Goal: Task Accomplishment & Management: Manage account settings

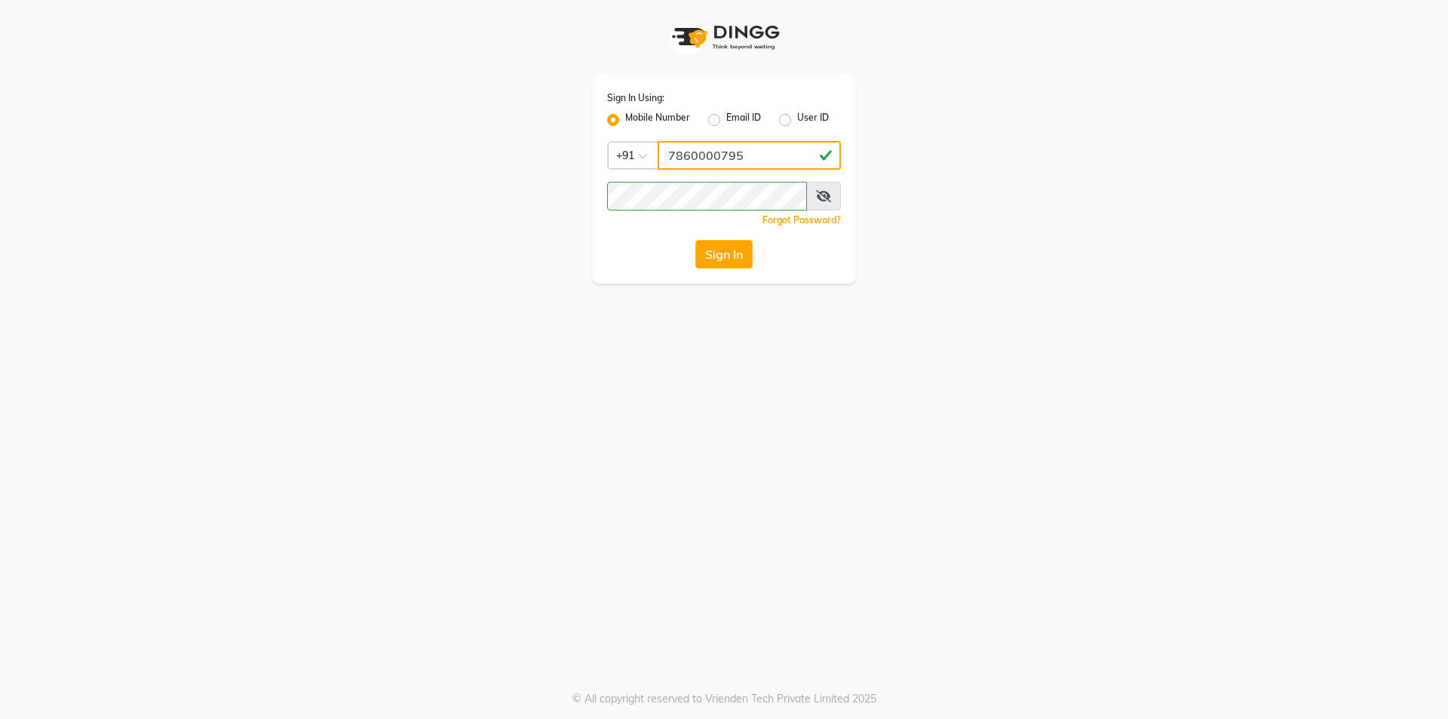
drag, startPoint x: 710, startPoint y: 153, endPoint x: 742, endPoint y: 170, distance: 36.4
click at [710, 153] on input "7860000795" at bounding box center [749, 155] width 183 height 29
type input "7860000186"
click at [723, 258] on button "Sign In" at bounding box center [723, 254] width 57 height 29
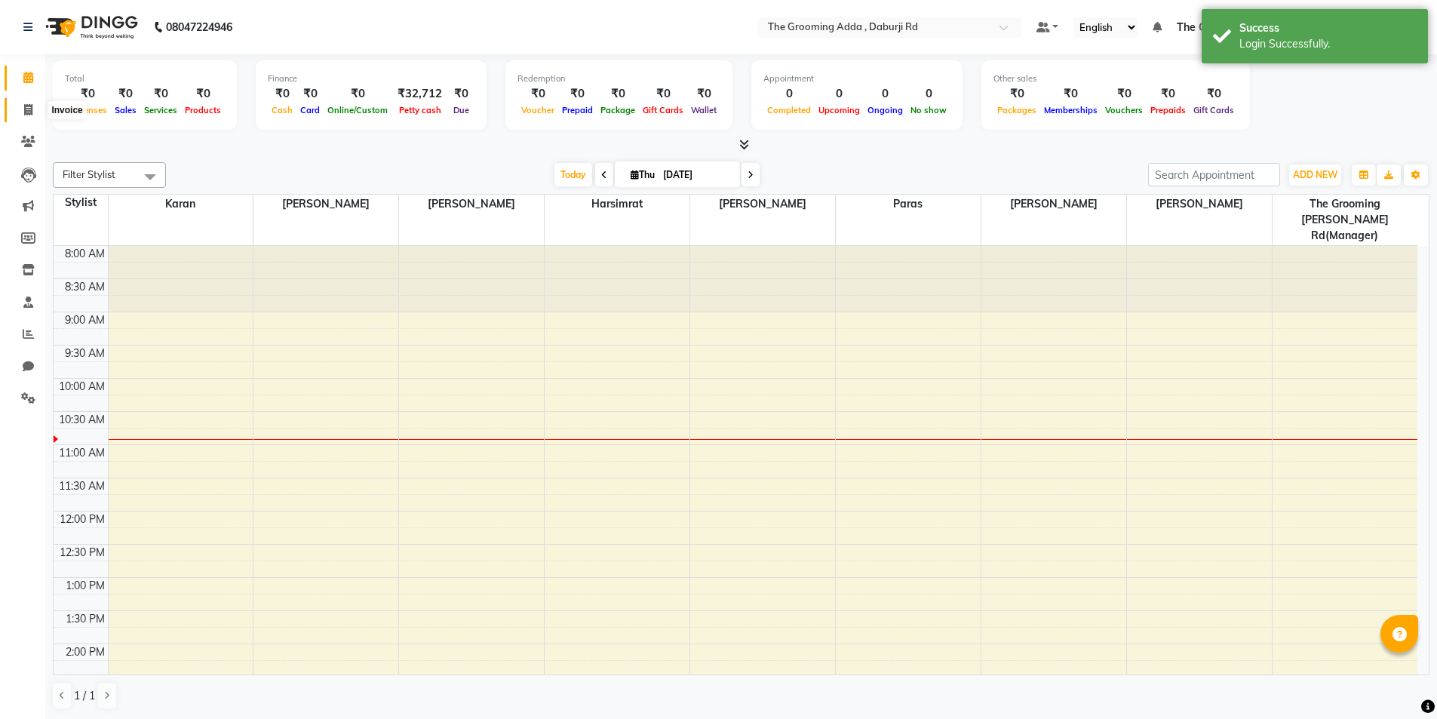
click at [24, 112] on icon at bounding box center [28, 109] width 8 height 11
select select "service"
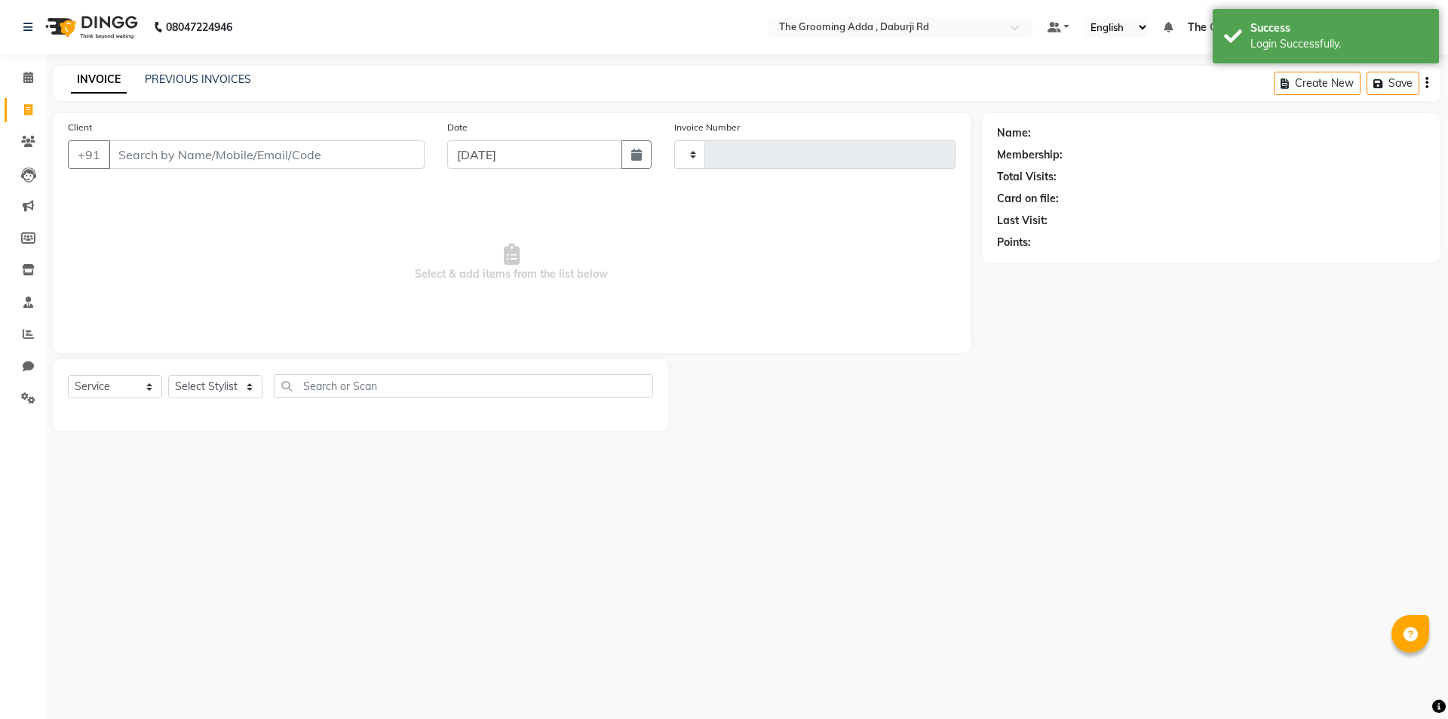
type input "1897"
select select "8001"
click at [152, 159] on input "Client" at bounding box center [267, 154] width 316 height 29
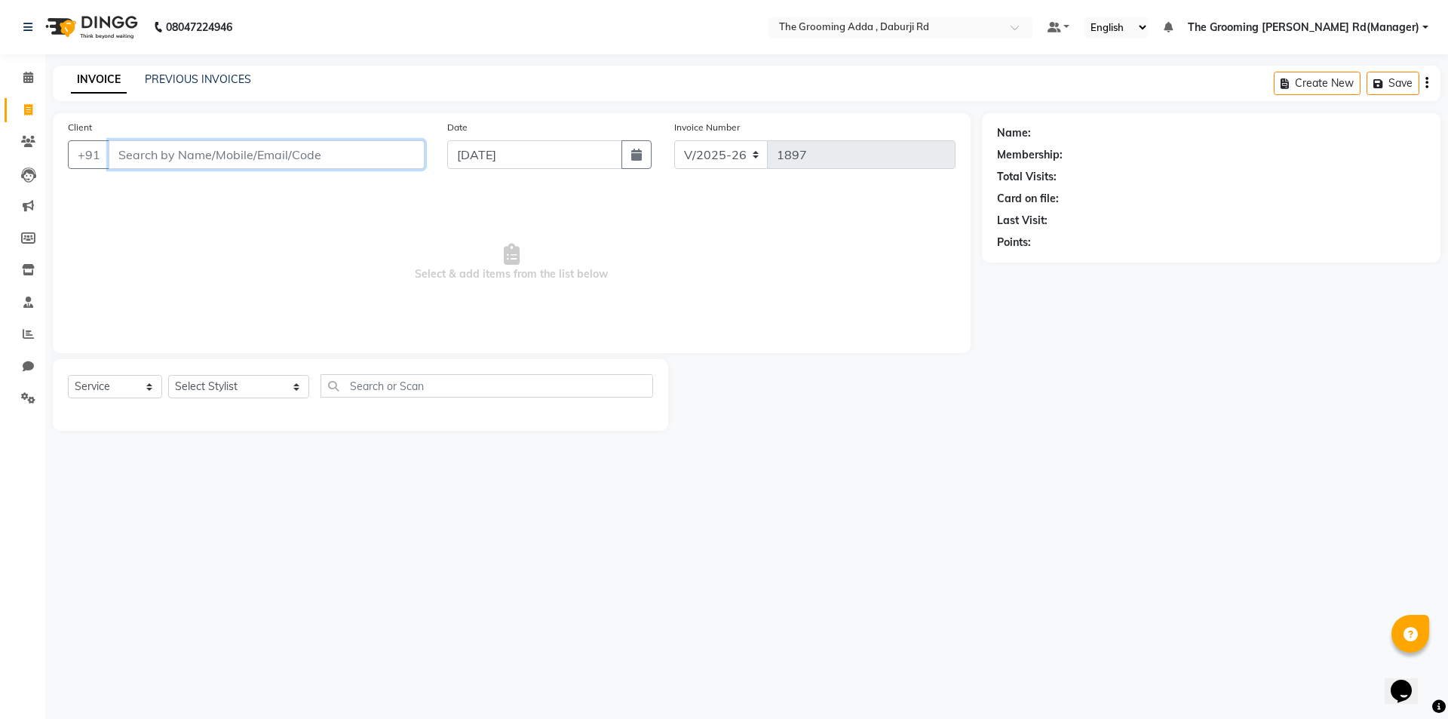
paste input "7888556254"
type input "7888556254"
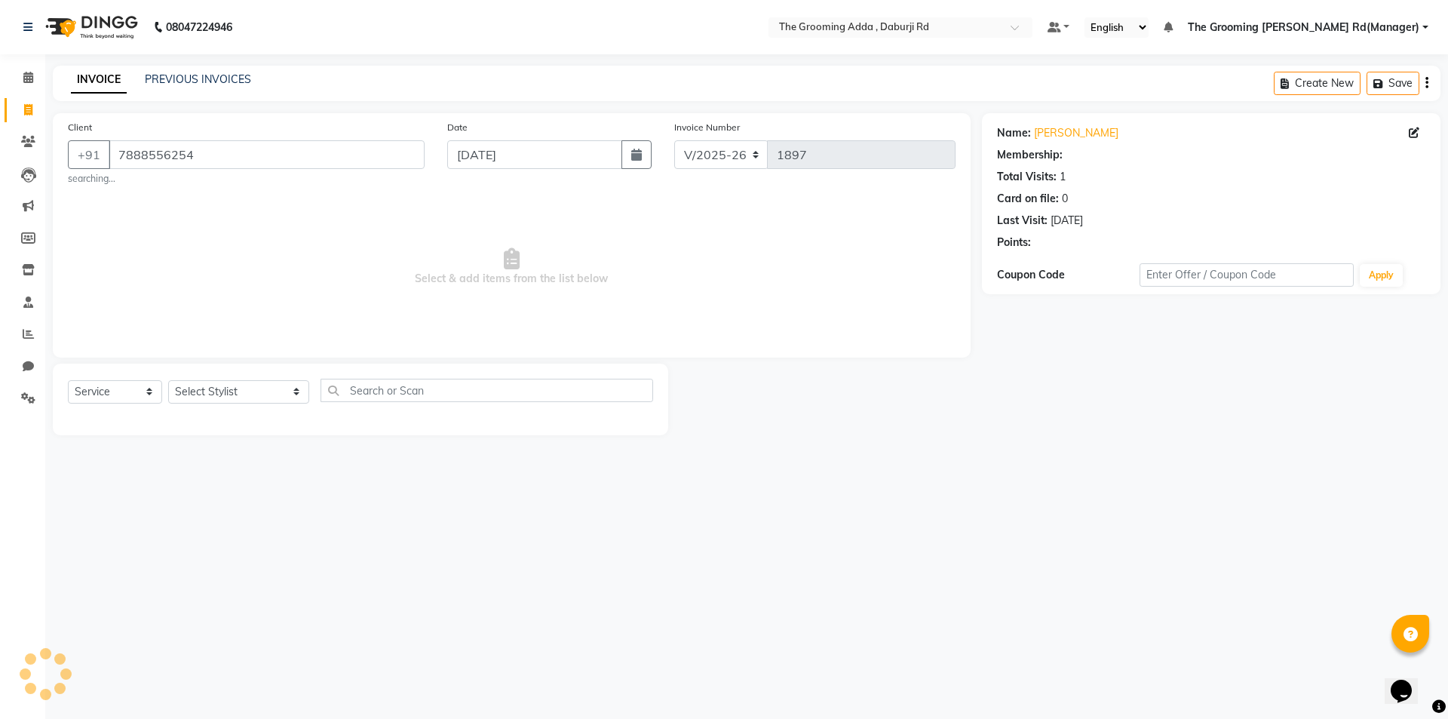
select select "1: Object"
click at [230, 391] on select "Select Stylist [PERSON_NAME] [PERSON_NAME] [PERSON_NAME] [PERSON_NAME] [PERSON_…" at bounding box center [238, 391] width 141 height 23
select select "79351"
click at [168, 380] on select "Select Stylist [PERSON_NAME] [PERSON_NAME] [PERSON_NAME] [PERSON_NAME] [PERSON_…" at bounding box center [238, 391] width 141 height 23
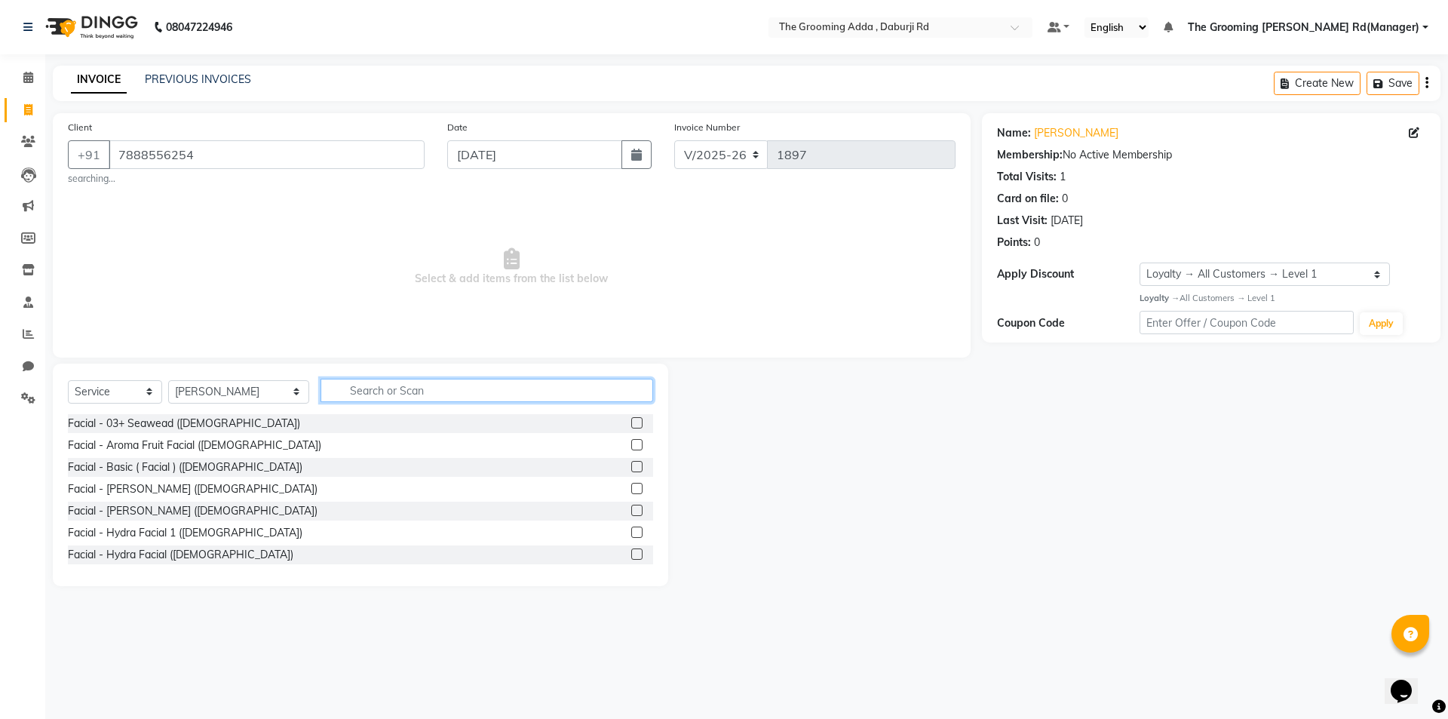
click at [357, 388] on input "text" at bounding box center [487, 390] width 333 height 23
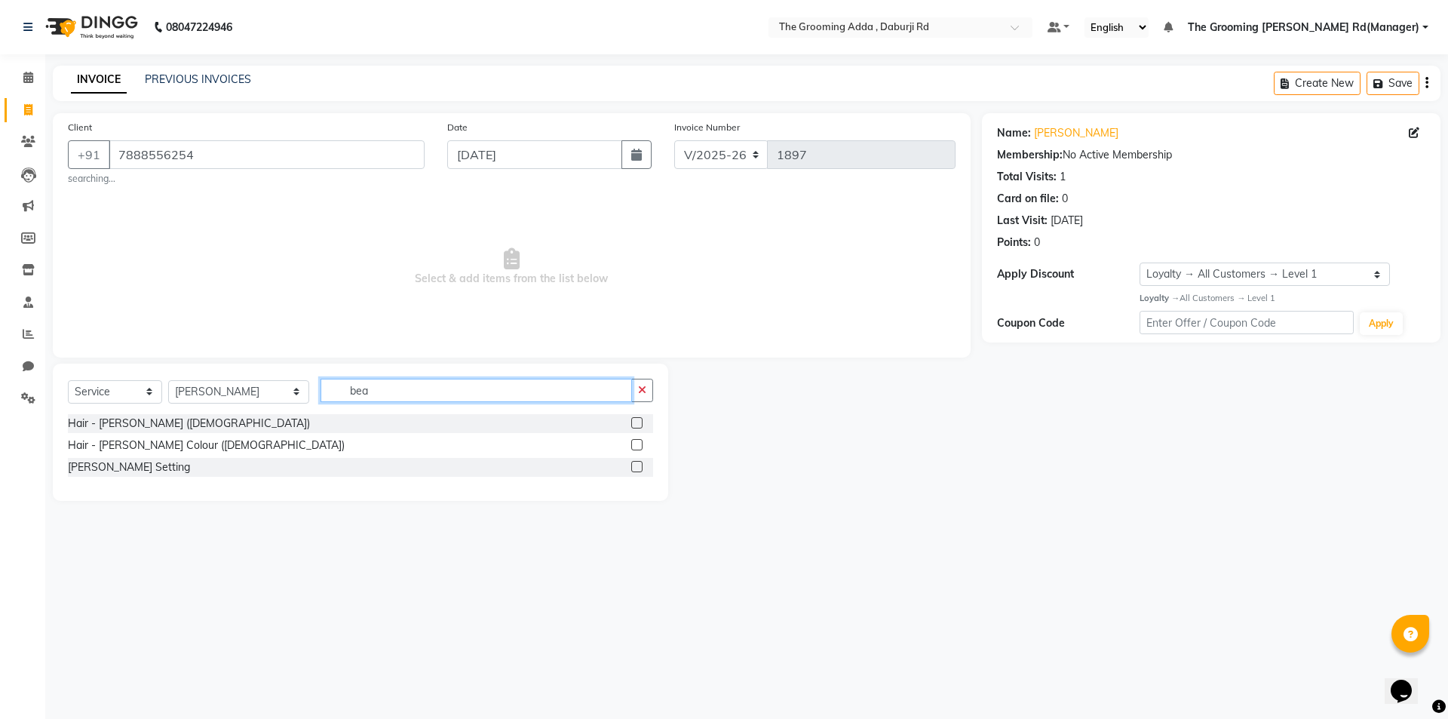
type input "bea"
click at [634, 425] on label at bounding box center [636, 422] width 11 height 11
click at [634, 425] on input "checkbox" at bounding box center [636, 424] width 10 height 10
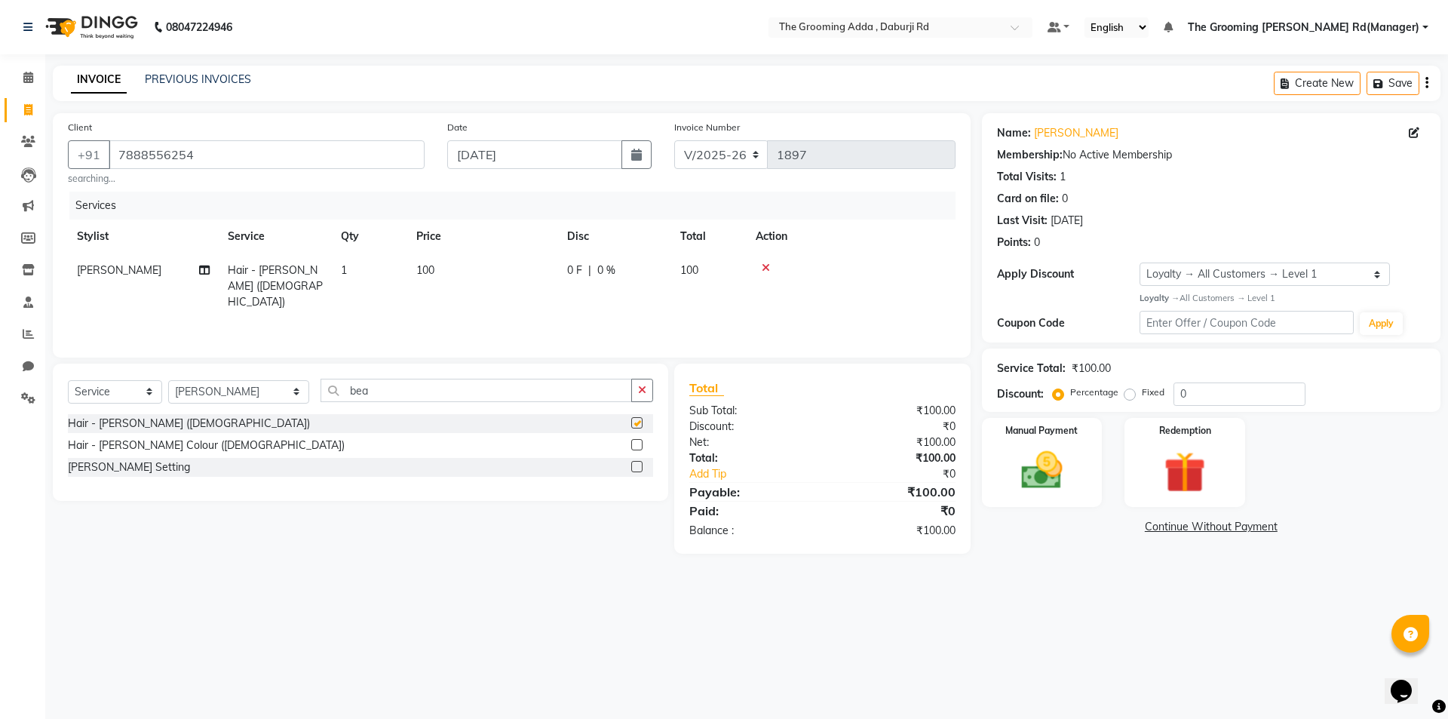
checkbox input "false"
click at [585, 152] on input "[DATE]" at bounding box center [535, 154] width 176 height 29
select select "9"
select select "2025"
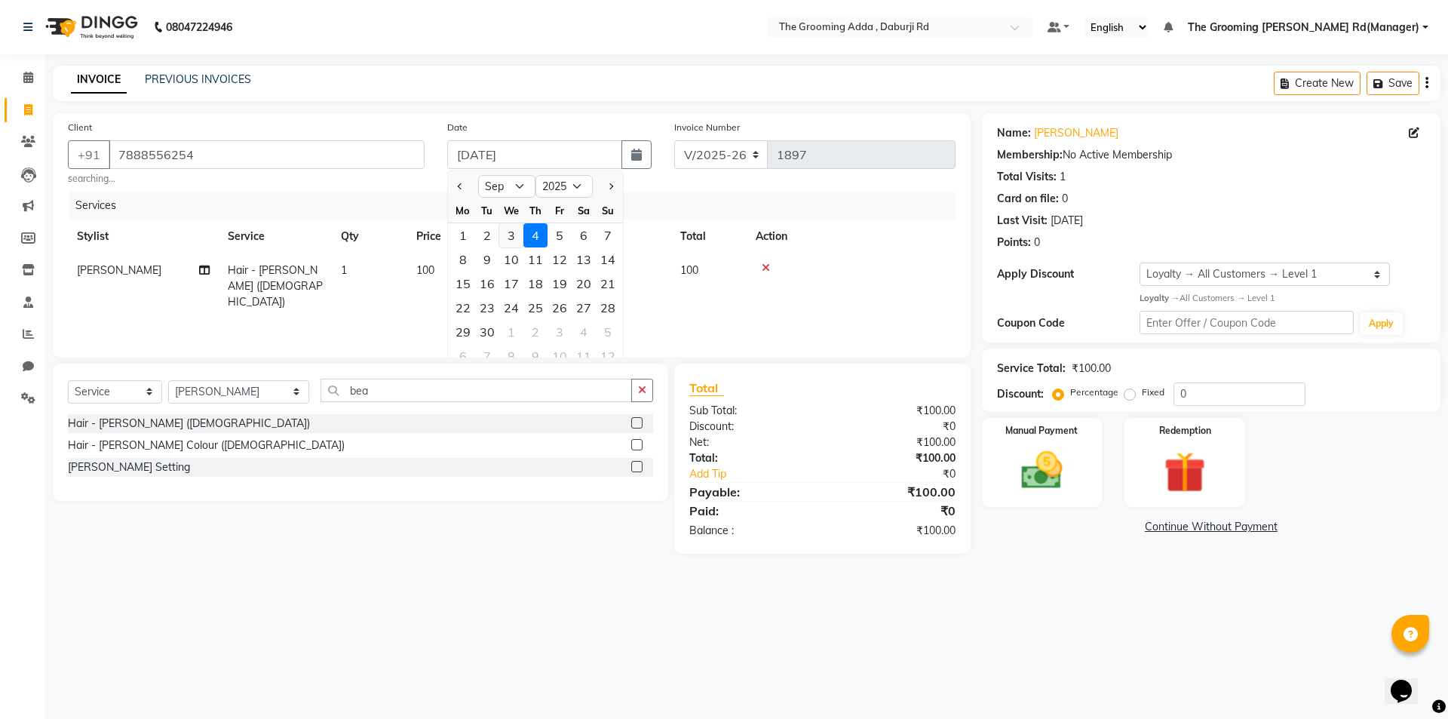
click at [517, 239] on div "3" at bounding box center [511, 235] width 24 height 24
type input "[DATE]"
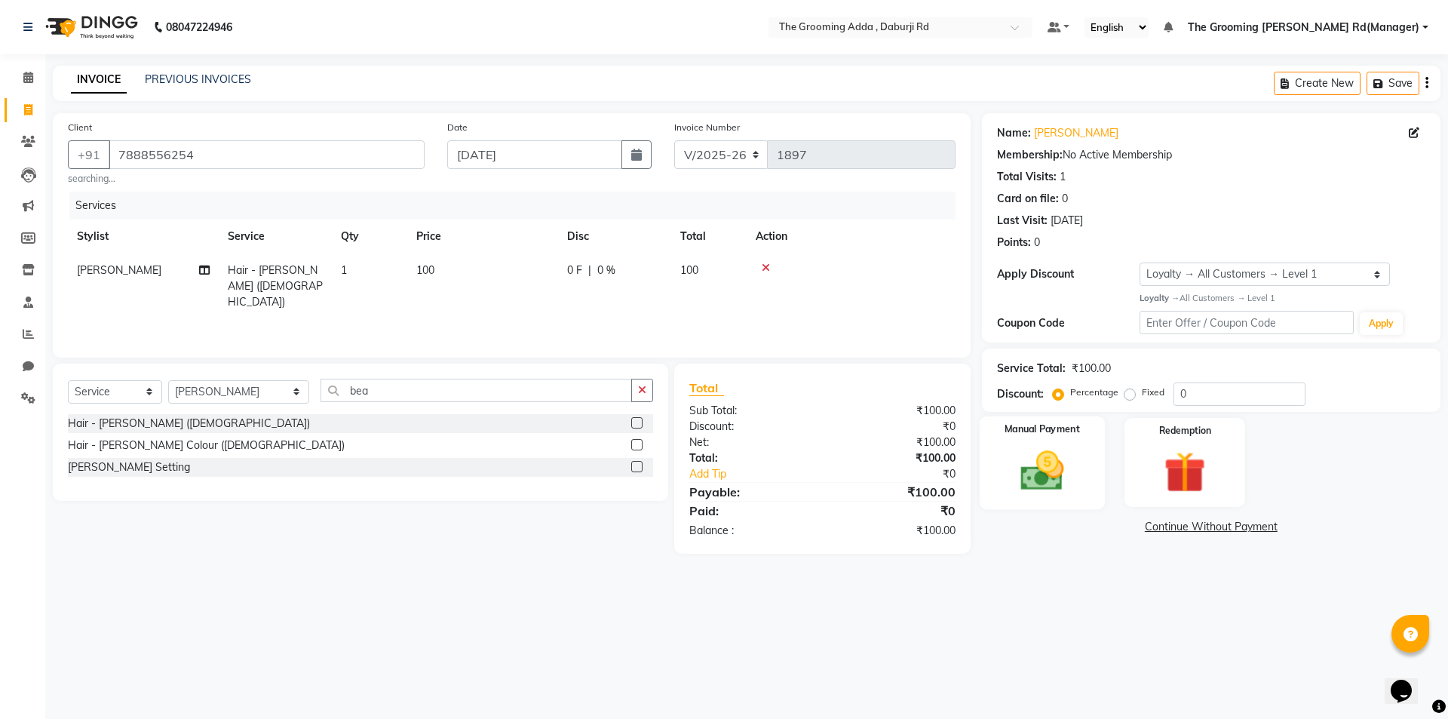
click at [1057, 481] on img at bounding box center [1042, 471] width 70 height 50
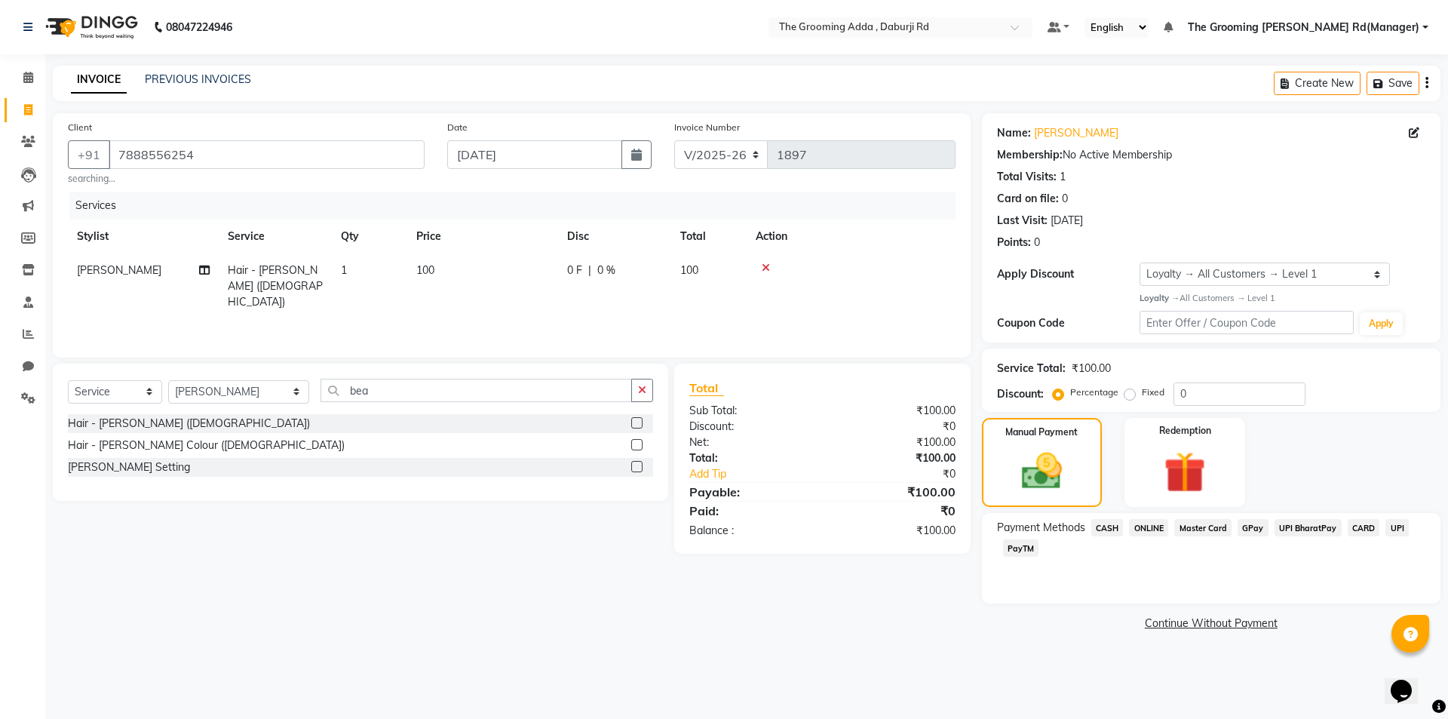
click at [1143, 528] on span "ONLINE" at bounding box center [1148, 527] width 39 height 17
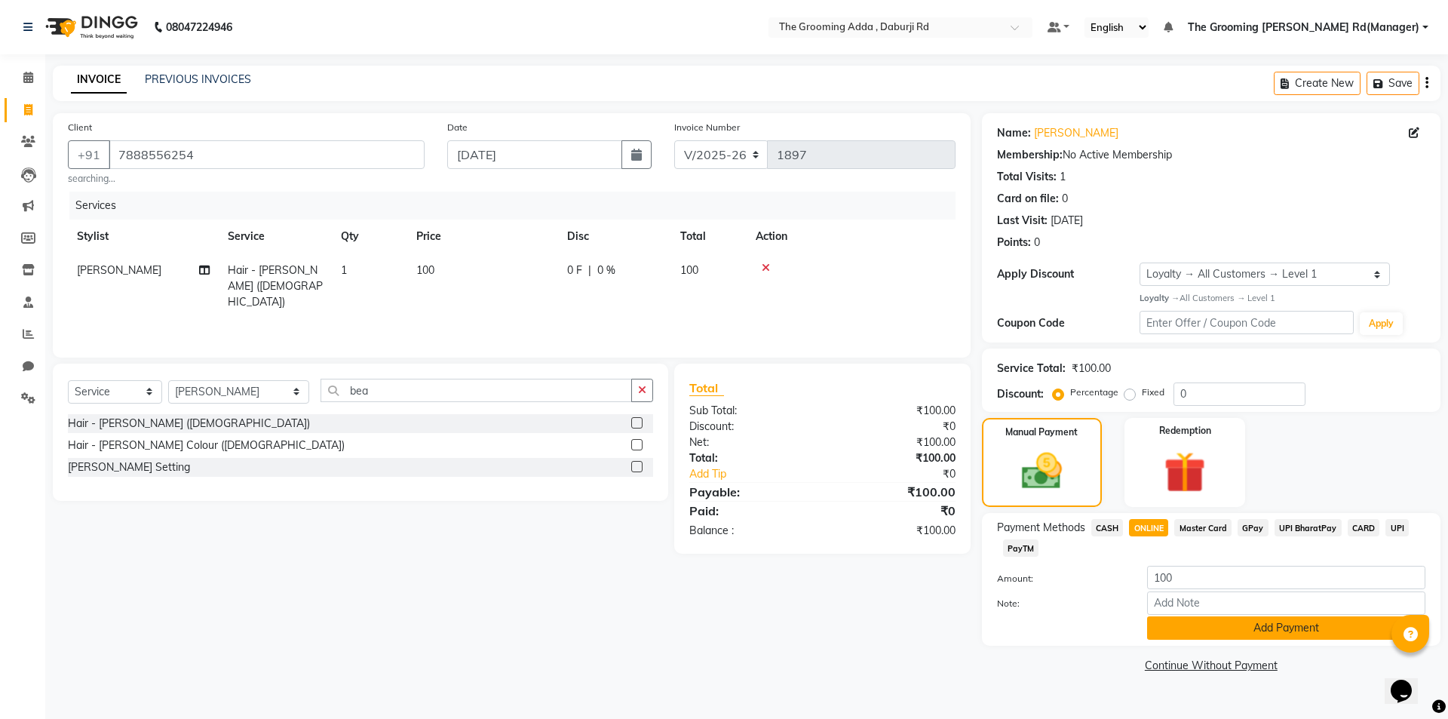
click at [1192, 628] on button "Add Payment" at bounding box center [1286, 627] width 278 height 23
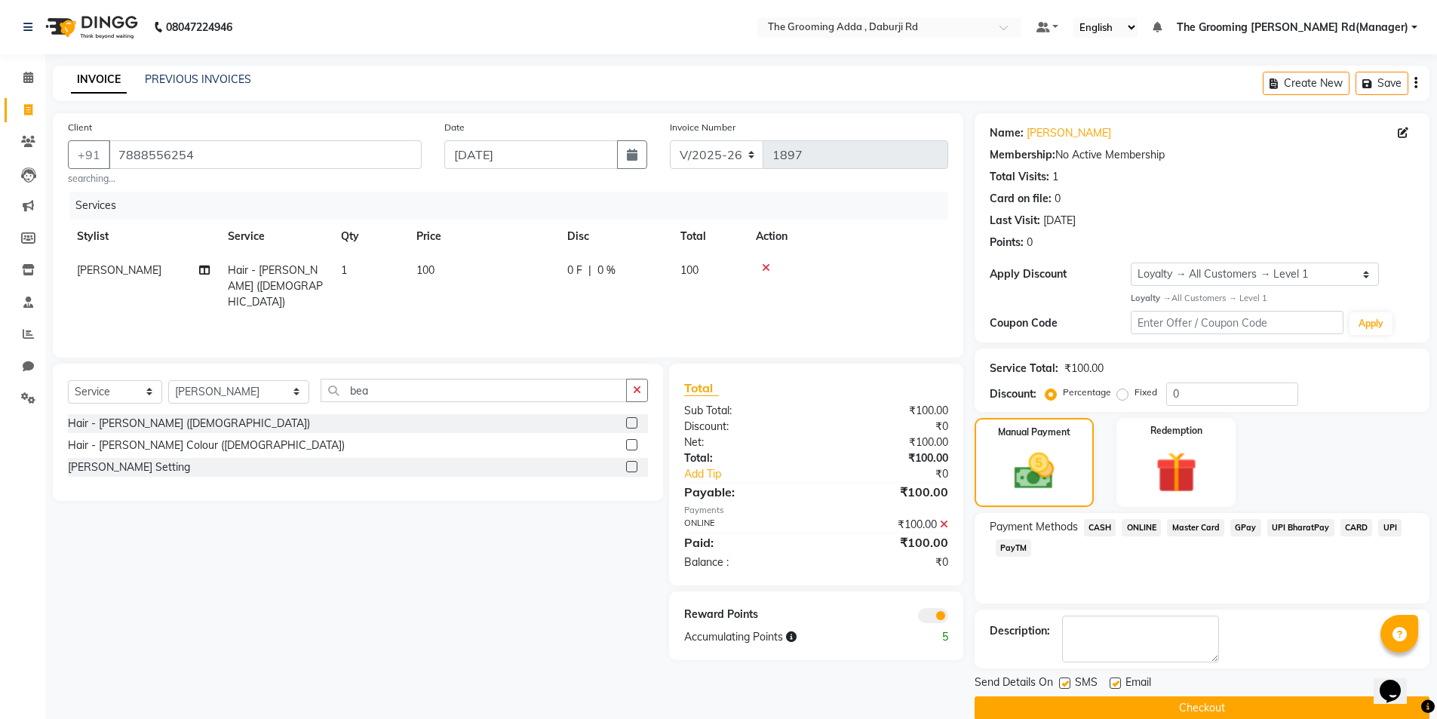
click at [1117, 684] on label at bounding box center [1114, 682] width 11 height 11
click at [1117, 684] on input "checkbox" at bounding box center [1114, 684] width 10 height 10
checkbox input "false"
click at [1069, 683] on label at bounding box center [1064, 682] width 11 height 11
click at [1069, 683] on input "checkbox" at bounding box center [1064, 684] width 10 height 10
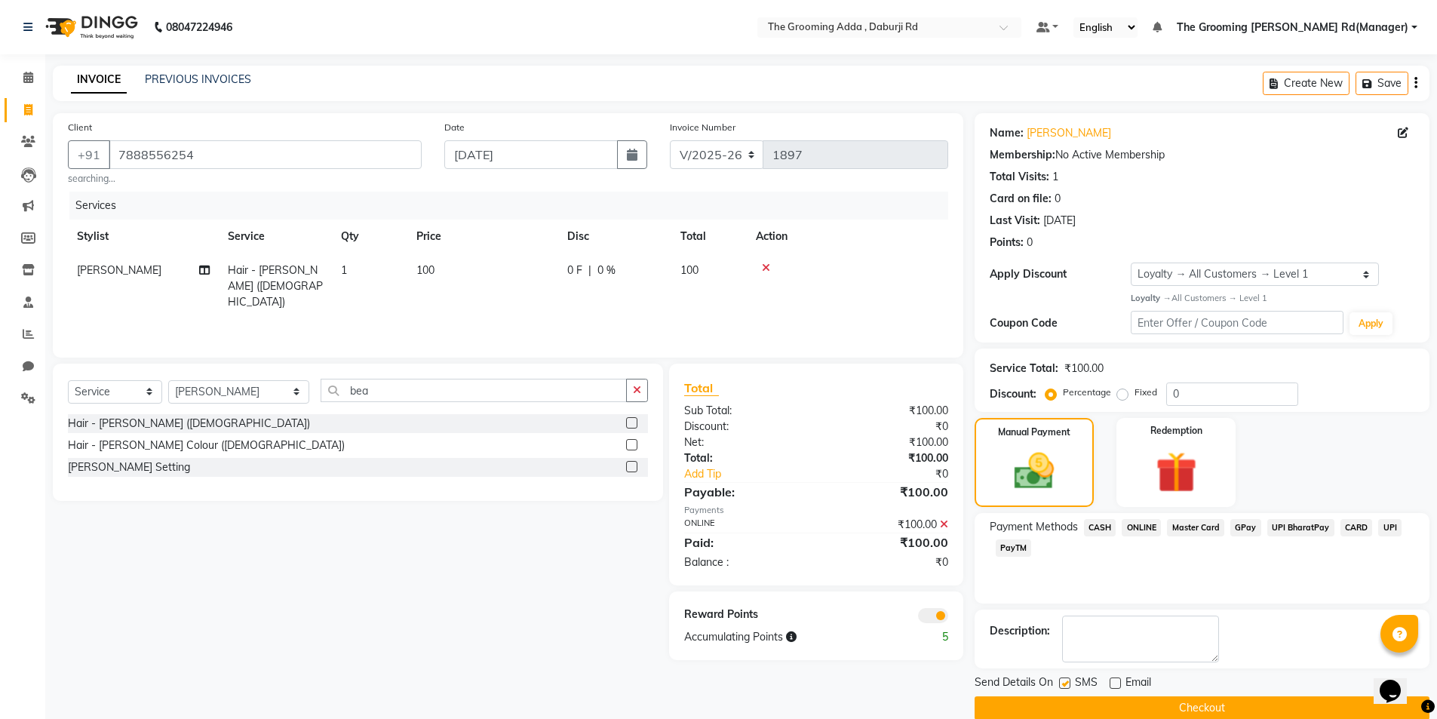
checkbox input "false"
click at [1060, 713] on button "Checkout" at bounding box center [1201, 707] width 455 height 23
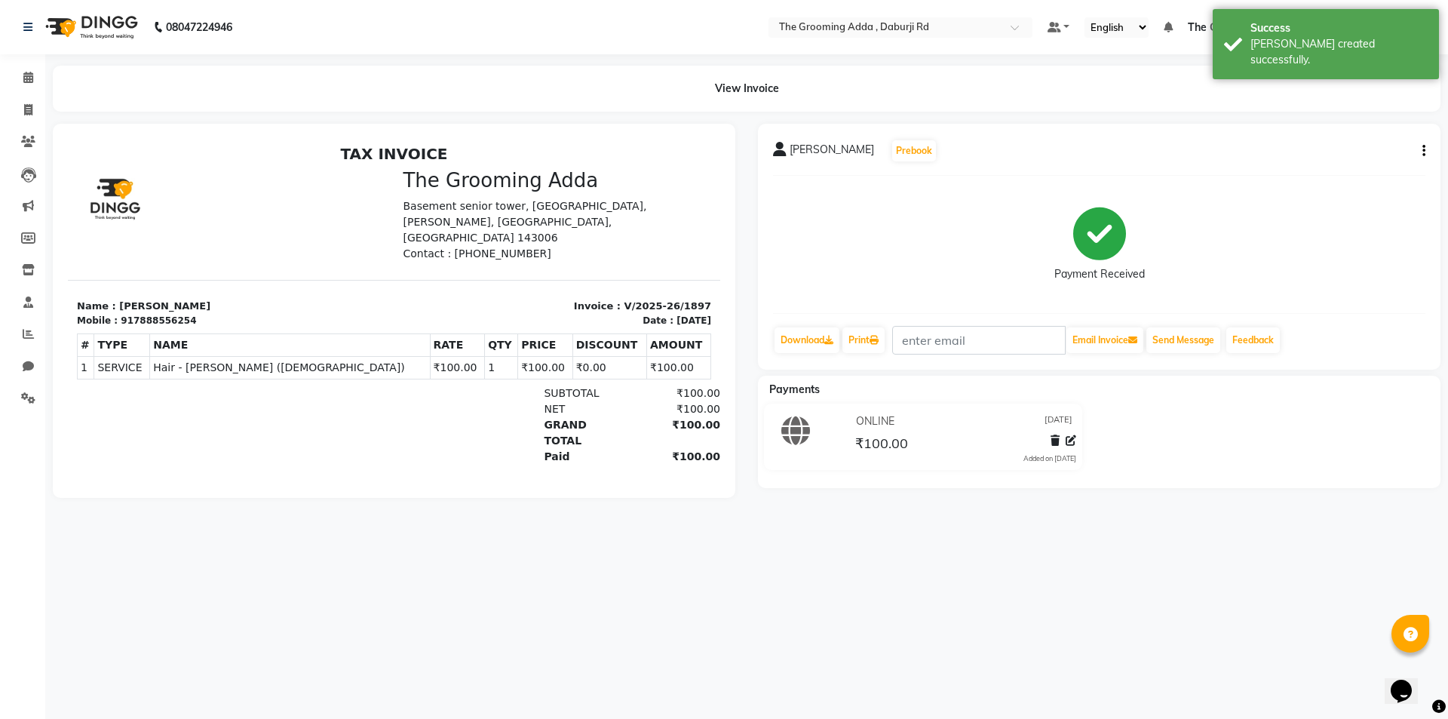
select select "8001"
select select "service"
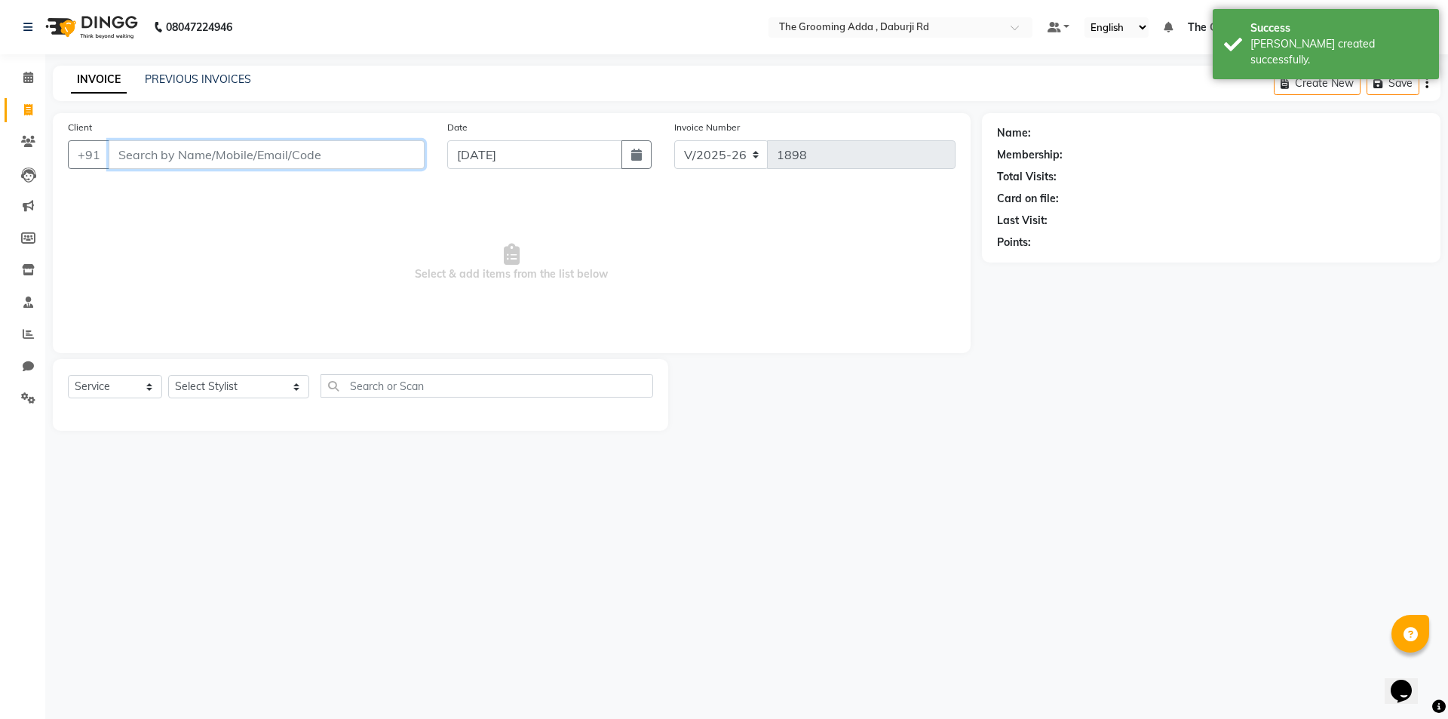
click at [243, 146] on input "Client" at bounding box center [267, 154] width 316 height 29
paste input "9501568275"
type input "9501568275"
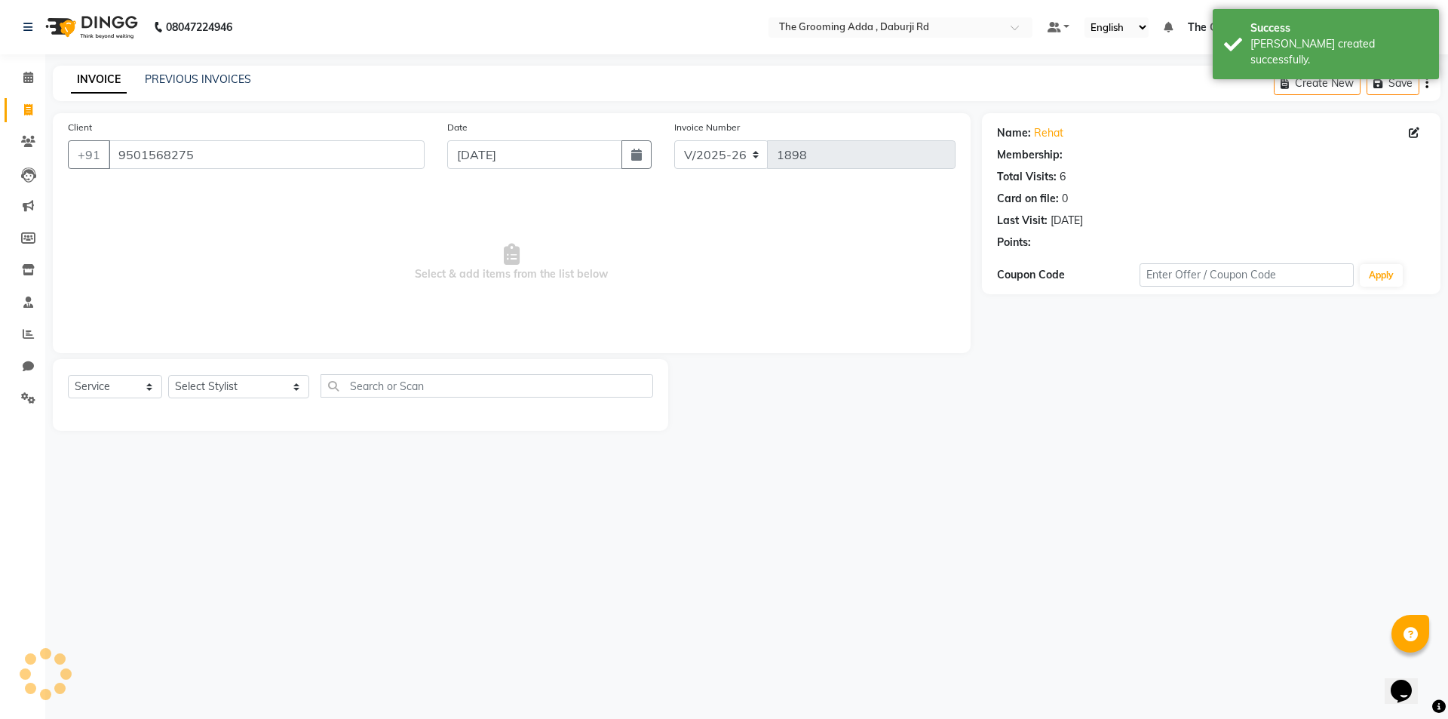
select select "1: Object"
click at [241, 394] on select "Select Stylist [PERSON_NAME] [PERSON_NAME] [PERSON_NAME] [PERSON_NAME] [PERSON_…" at bounding box center [238, 386] width 141 height 23
select select "79344"
click at [168, 375] on select "Select Stylist [PERSON_NAME] [PERSON_NAME] [PERSON_NAME] [PERSON_NAME] [PERSON_…" at bounding box center [238, 386] width 141 height 23
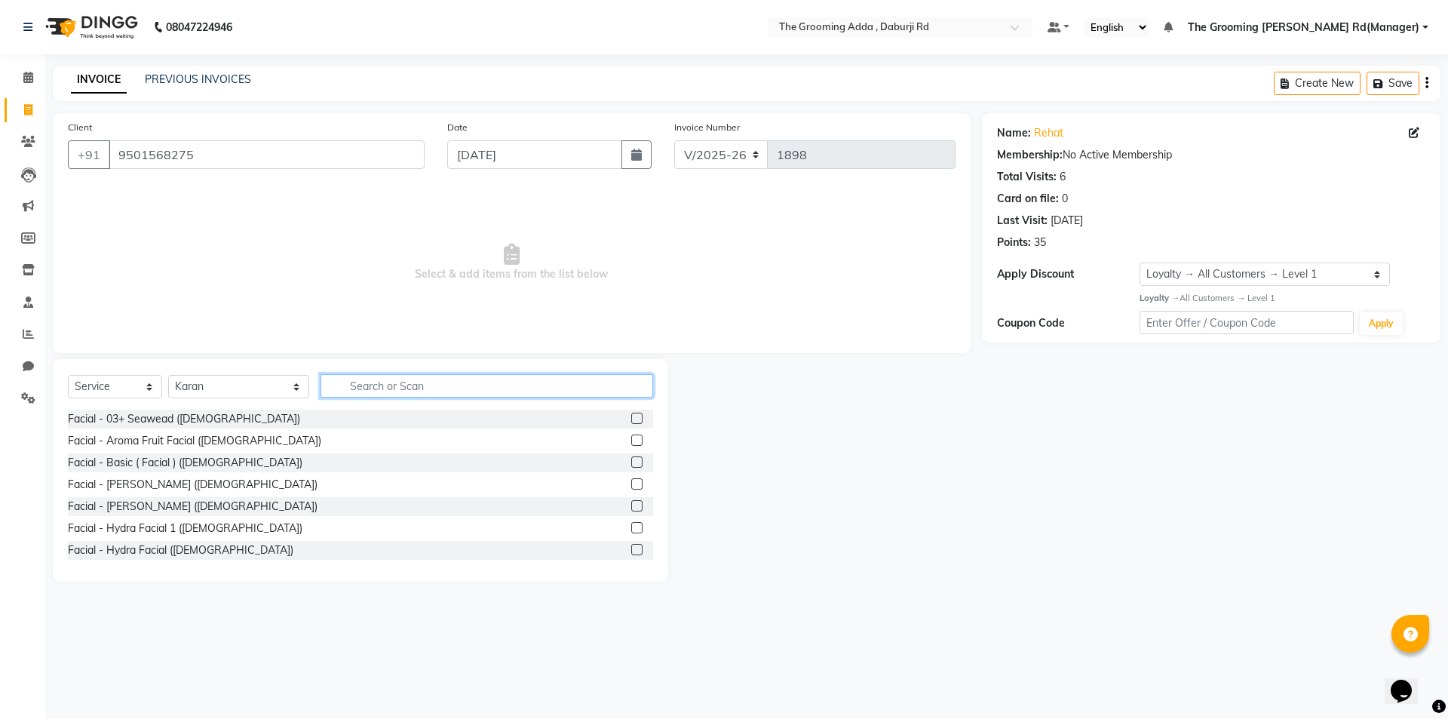
click at [331, 384] on input "text" at bounding box center [487, 385] width 333 height 23
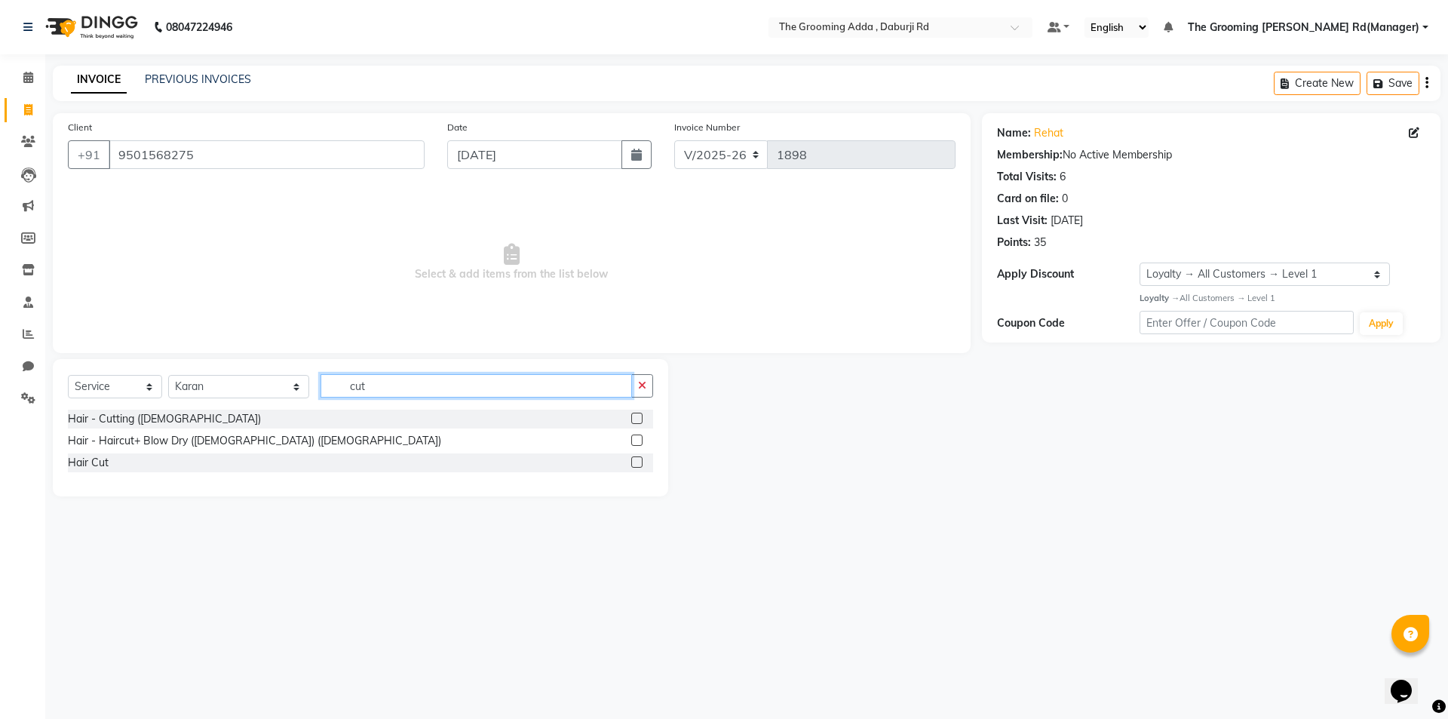
type input "cut"
click at [625, 410] on div "Hair - Cutting ([DEMOGRAPHIC_DATA])" at bounding box center [360, 419] width 585 height 19
drag, startPoint x: 467, startPoint y: 364, endPoint x: 305, endPoint y: 364, distance: 162.2
click at [305, 364] on div "Select Service Product Membership Package Voucher Prepaid Gift Card Select Styl…" at bounding box center [360, 427] width 615 height 137
click at [635, 420] on label at bounding box center [636, 418] width 11 height 11
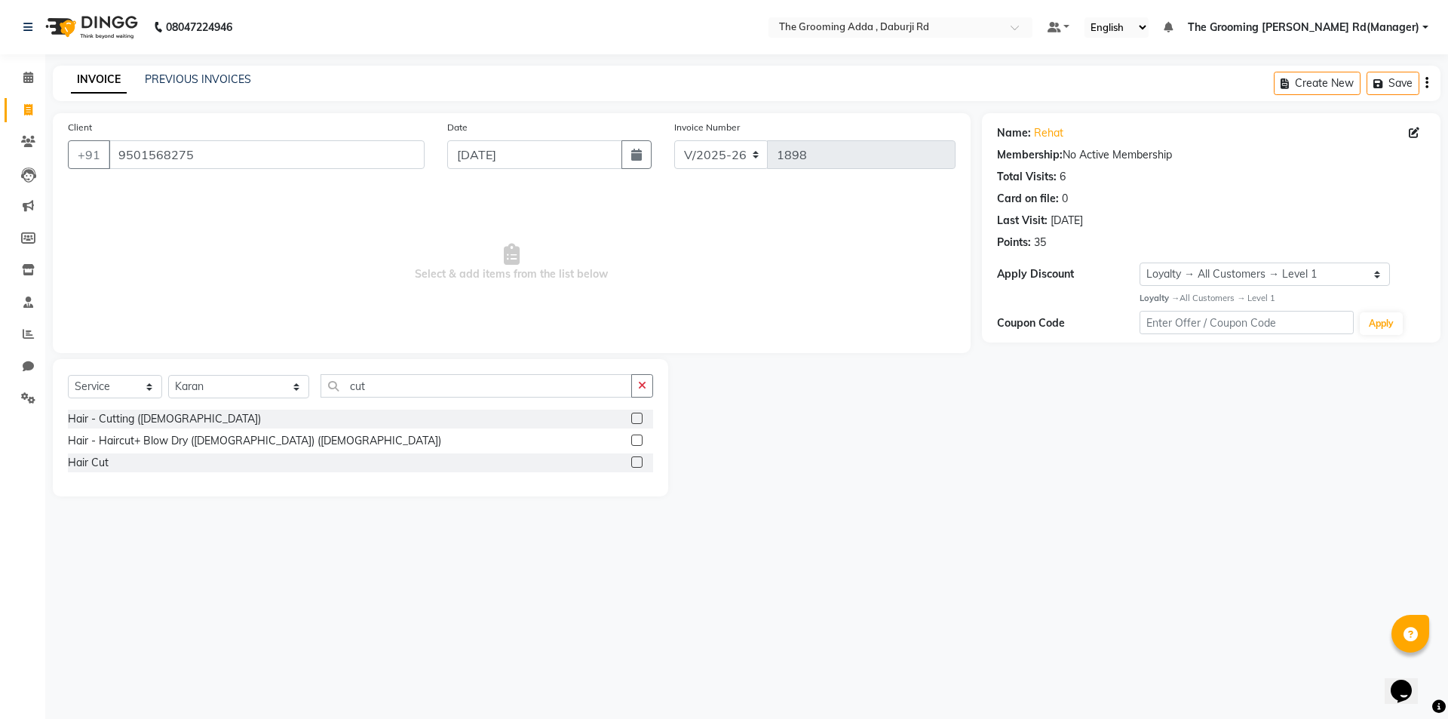
click at [635, 420] on input "checkbox" at bounding box center [636, 419] width 10 height 10
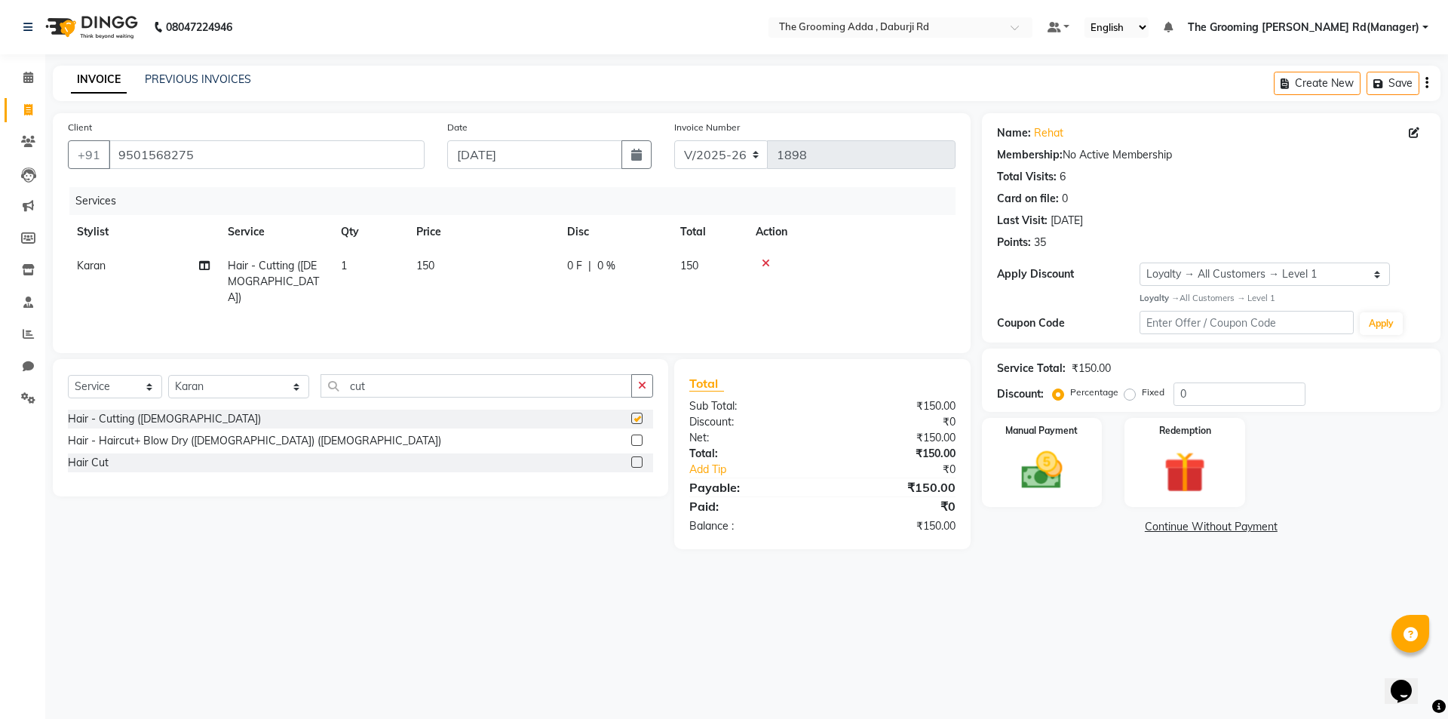
checkbox input "false"
drag, startPoint x: 410, startPoint y: 385, endPoint x: 175, endPoint y: 385, distance: 234.6
click at [175, 385] on div "Select Service Product Membership Package Voucher Prepaid Gift Card Select Styl…" at bounding box center [360, 391] width 585 height 35
type input "bea"
click at [644, 399] on div "Select Service Product Membership Package Voucher Prepaid Gift Card Select Styl…" at bounding box center [360, 391] width 585 height 35
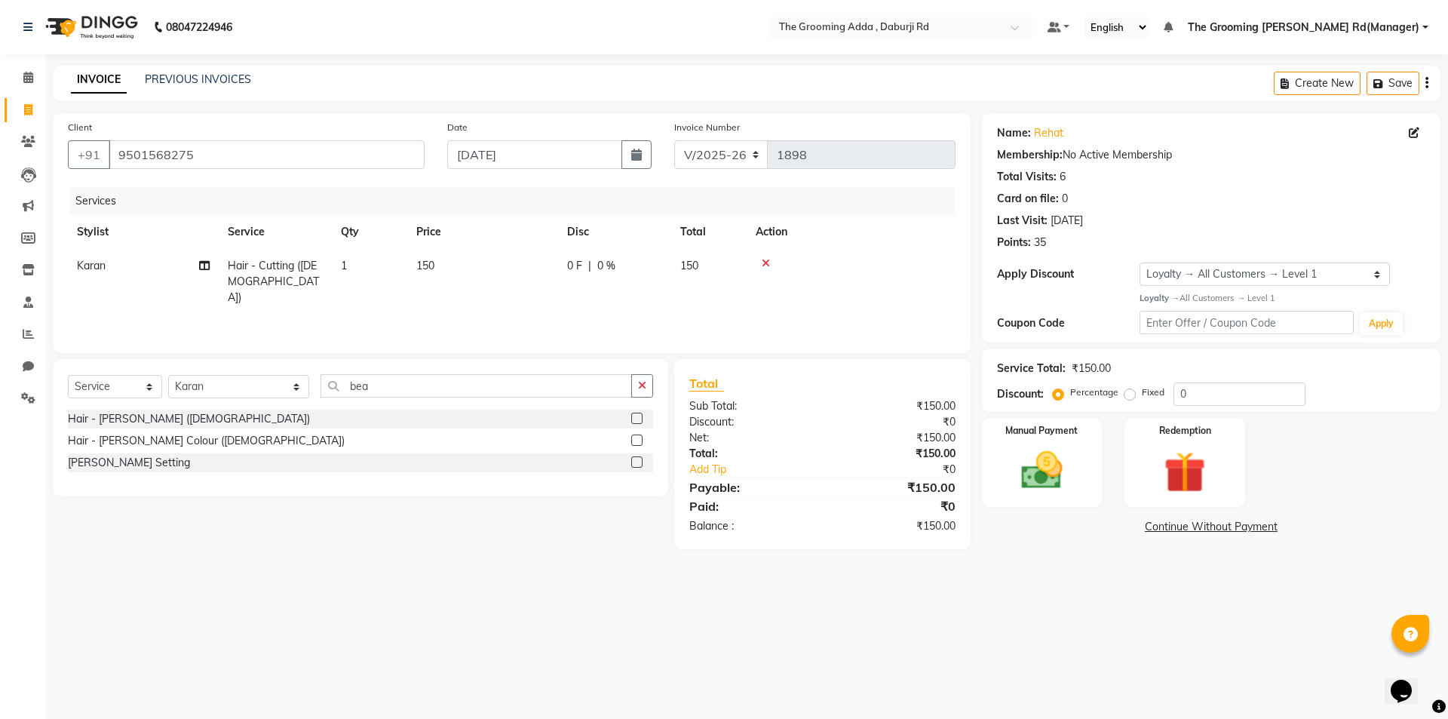
click at [638, 417] on label at bounding box center [636, 418] width 11 height 11
click at [638, 417] on input "checkbox" at bounding box center [636, 419] width 10 height 10
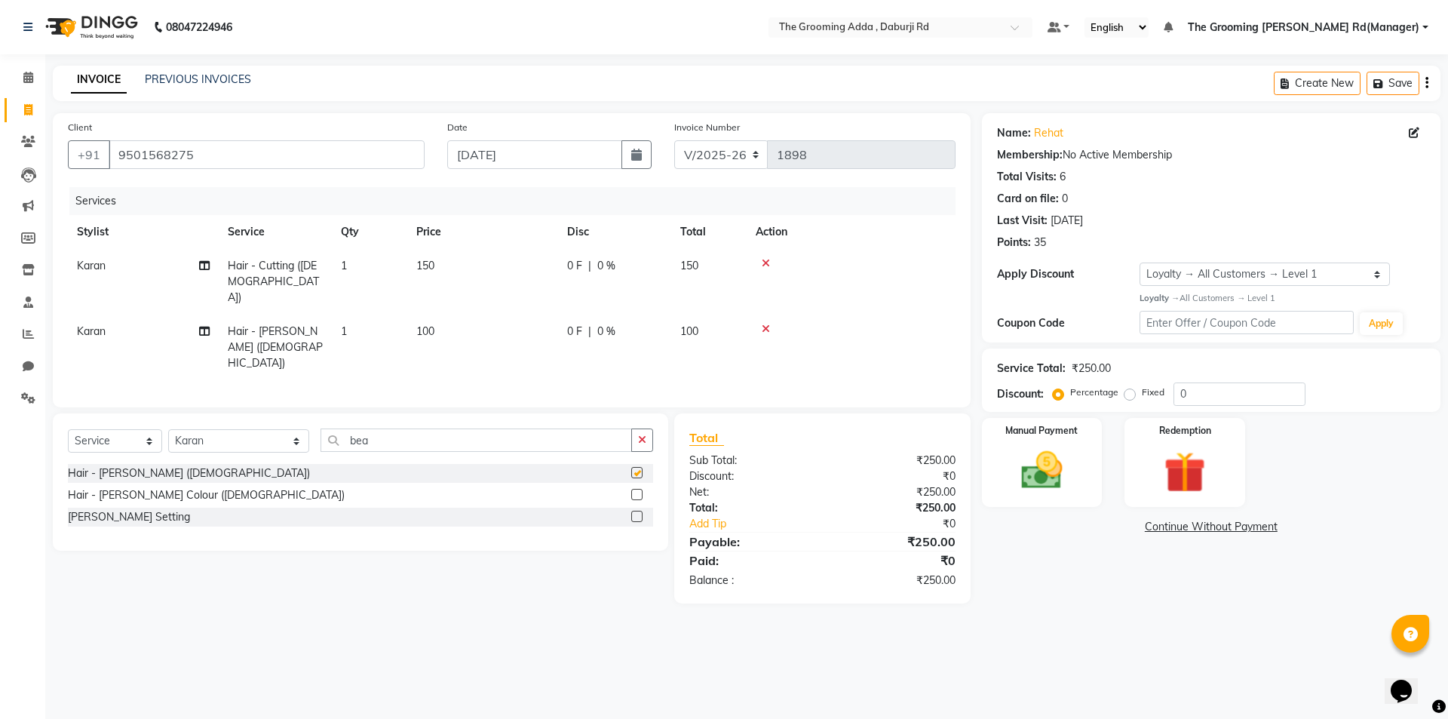
checkbox input "false"
drag, startPoint x: 488, startPoint y: 406, endPoint x: 318, endPoint y: 412, distance: 170.6
click at [321, 428] on input "bea" at bounding box center [476, 439] width 311 height 23
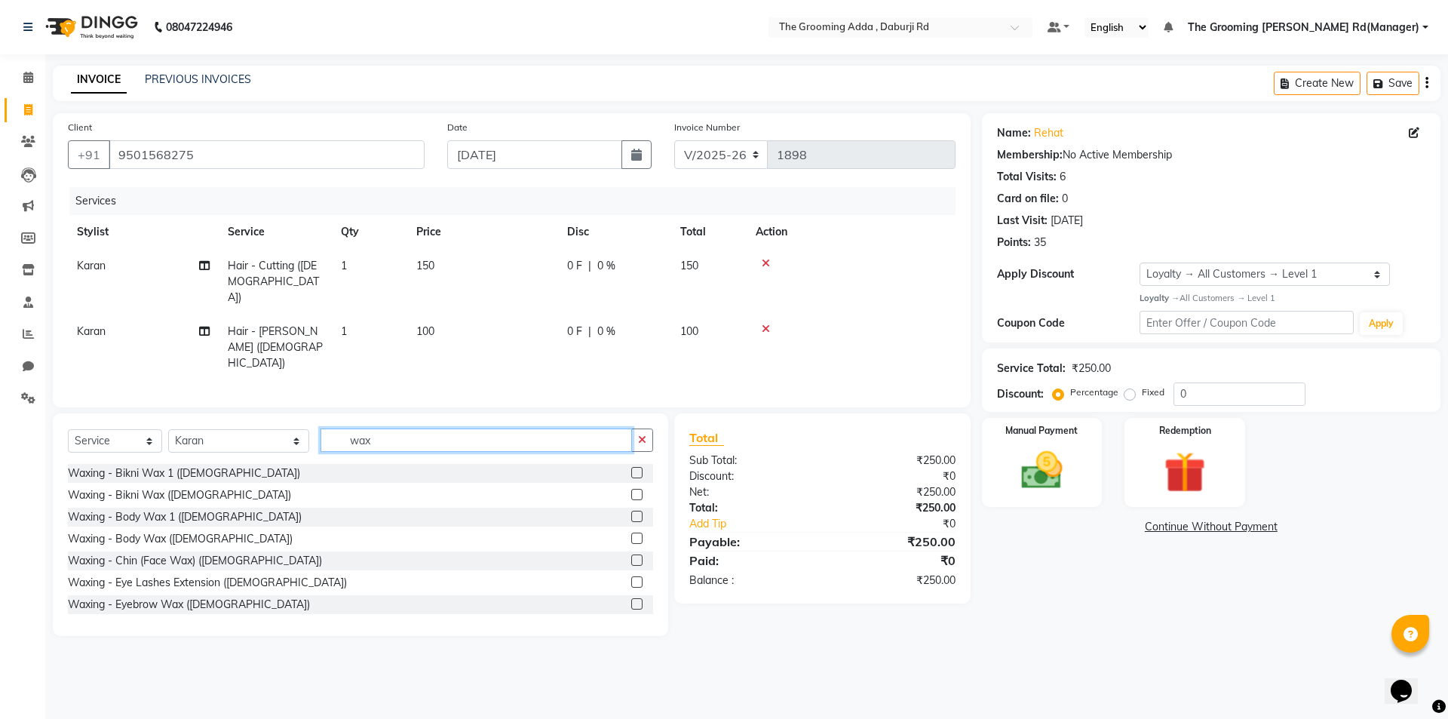
type input "wax"
click at [631, 554] on label at bounding box center [636, 559] width 11 height 11
click at [631, 556] on input "checkbox" at bounding box center [636, 561] width 10 height 10
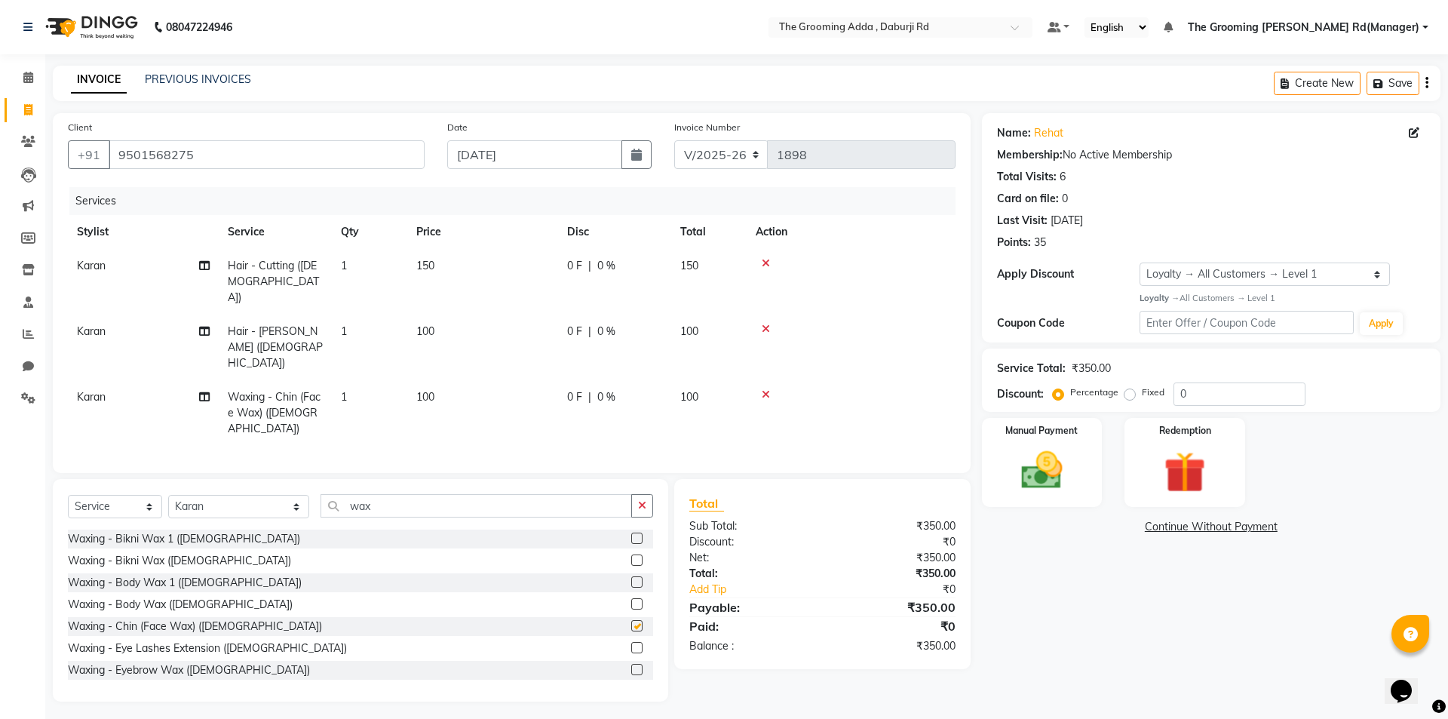
checkbox input "false"
click at [418, 390] on span "100" at bounding box center [425, 397] width 18 height 14
select select "79344"
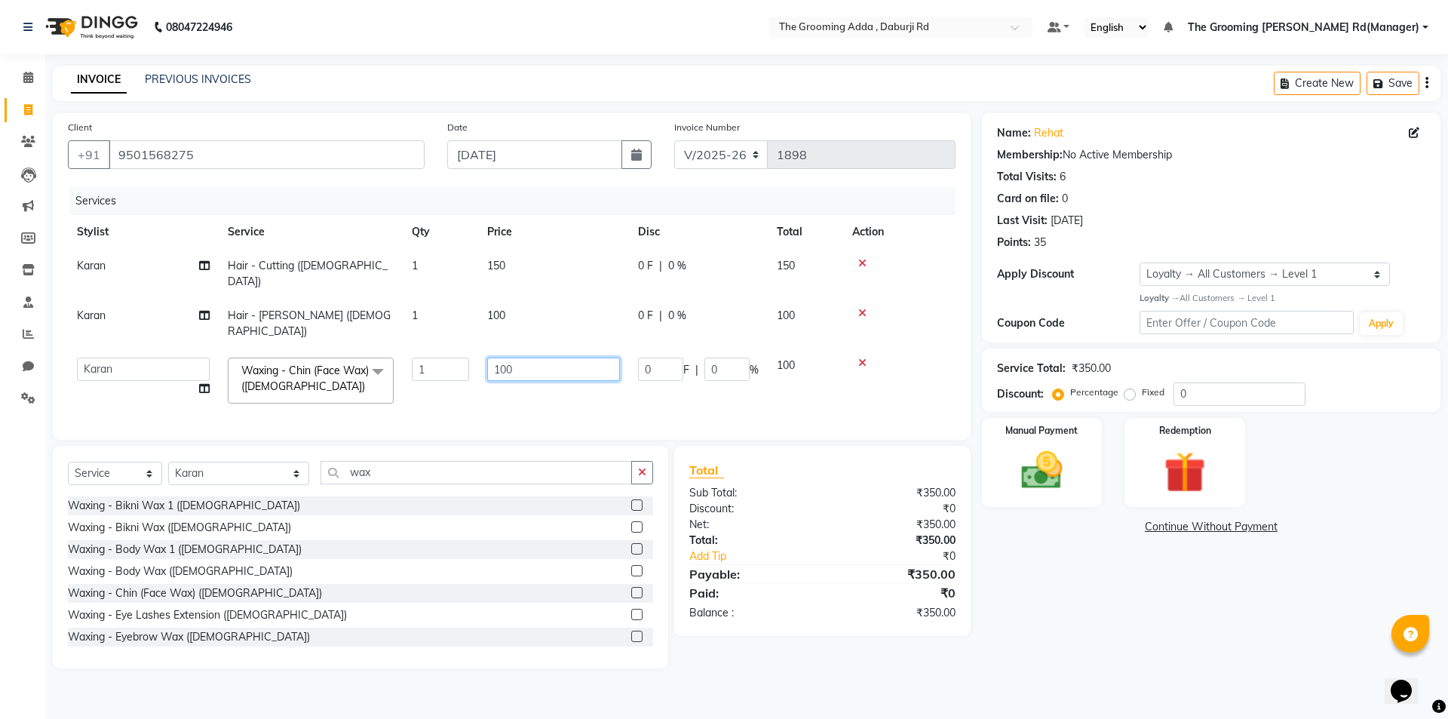
drag, startPoint x: 526, startPoint y: 340, endPoint x: 471, endPoint y: 353, distance: 56.5
click at [471, 353] on tr "[PERSON_NAME] [PERSON_NAME] [PERSON_NAME] [PERSON_NAME] [PERSON_NAME] [PERSON_N…" at bounding box center [512, 380] width 888 height 64
type input "200"
click at [1050, 569] on div "Name: Rehat Membership: No Active Membership Total Visits: 6 Card on file: 0 La…" at bounding box center [1217, 390] width 470 height 555
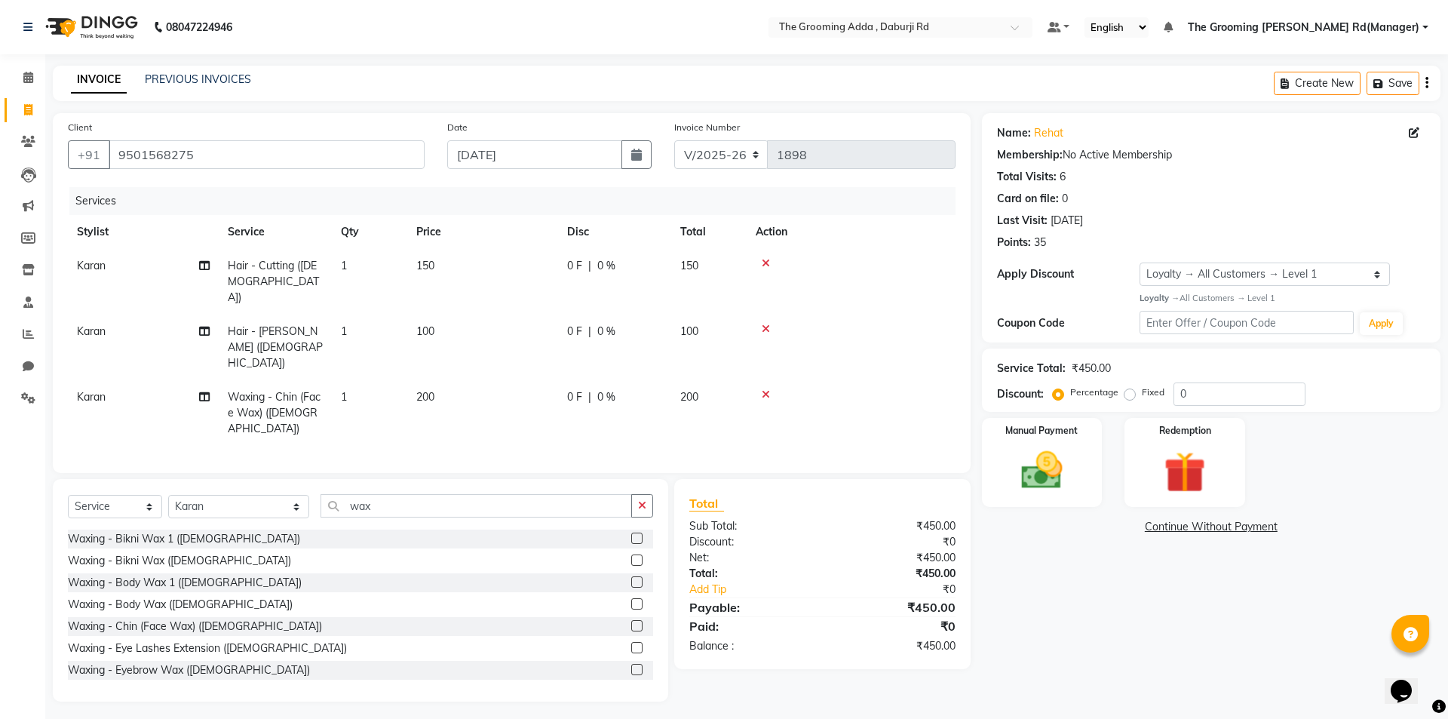
click at [418, 270] on span "150" at bounding box center [425, 266] width 18 height 14
select select "79344"
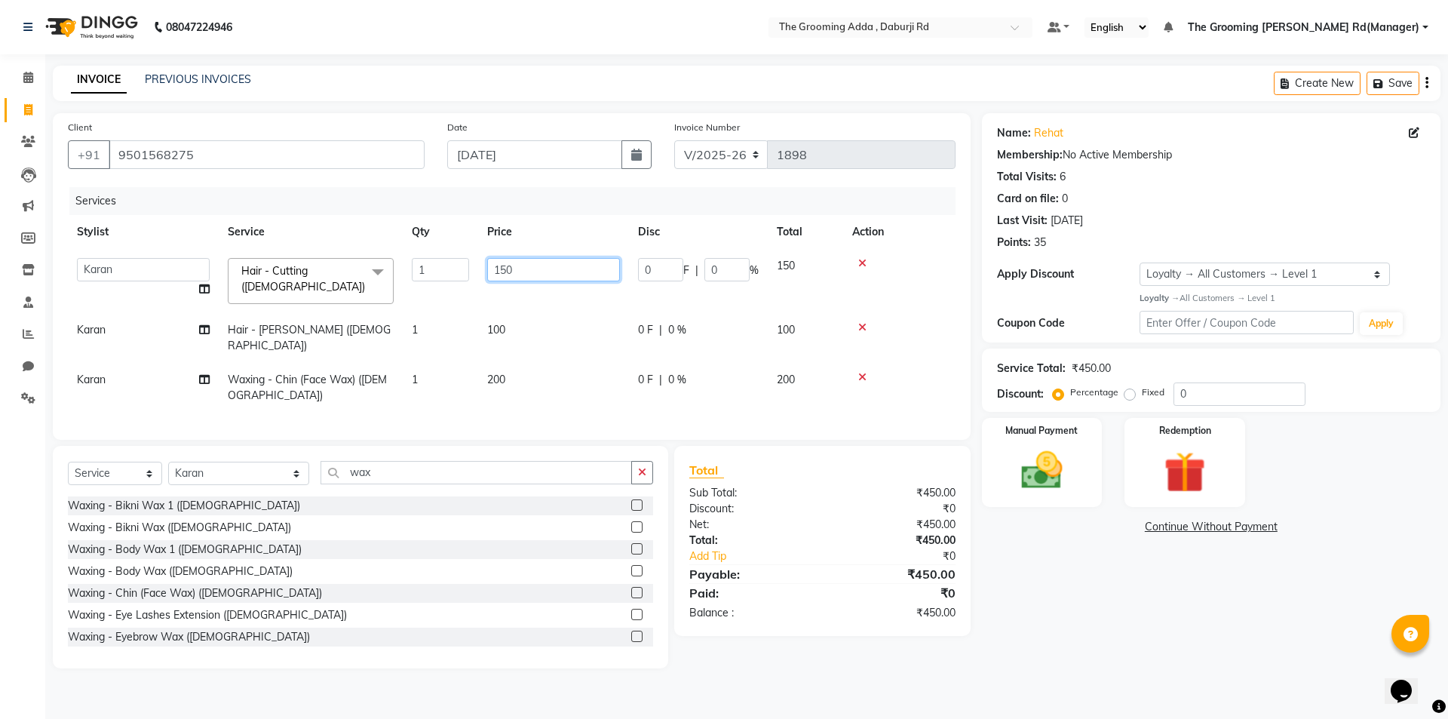
drag, startPoint x: 527, startPoint y: 271, endPoint x: 417, endPoint y: 271, distance: 110.1
click at [417, 271] on tr "[PERSON_NAME] [PERSON_NAME] [PERSON_NAME] [PERSON_NAME] [PERSON_NAME] [PERSON_N…" at bounding box center [512, 281] width 888 height 64
type input "100"
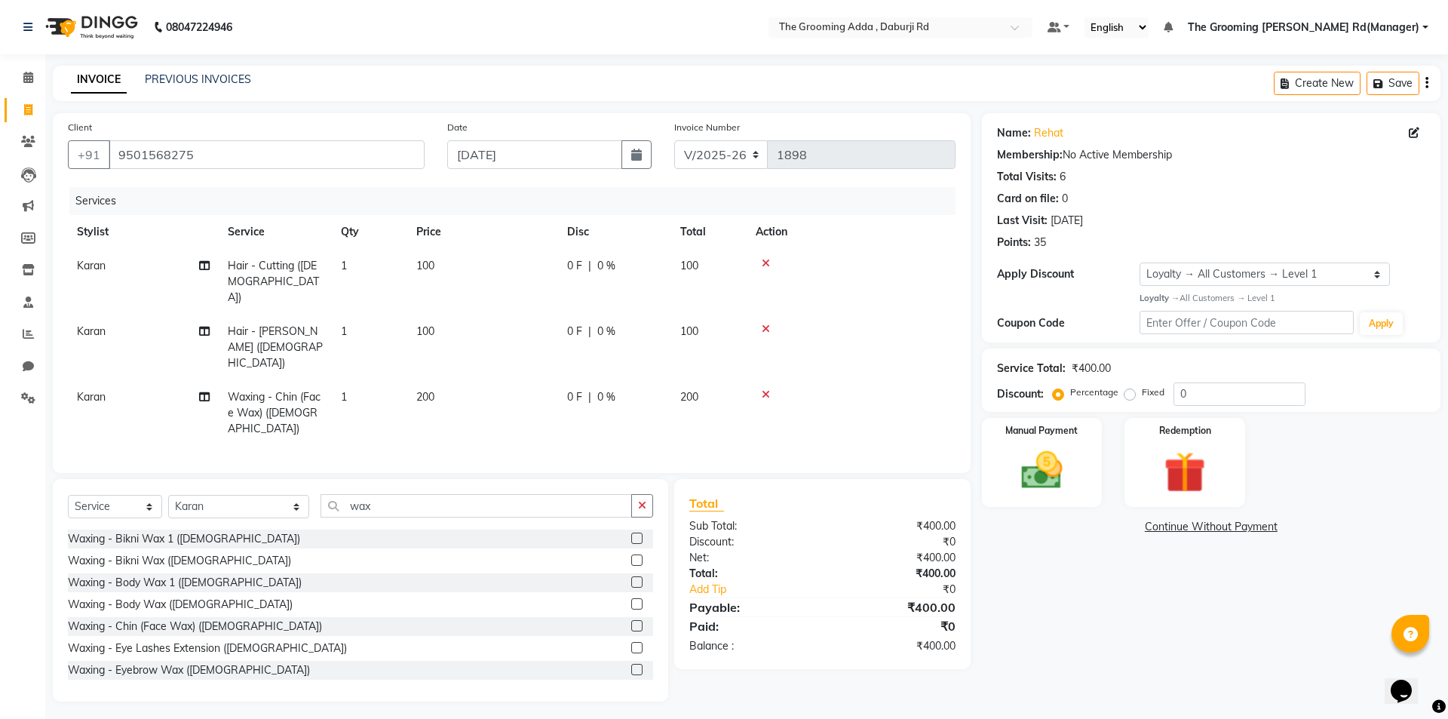
click at [1069, 586] on div "Name: Rehat Membership: No Active Membership Total Visits: 6 Card on file: 0 La…" at bounding box center [1217, 407] width 470 height 588
click at [766, 389] on icon at bounding box center [766, 394] width 8 height 11
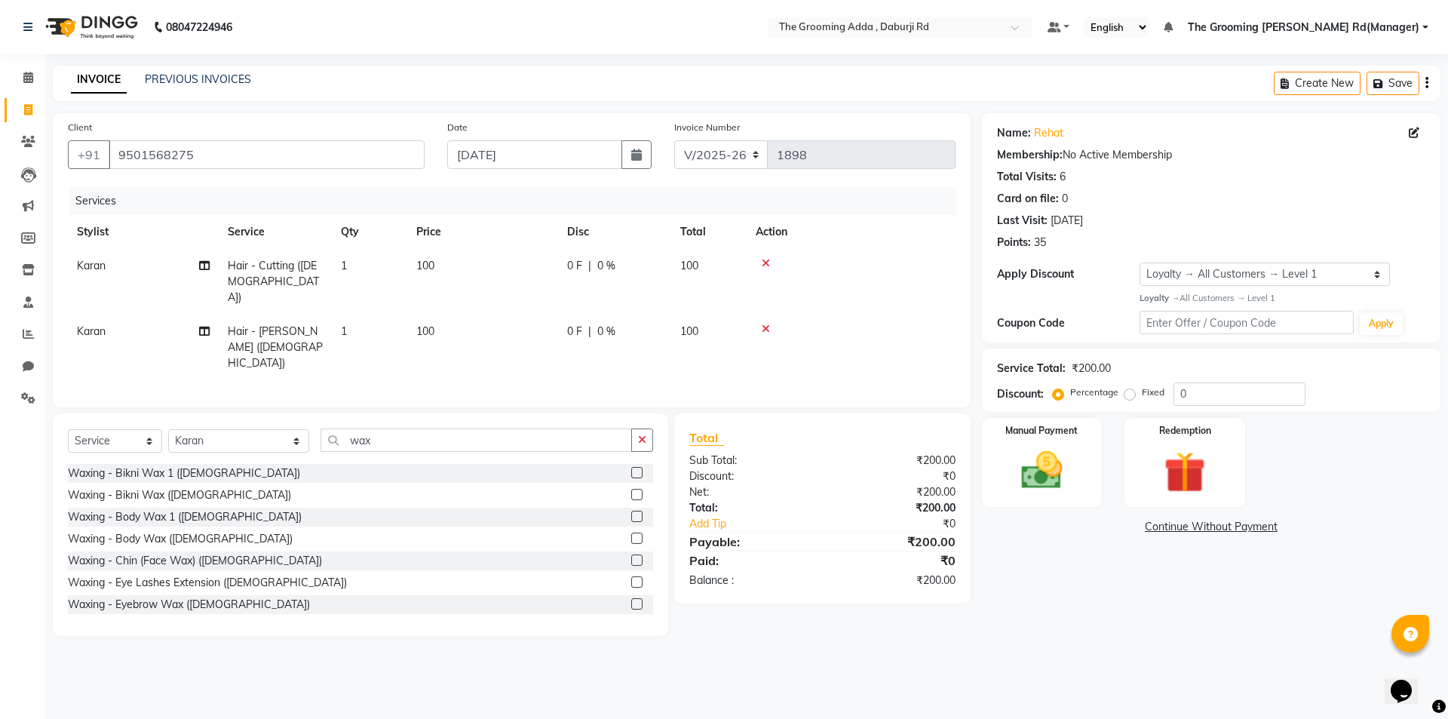
click at [433, 262] on span "100" at bounding box center [425, 266] width 18 height 14
select select "79344"
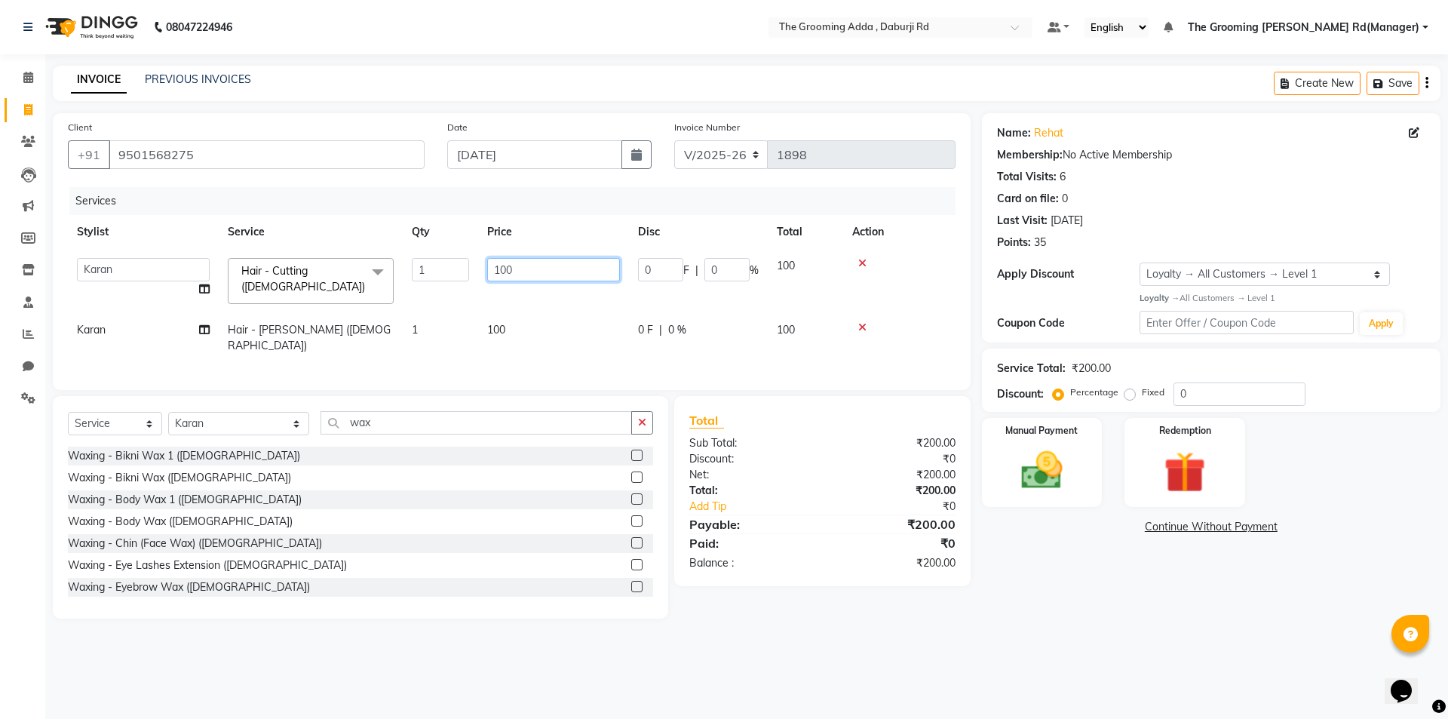
drag, startPoint x: 521, startPoint y: 270, endPoint x: 477, endPoint y: 270, distance: 43.7
click at [477, 270] on tr "[PERSON_NAME] [PERSON_NAME] [PERSON_NAME] [PERSON_NAME] [PERSON_NAME] [PERSON_N…" at bounding box center [512, 281] width 888 height 64
type input "150"
click at [1102, 585] on div "Name: Rehat Membership: No Active Membership Total Visits: 6 Card on file: 0 La…" at bounding box center [1217, 365] width 470 height 505
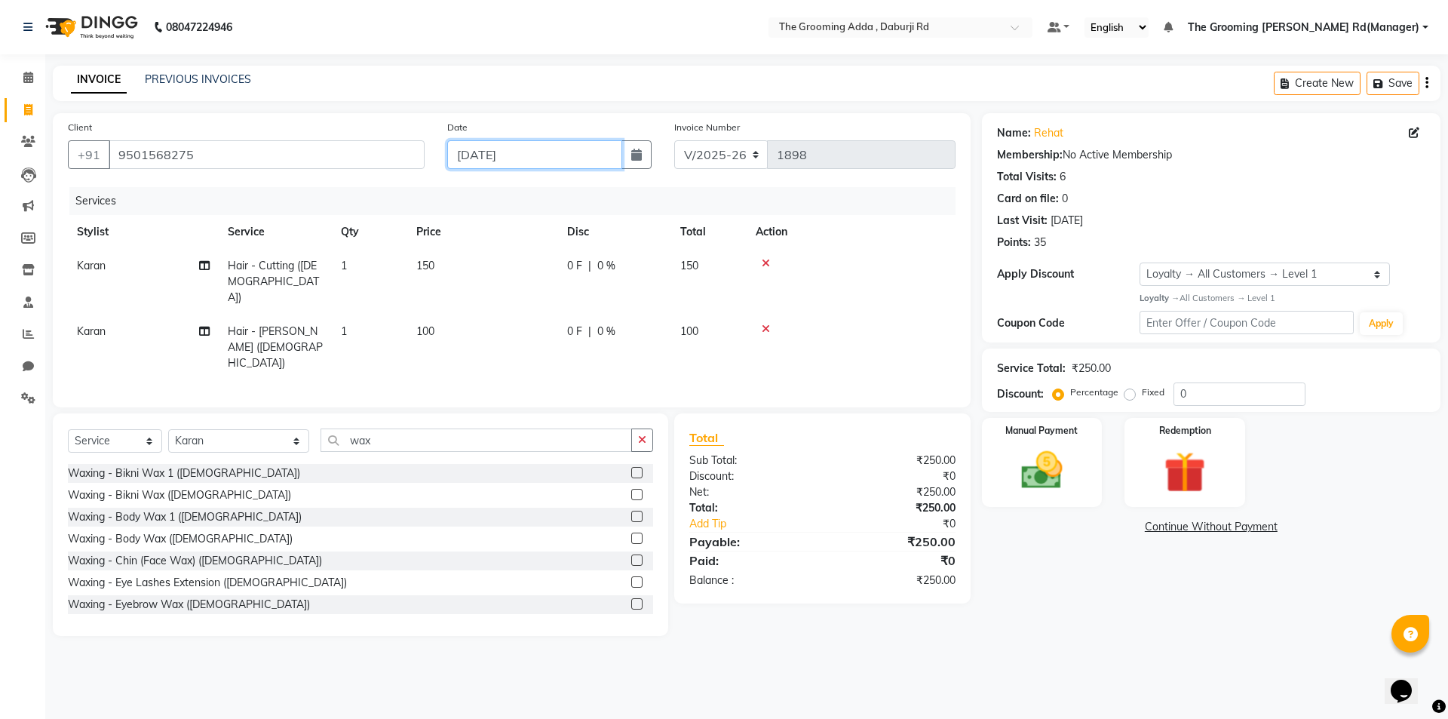
click at [571, 143] on input "[DATE]" at bounding box center [535, 154] width 176 height 29
select select "9"
select select "2025"
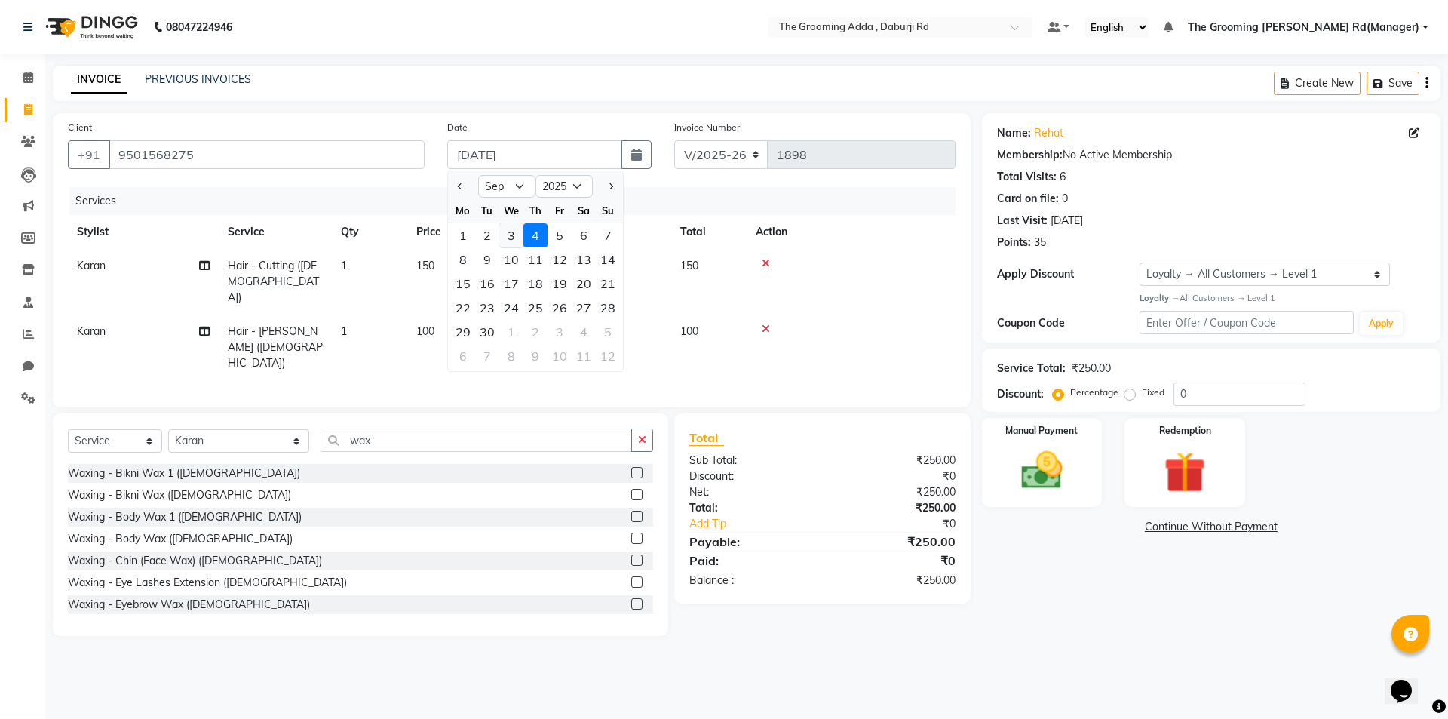
click at [506, 242] on div "3" at bounding box center [511, 235] width 24 height 24
type input "[DATE]"
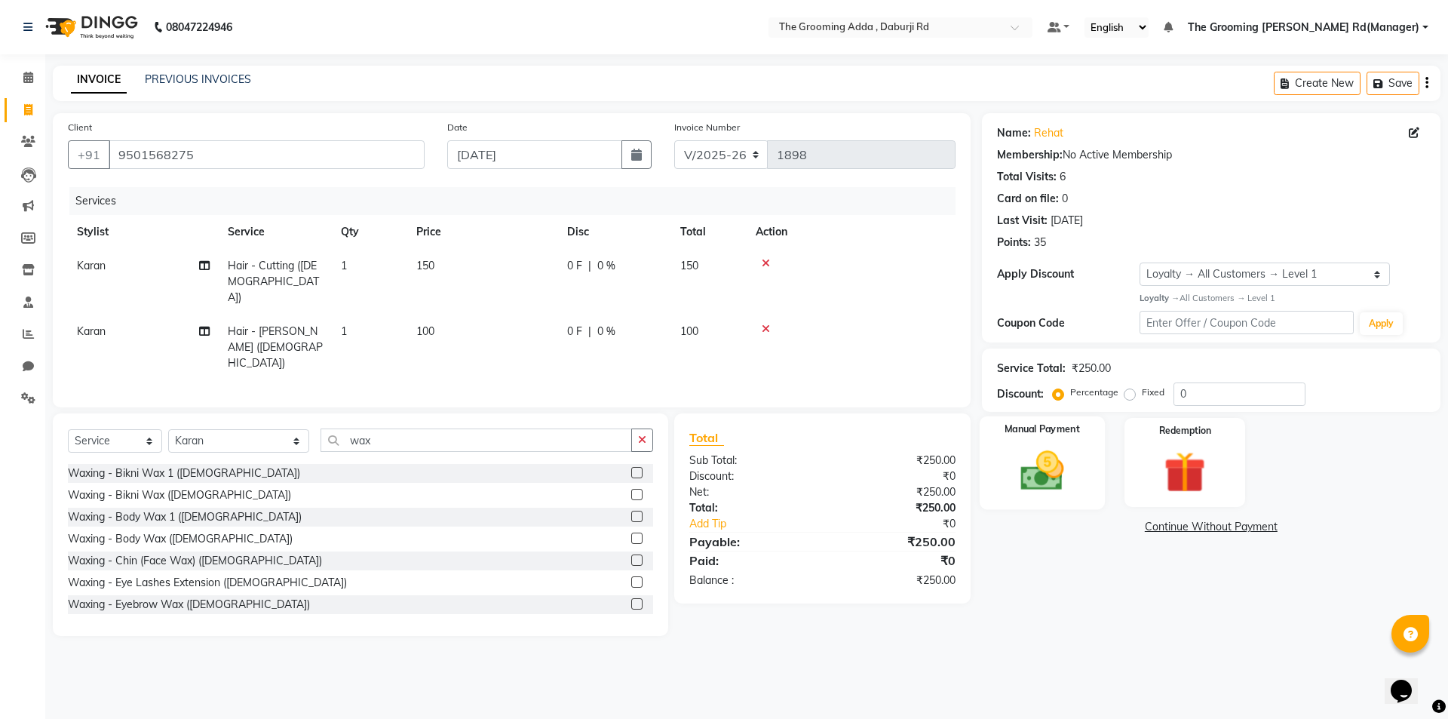
click at [1075, 462] on img at bounding box center [1042, 471] width 70 height 50
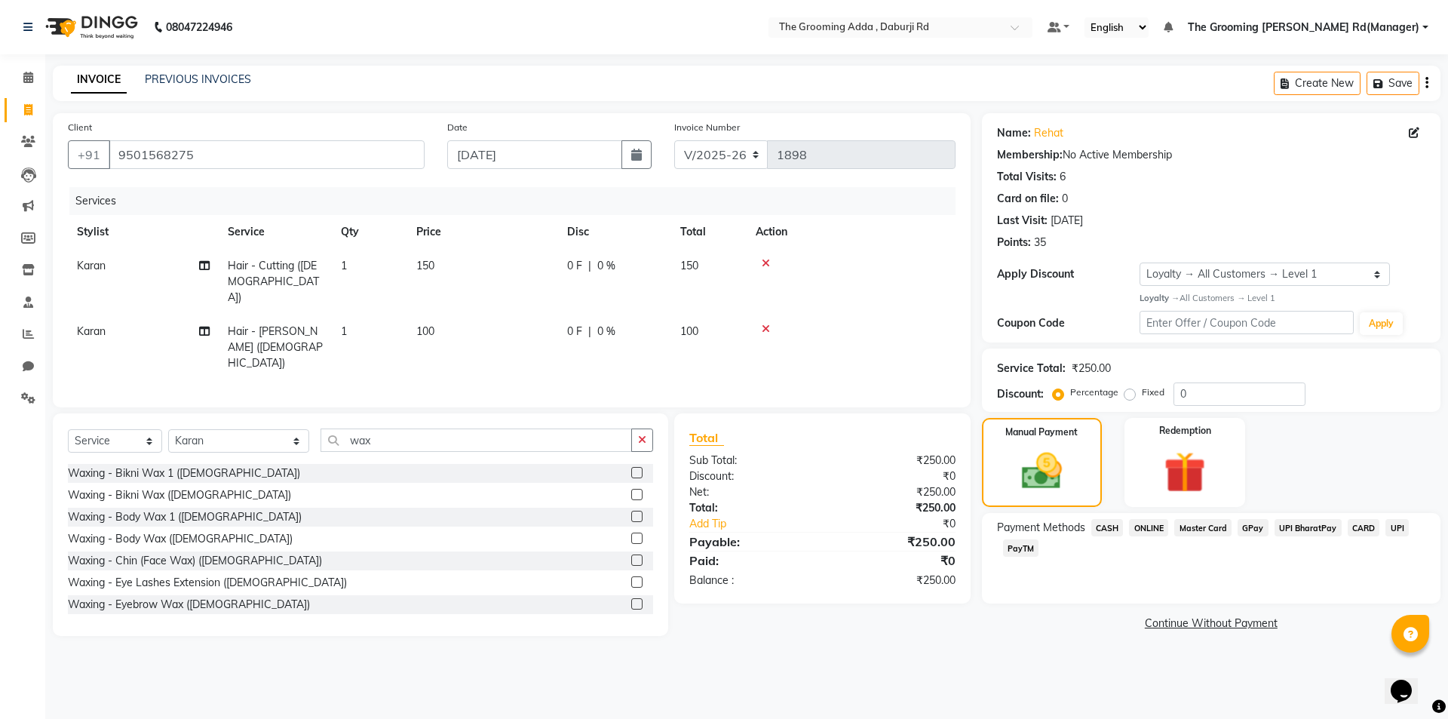
click at [1095, 532] on span "CASH" at bounding box center [1107, 527] width 32 height 17
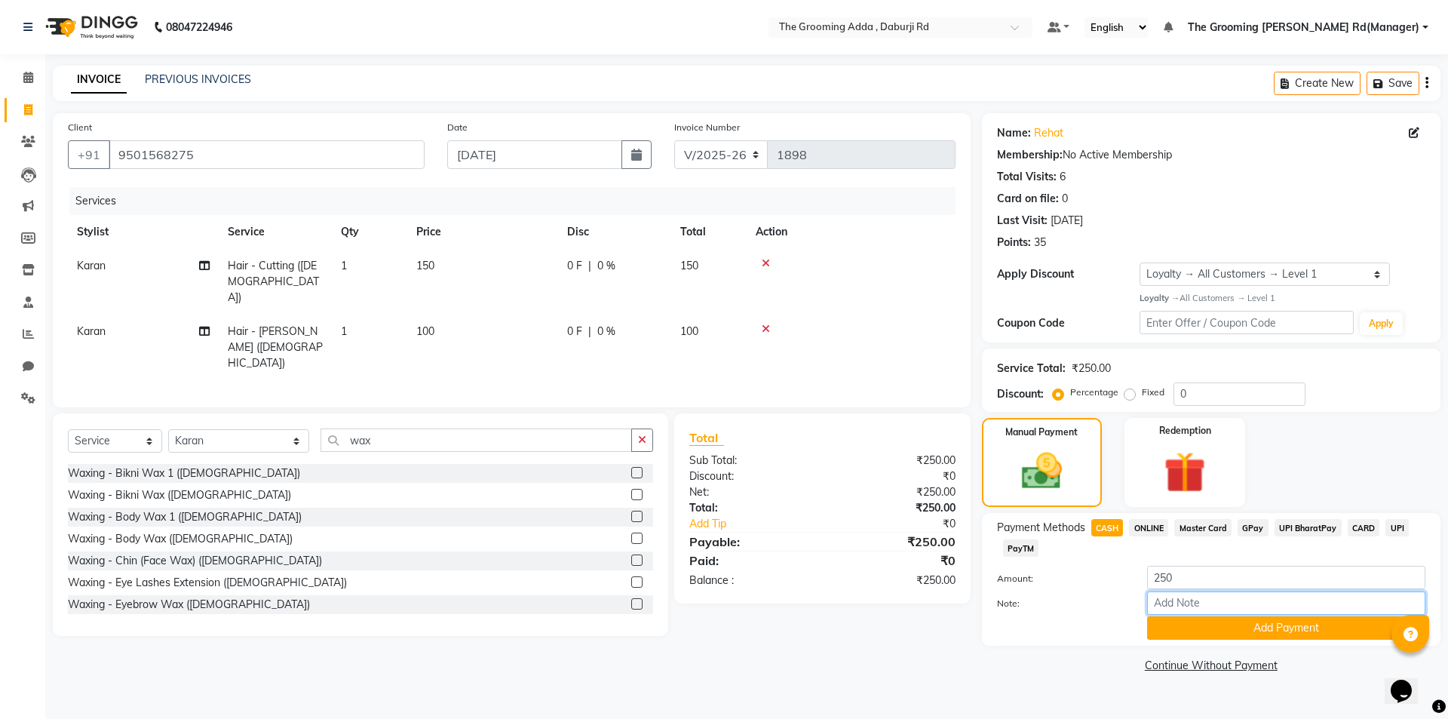
click at [1199, 612] on input "Note:" at bounding box center [1286, 602] width 278 height 23
click at [1183, 638] on button "Add Payment" at bounding box center [1286, 627] width 278 height 23
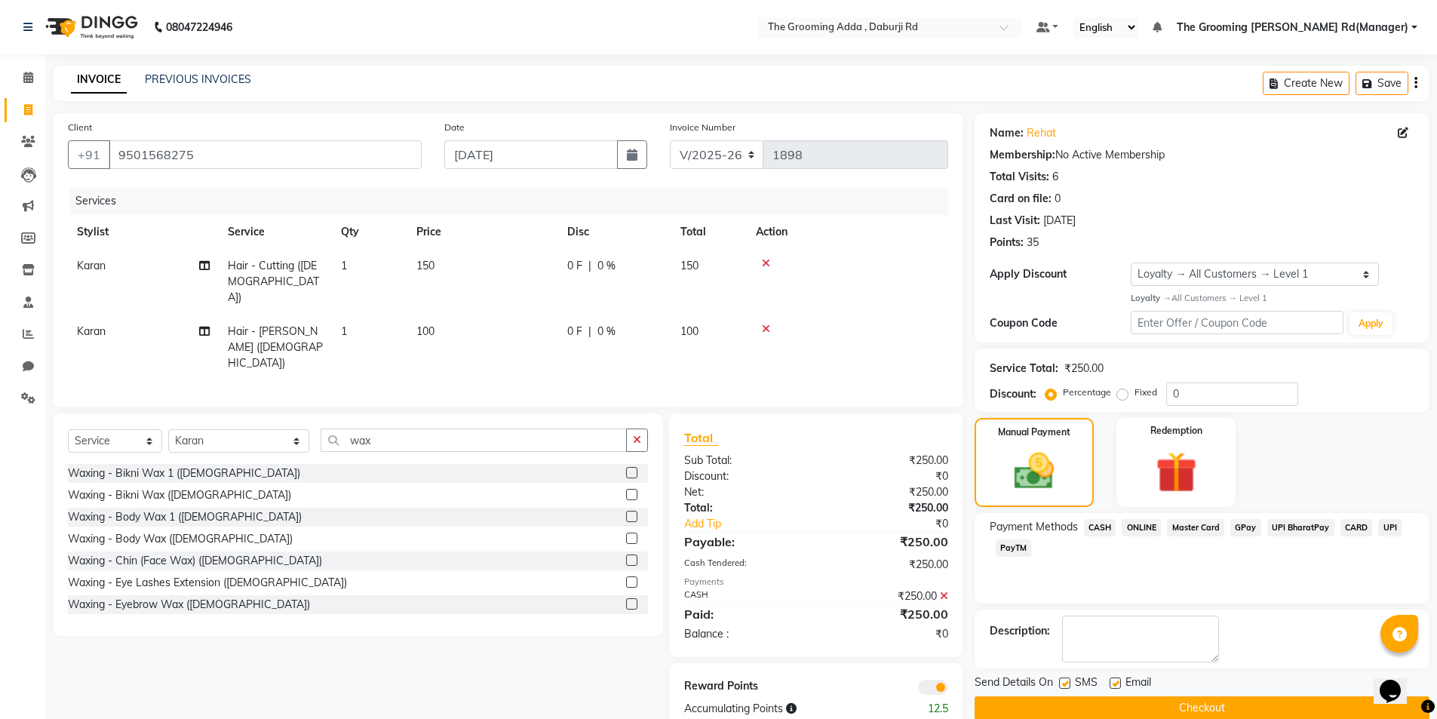
click at [1111, 677] on label at bounding box center [1114, 682] width 11 height 11
click at [1111, 679] on input "checkbox" at bounding box center [1114, 684] width 10 height 10
checkbox input "false"
click at [1059, 703] on button "Checkout" at bounding box center [1201, 707] width 455 height 23
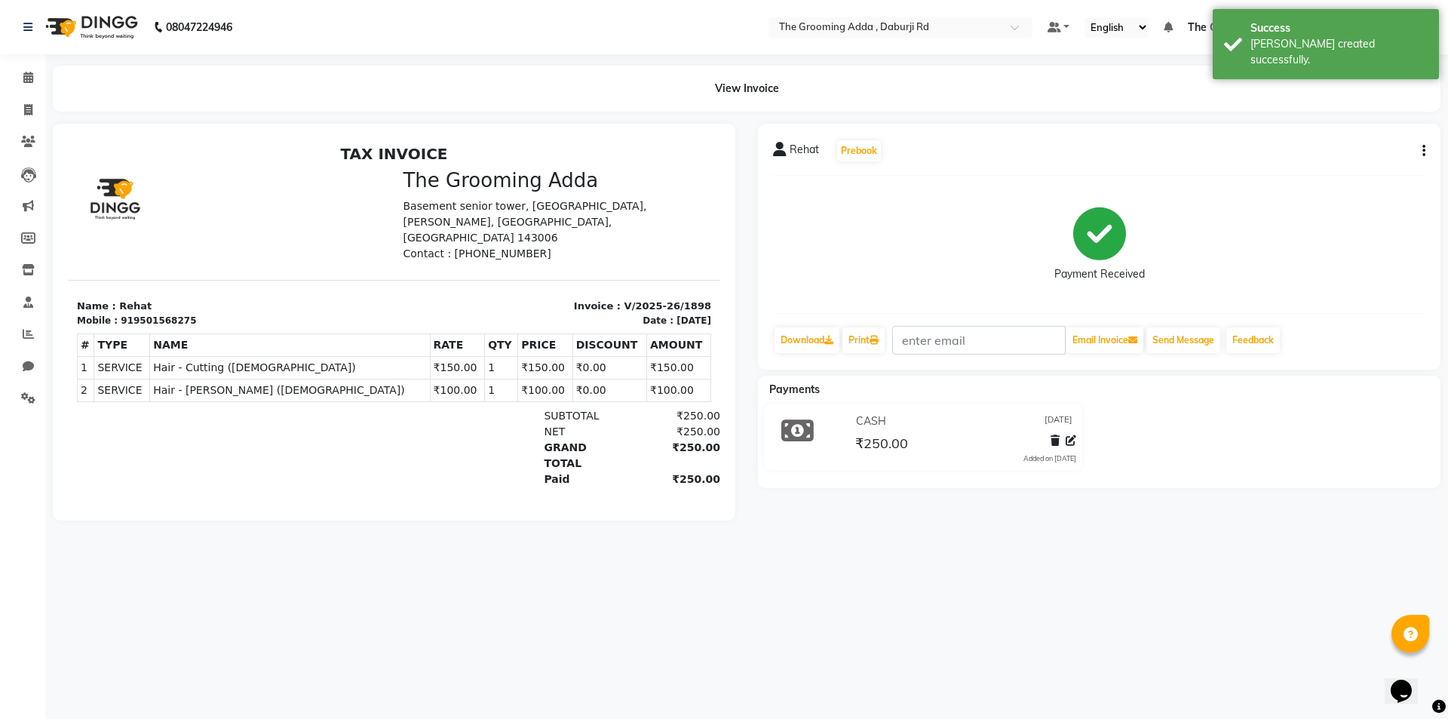
select select "service"
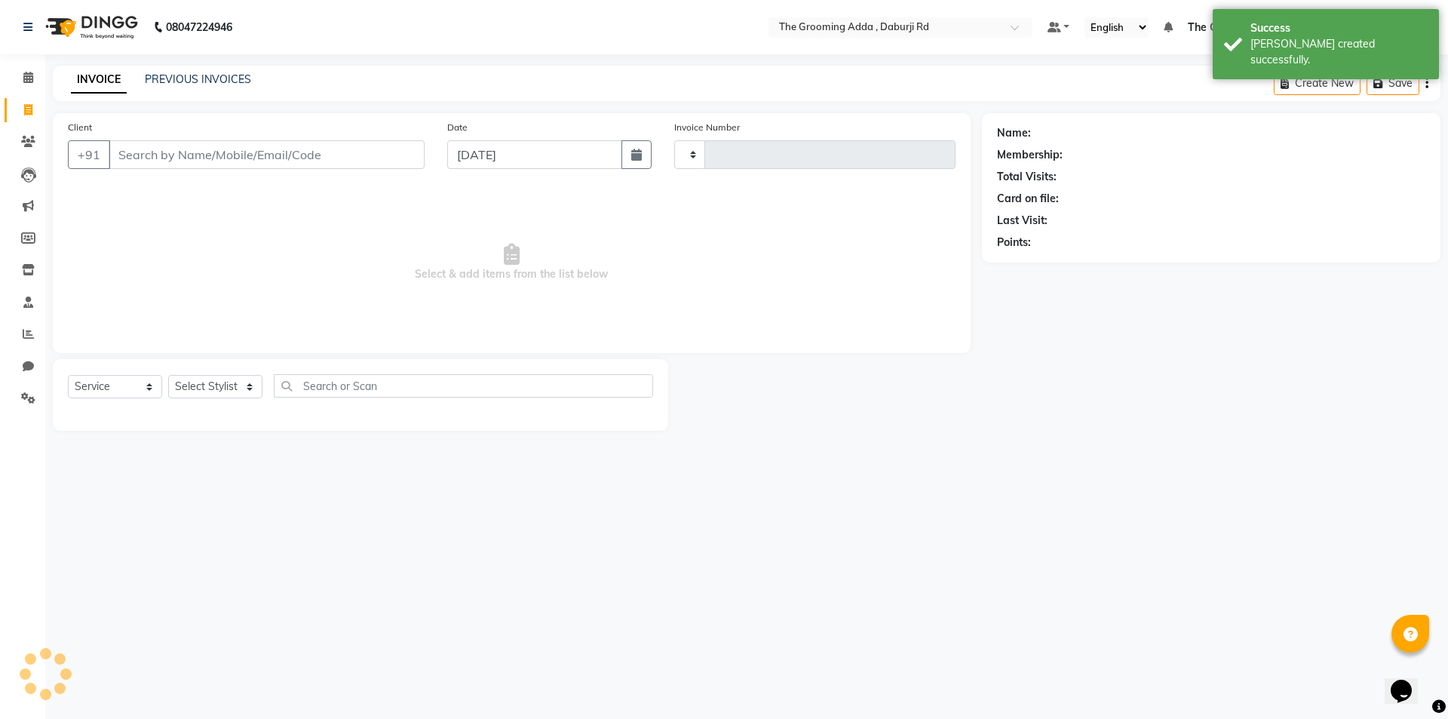
type input "1899"
select select "8001"
click at [137, 155] on input "Client" at bounding box center [267, 154] width 316 height 29
paste input "9646488698"
type input "9646488698"
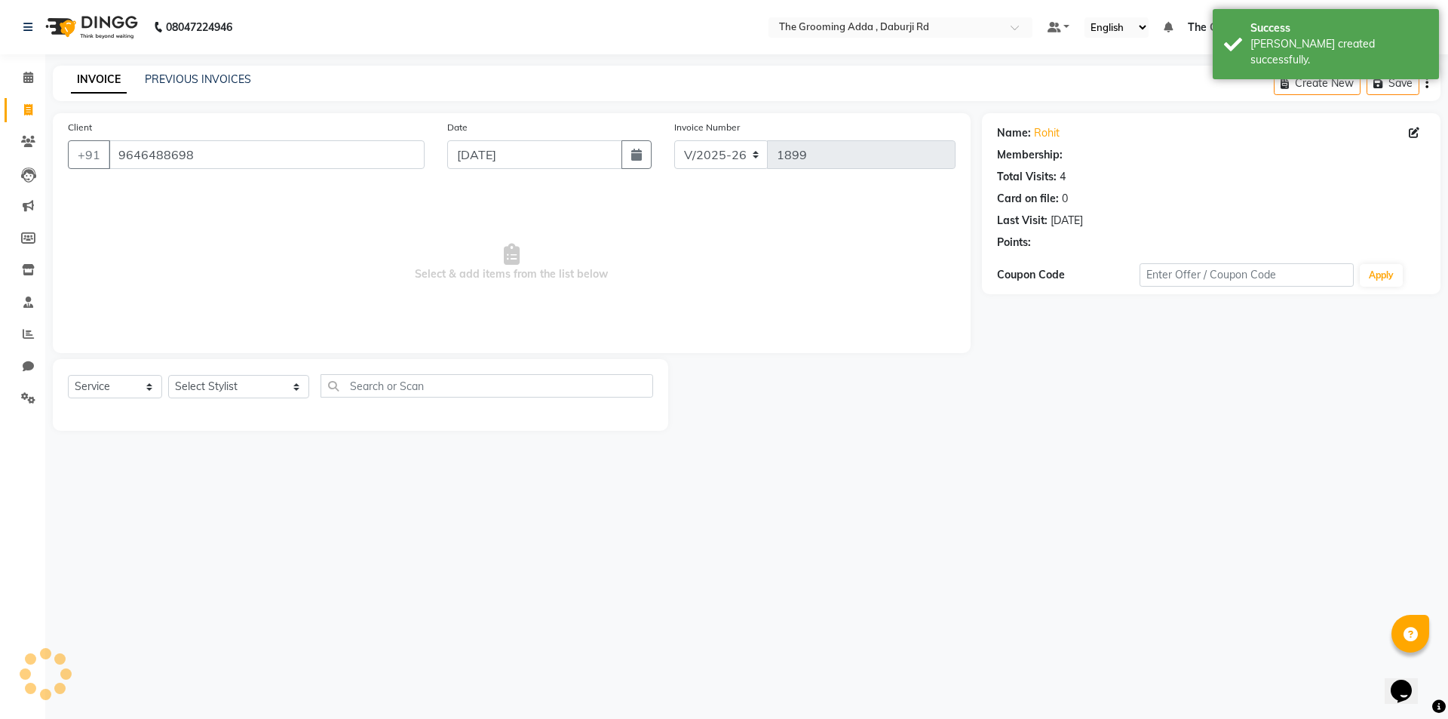
select select "1: Object"
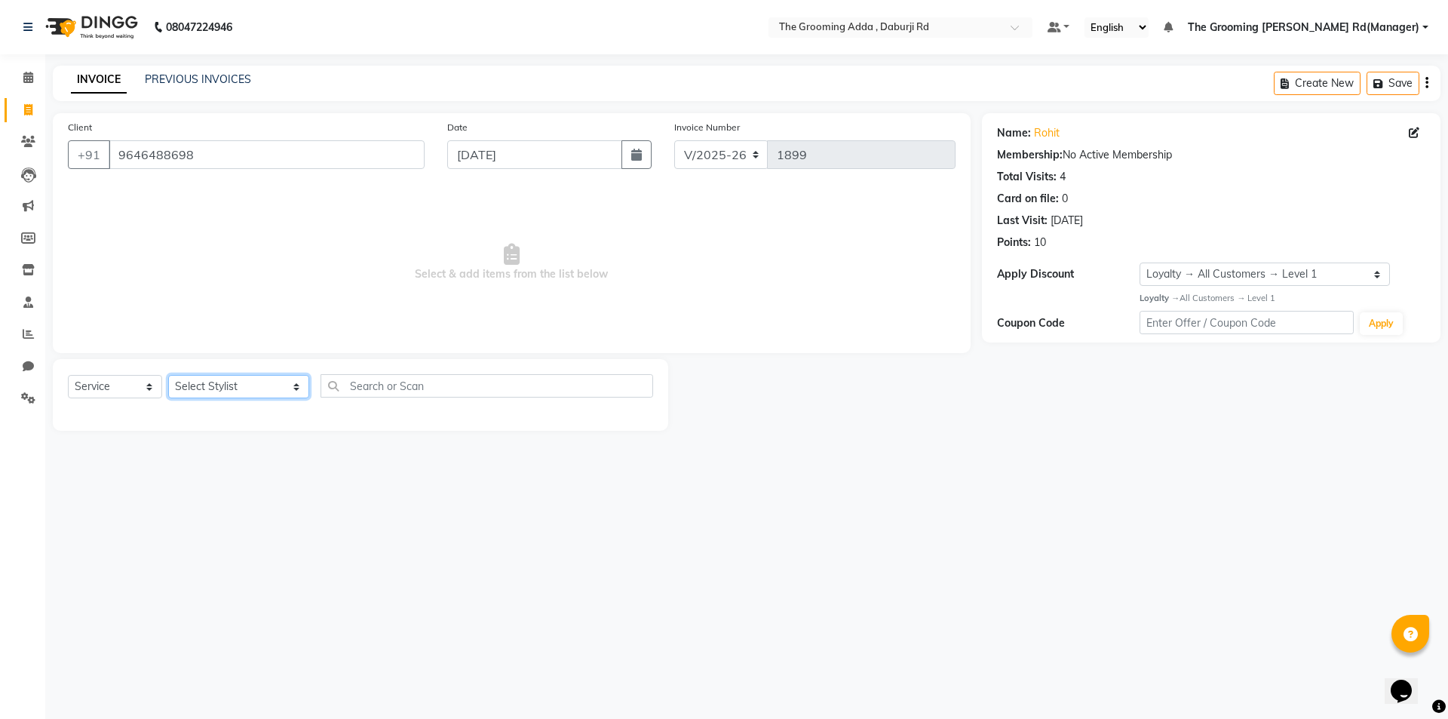
click at [189, 388] on select "Select Stylist [PERSON_NAME] [PERSON_NAME] [PERSON_NAME] [PERSON_NAME] [PERSON_…" at bounding box center [238, 386] width 141 height 23
select select "79355"
click at [168, 375] on select "Select Stylist [PERSON_NAME] [PERSON_NAME] [PERSON_NAME] [PERSON_NAME] [PERSON_…" at bounding box center [238, 386] width 141 height 23
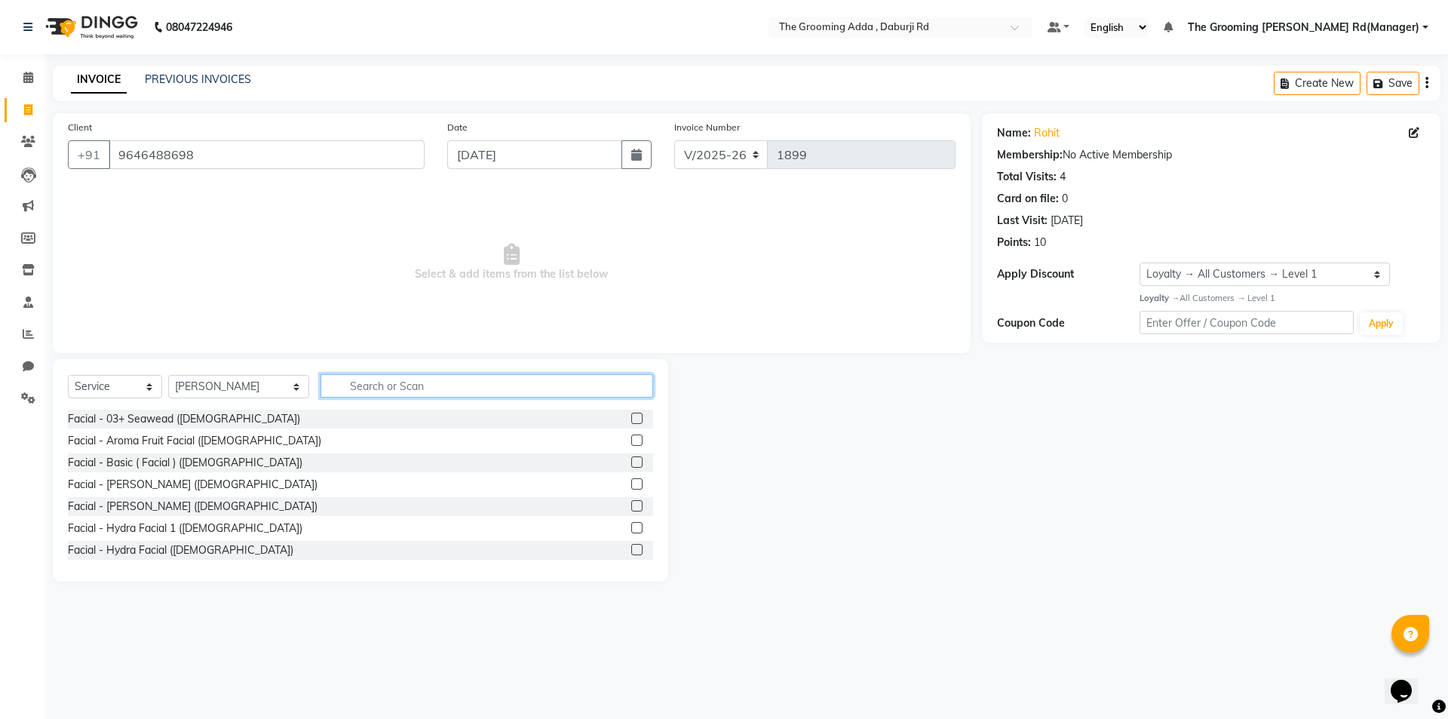
click at [357, 383] on input "text" at bounding box center [487, 385] width 333 height 23
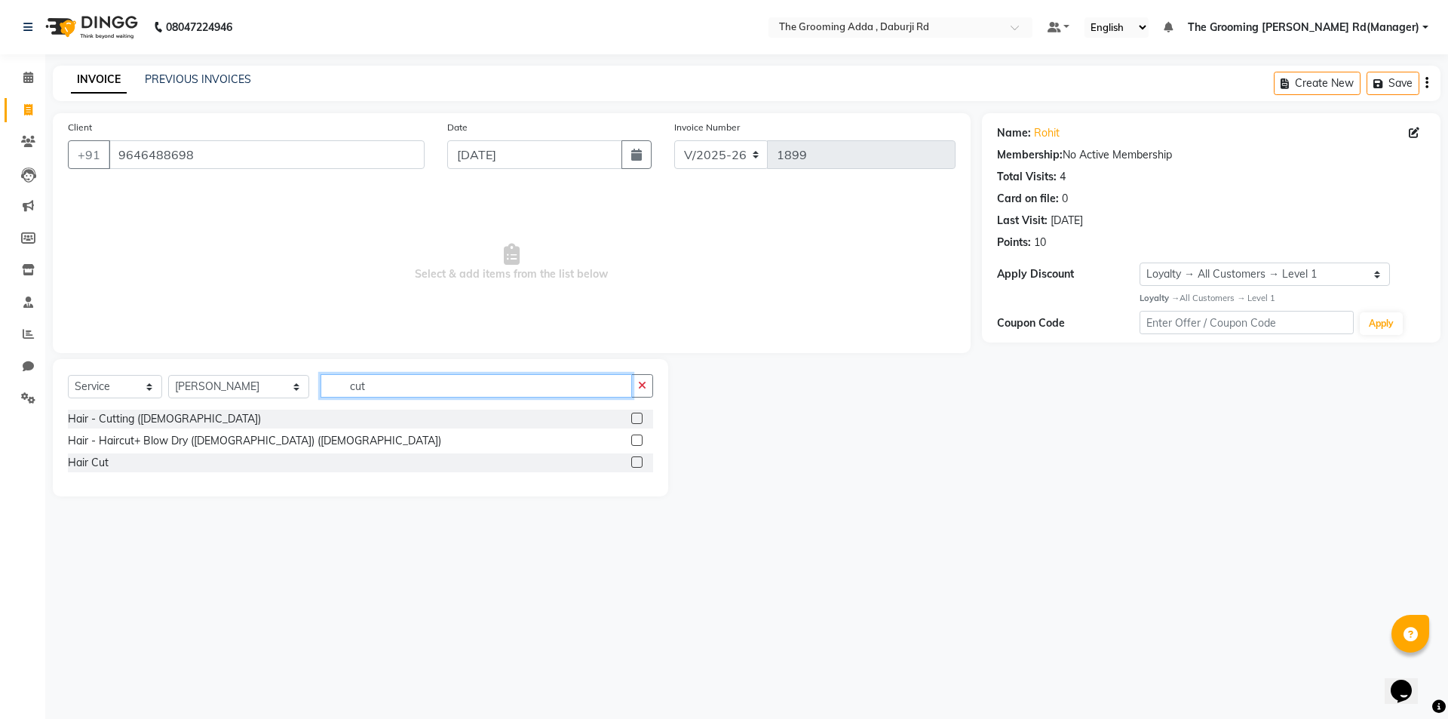
type input "cut"
click at [633, 419] on label at bounding box center [636, 418] width 11 height 11
click at [633, 419] on input "checkbox" at bounding box center [636, 419] width 10 height 10
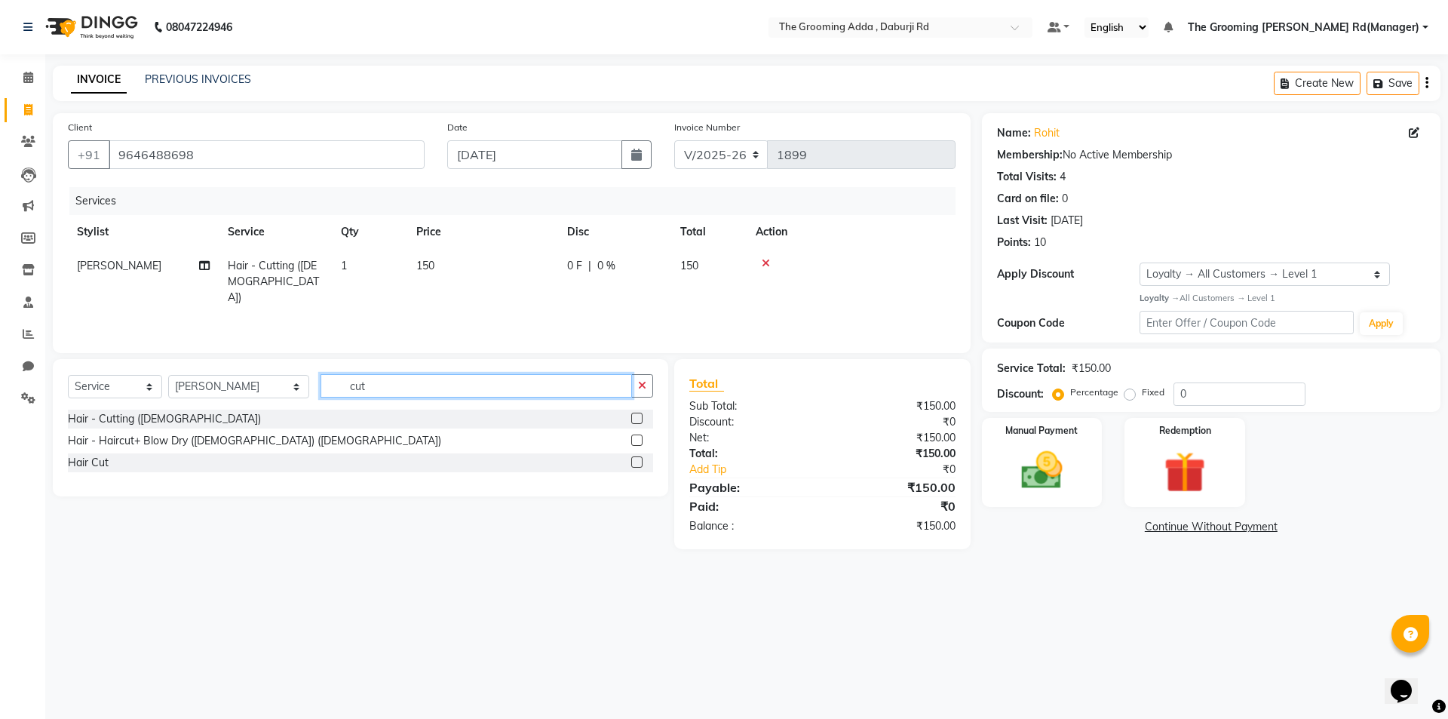
checkbox input "false"
drag, startPoint x: 514, startPoint y: 388, endPoint x: 187, endPoint y: 428, distance: 329.8
click at [187, 428] on div "Select Service Product Membership Package Voucher Prepaid Gift Card Select Styl…" at bounding box center [360, 427] width 615 height 137
type input "be"
click at [637, 419] on label at bounding box center [636, 418] width 11 height 11
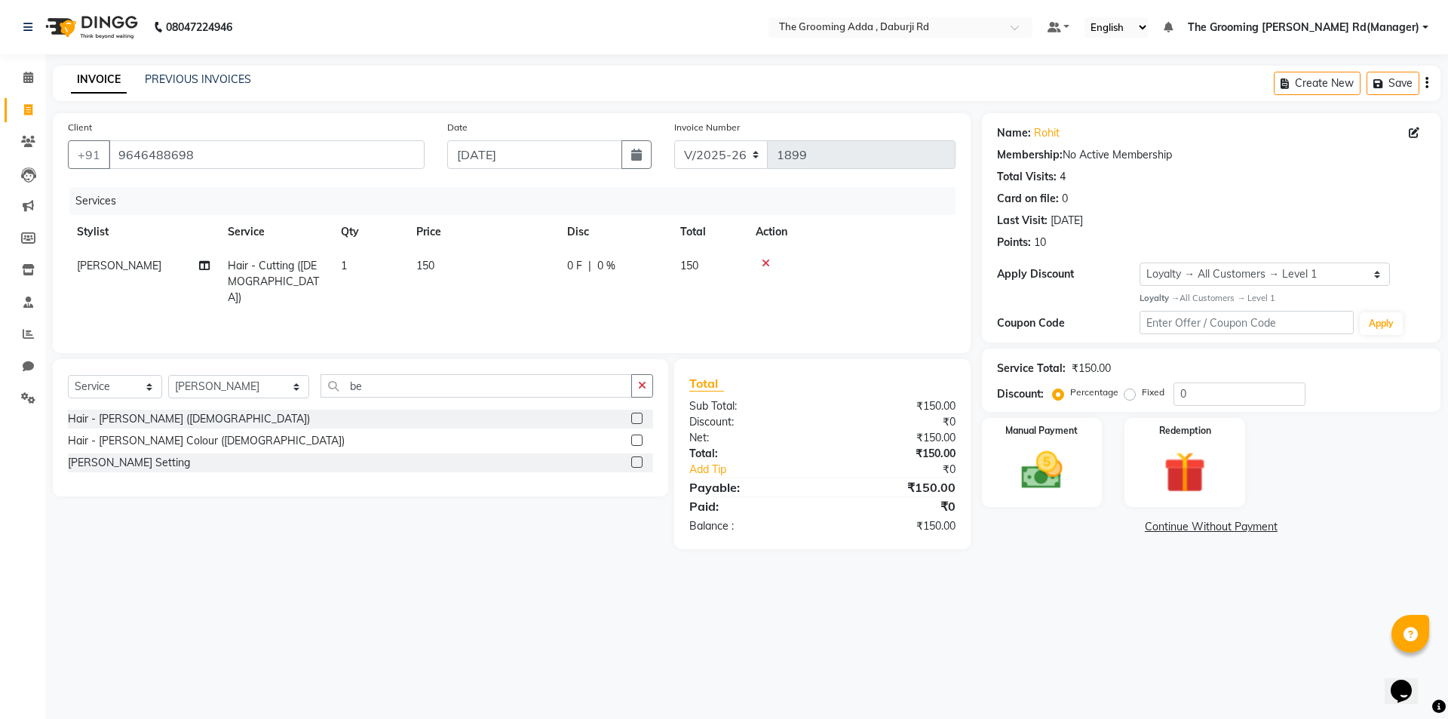
click at [637, 419] on input "checkbox" at bounding box center [636, 419] width 10 height 10
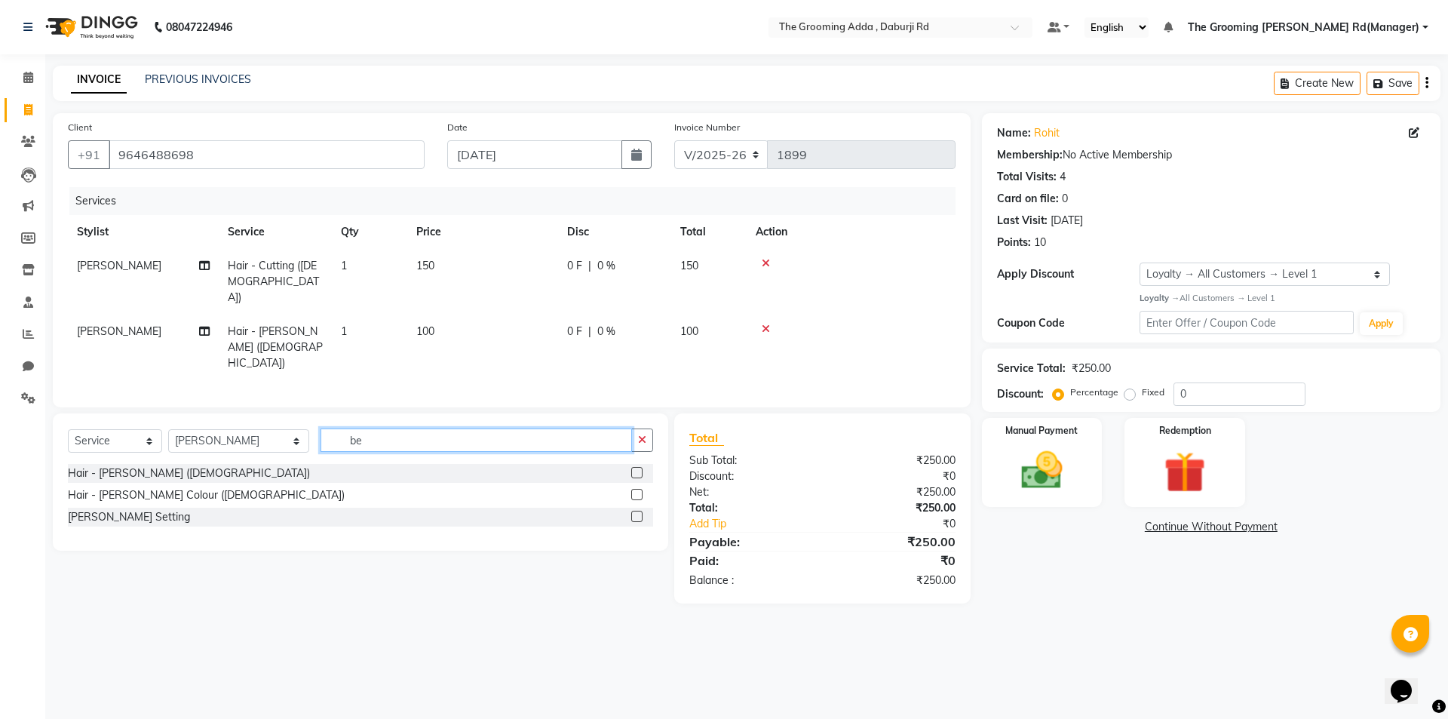
checkbox input "false"
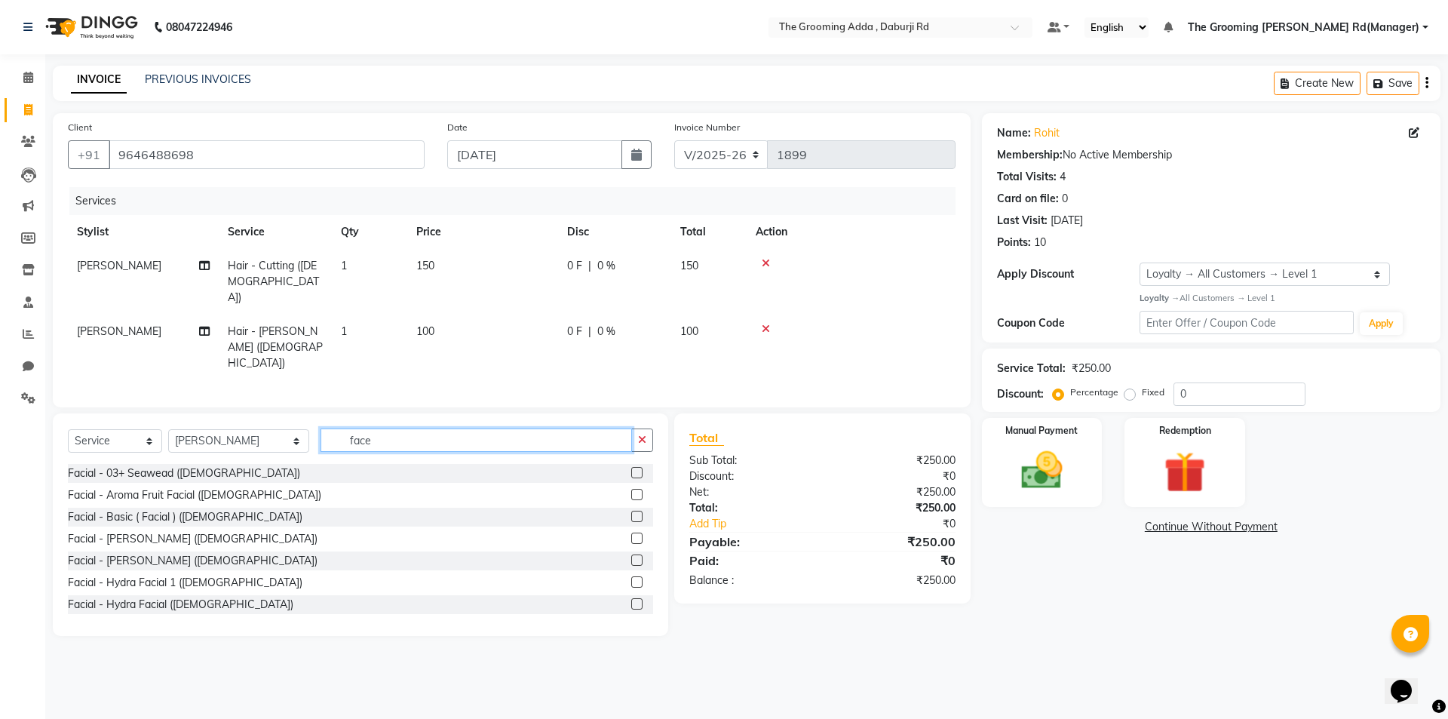
drag, startPoint x: 450, startPoint y: 398, endPoint x: 193, endPoint y: 405, distance: 257.3
click at [193, 428] on div "Select Service Product Membership Package Voucher Prepaid Gift Card Select Styl…" at bounding box center [360, 445] width 585 height 35
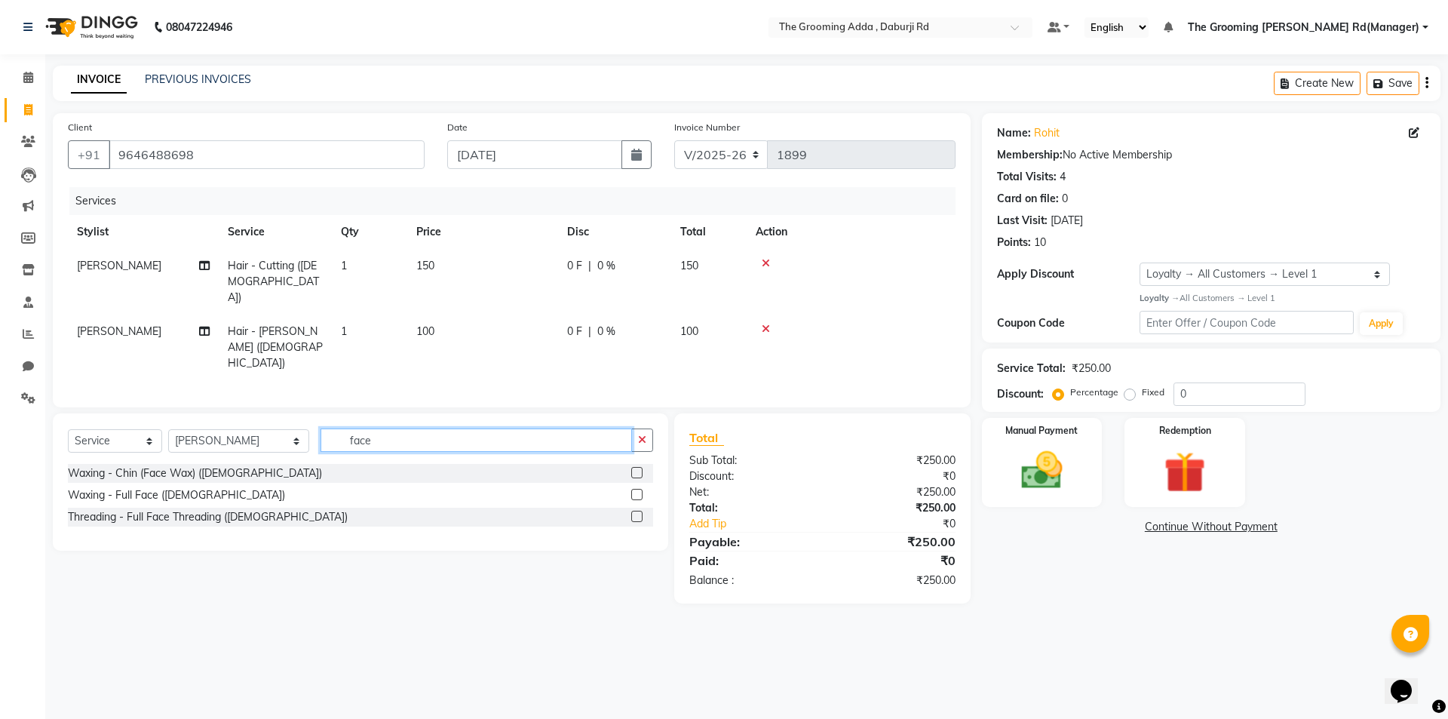
type input "face"
click at [636, 467] on label at bounding box center [636, 472] width 11 height 11
click at [636, 468] on input "checkbox" at bounding box center [636, 473] width 10 height 10
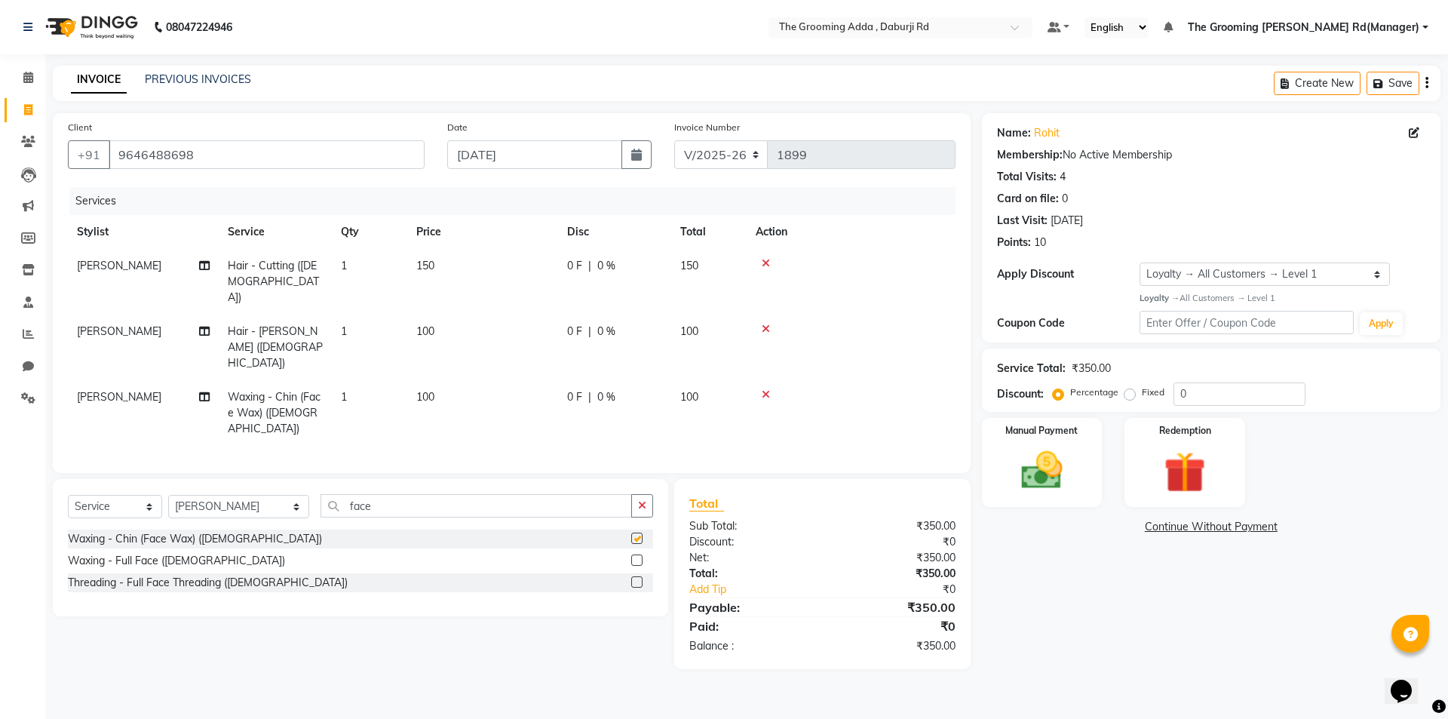
checkbox input "false"
click at [437, 380] on td "100" at bounding box center [482, 413] width 151 height 66
select select "79355"
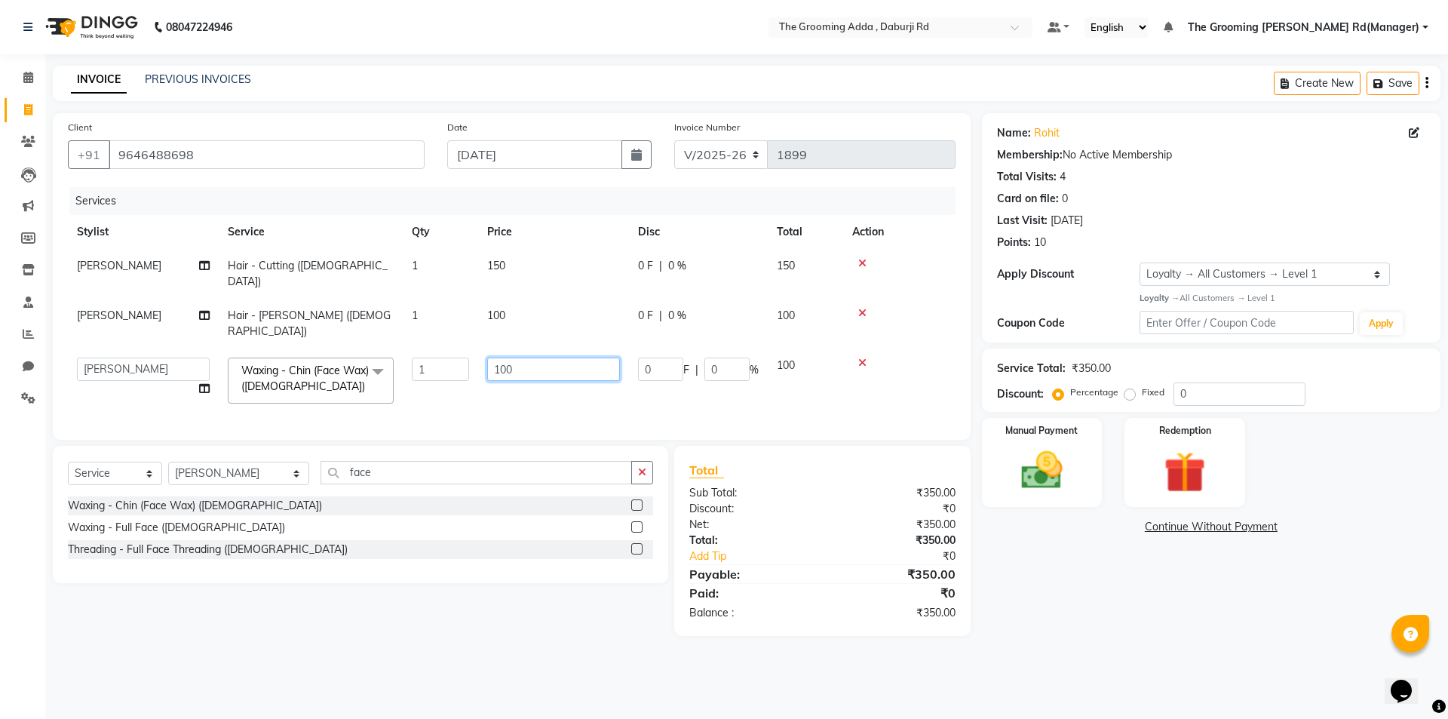
drag, startPoint x: 527, startPoint y: 335, endPoint x: 488, endPoint y: 339, distance: 39.5
click at [488, 357] on input "100" at bounding box center [553, 368] width 133 height 23
type input "150"
click at [1066, 548] on div "Name: Rohit Membership: No Active Membership Total Visits: 4 Card on file: 0 La…" at bounding box center [1217, 374] width 470 height 523
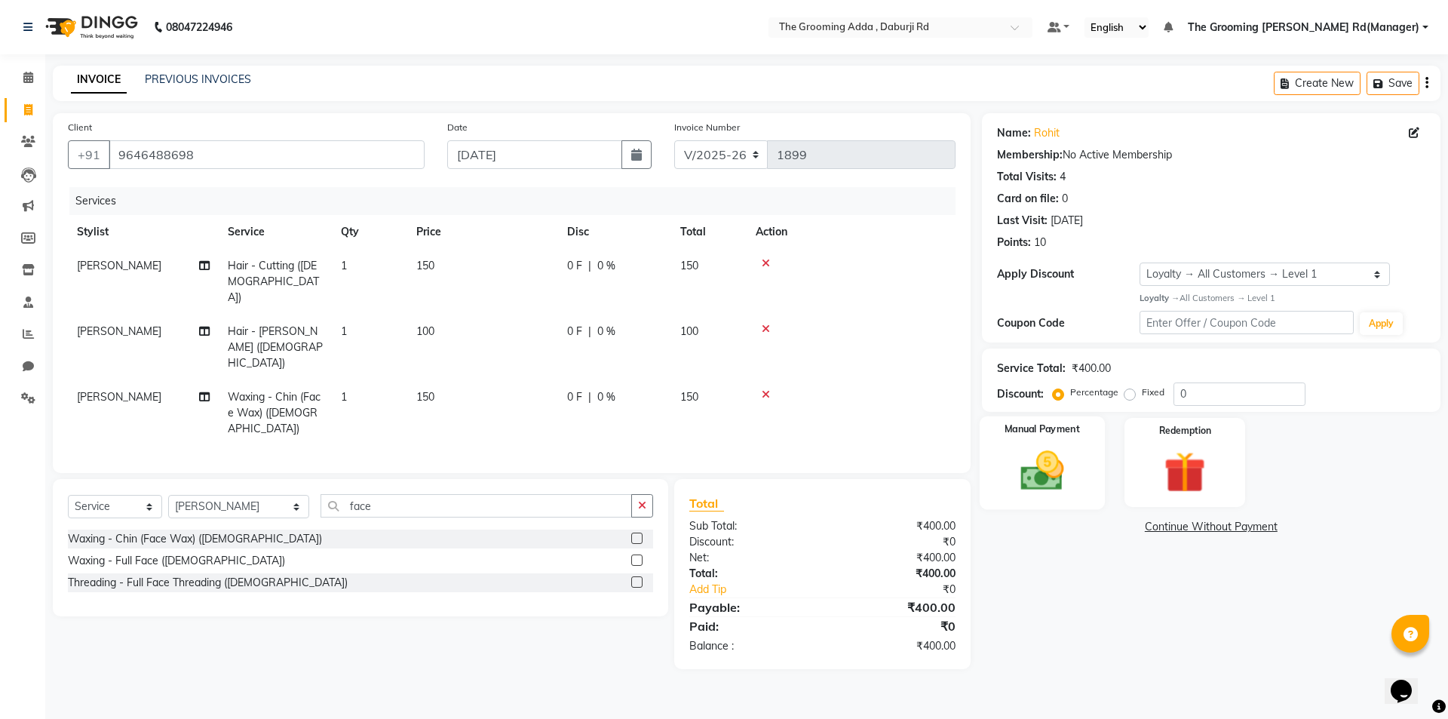
click at [1038, 466] on img at bounding box center [1042, 471] width 70 height 50
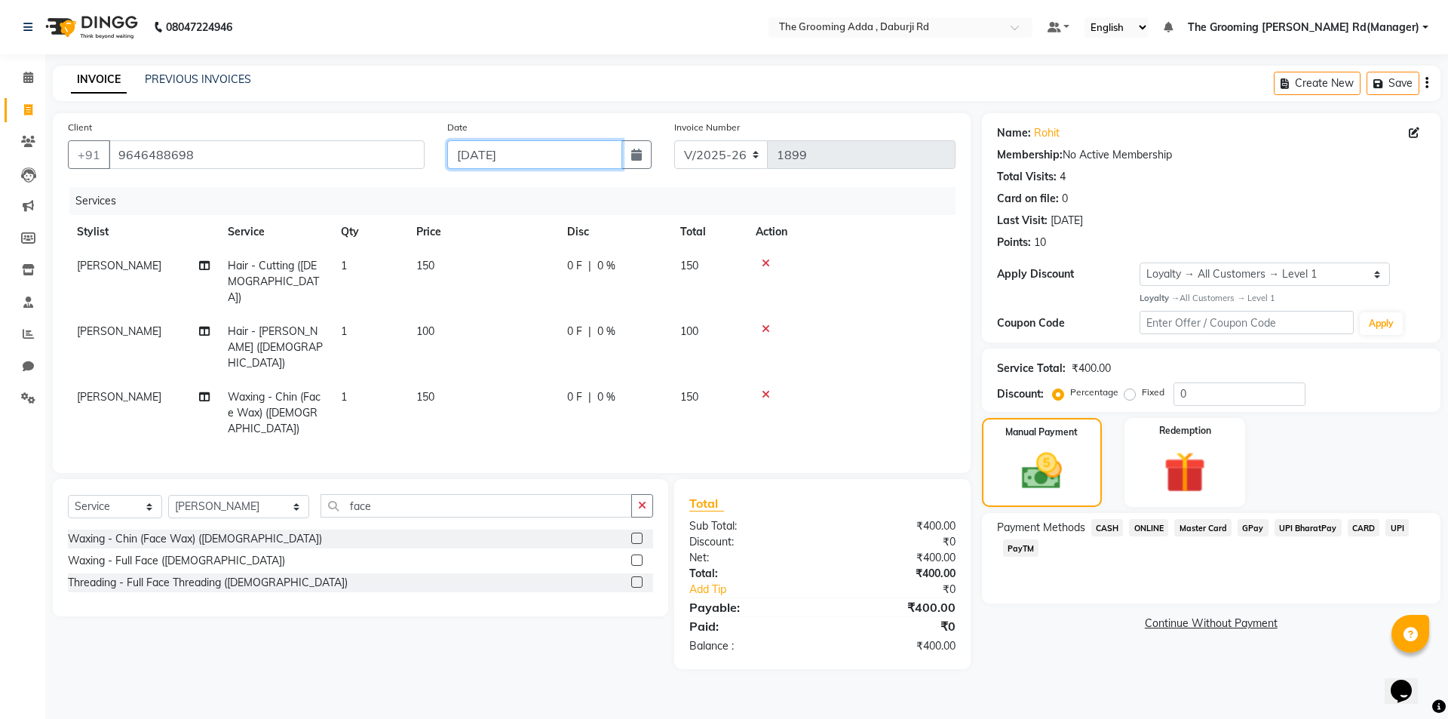
click at [535, 146] on input "[DATE]" at bounding box center [535, 154] width 176 height 29
select select "9"
select select "2025"
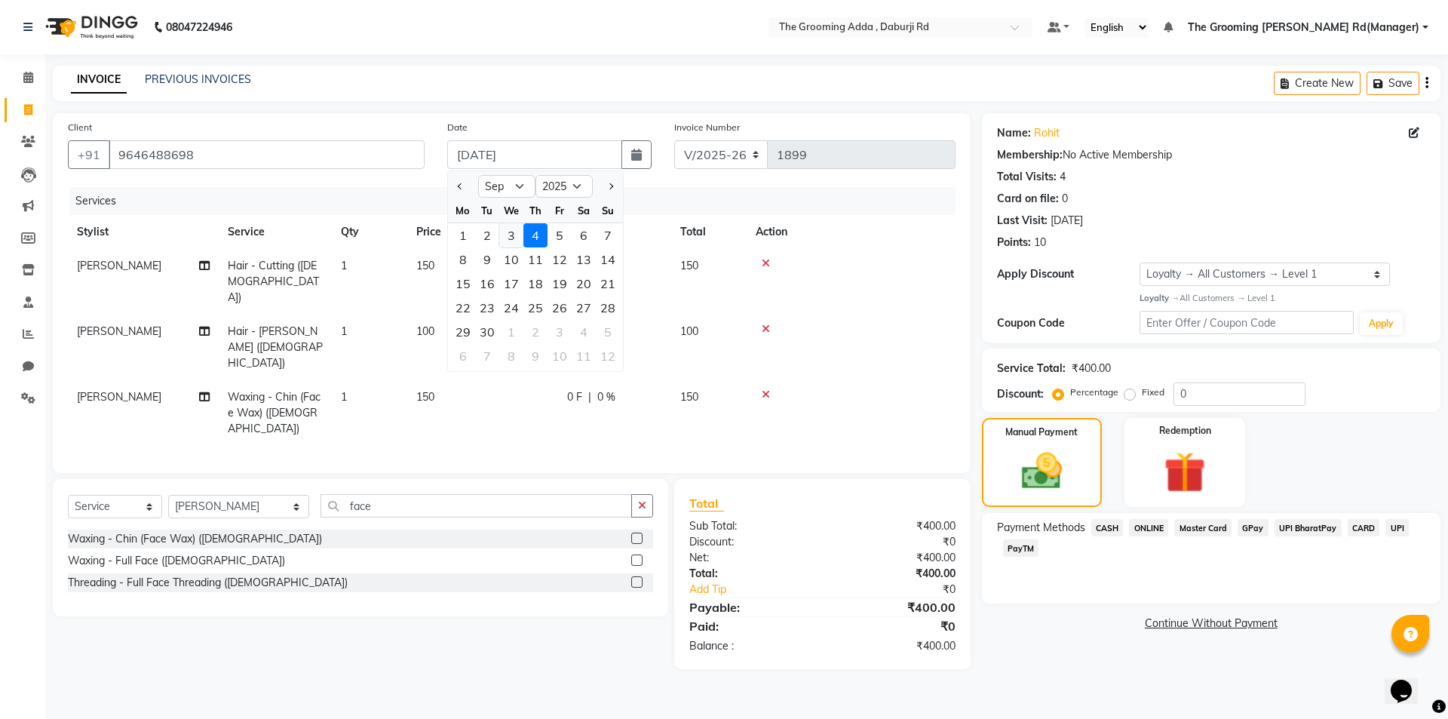
click at [515, 232] on div "3" at bounding box center [511, 235] width 24 height 24
type input "[DATE]"
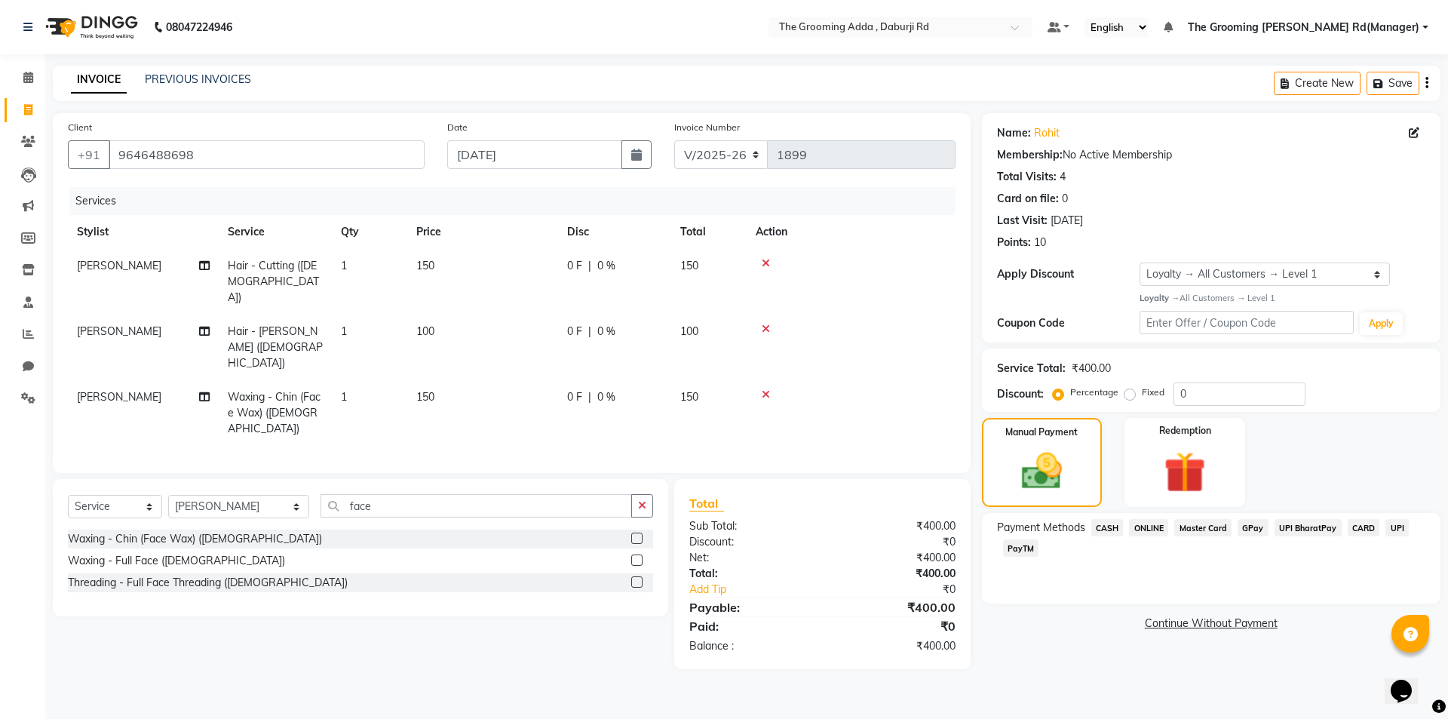
click at [1146, 530] on span "ONLINE" at bounding box center [1148, 527] width 39 height 17
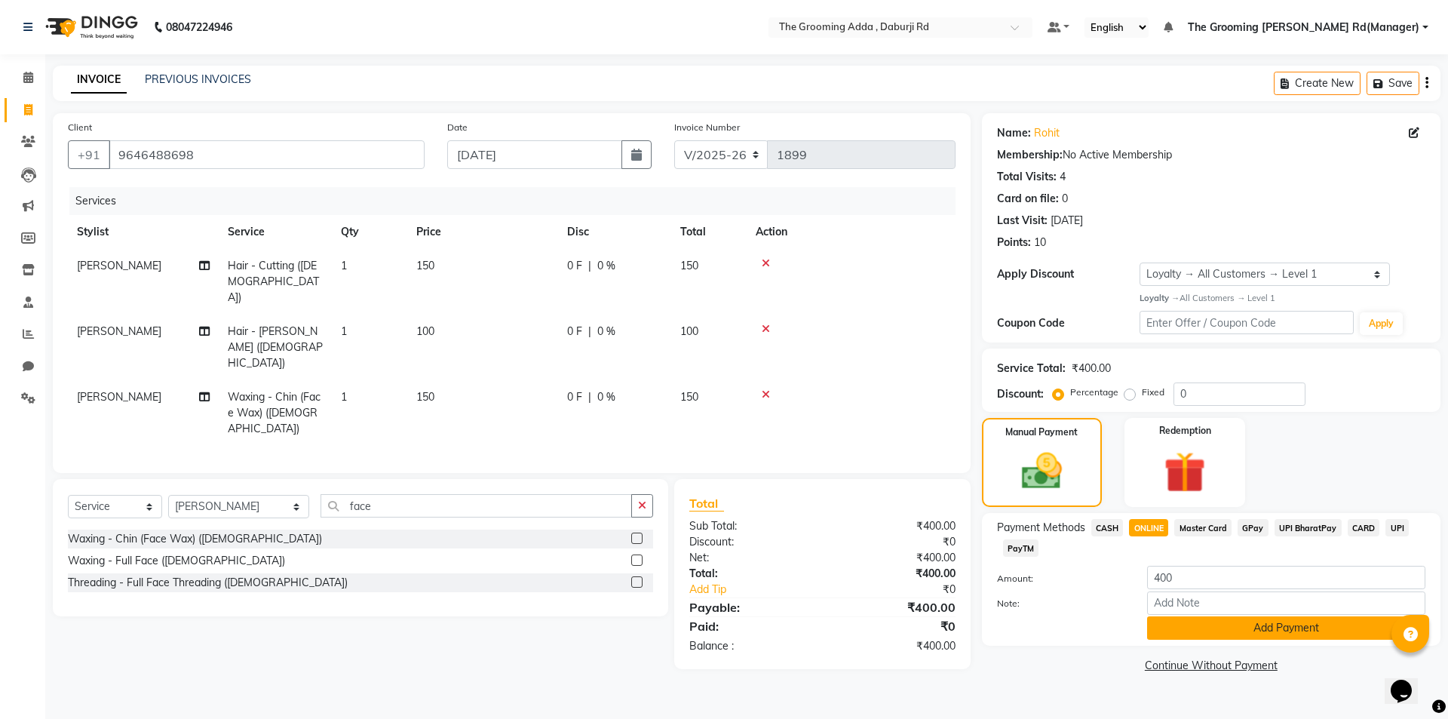
click at [1201, 621] on button "Add Payment" at bounding box center [1286, 627] width 278 height 23
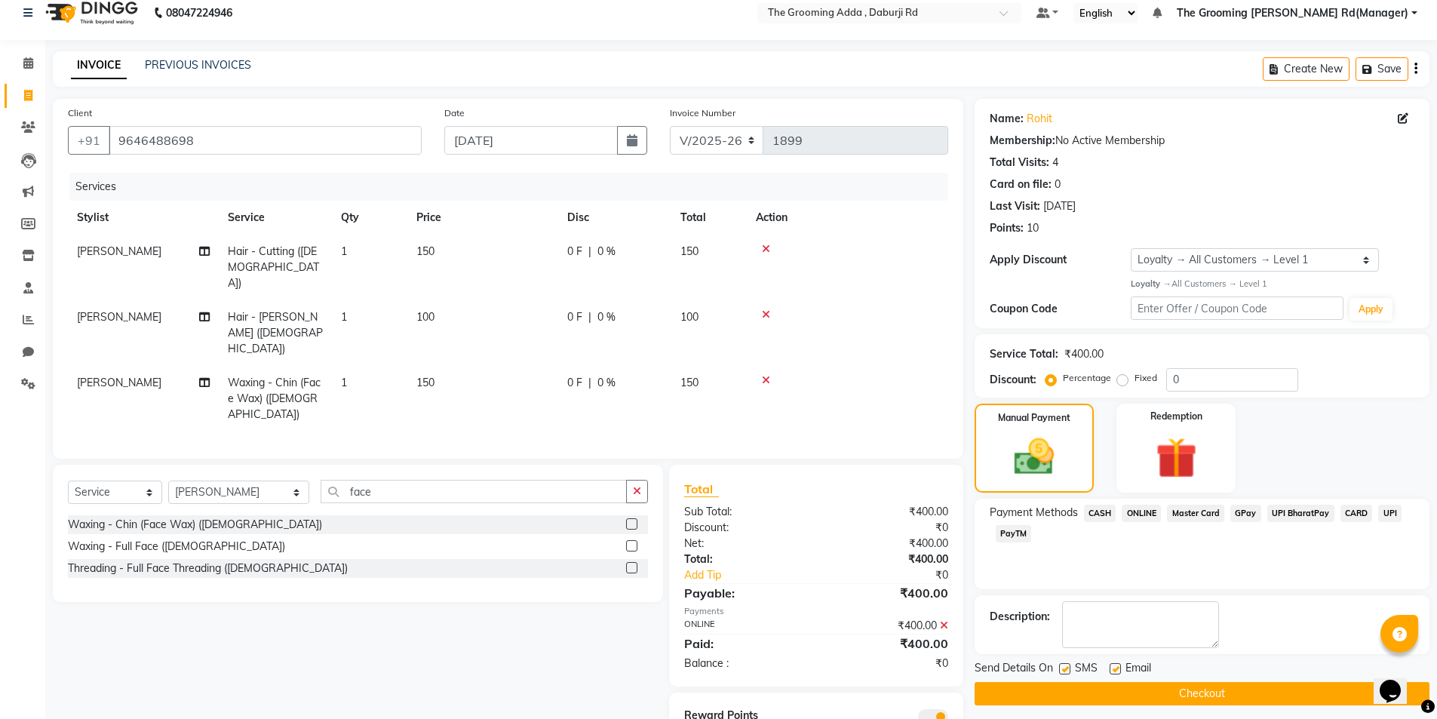
scroll to position [27, 0]
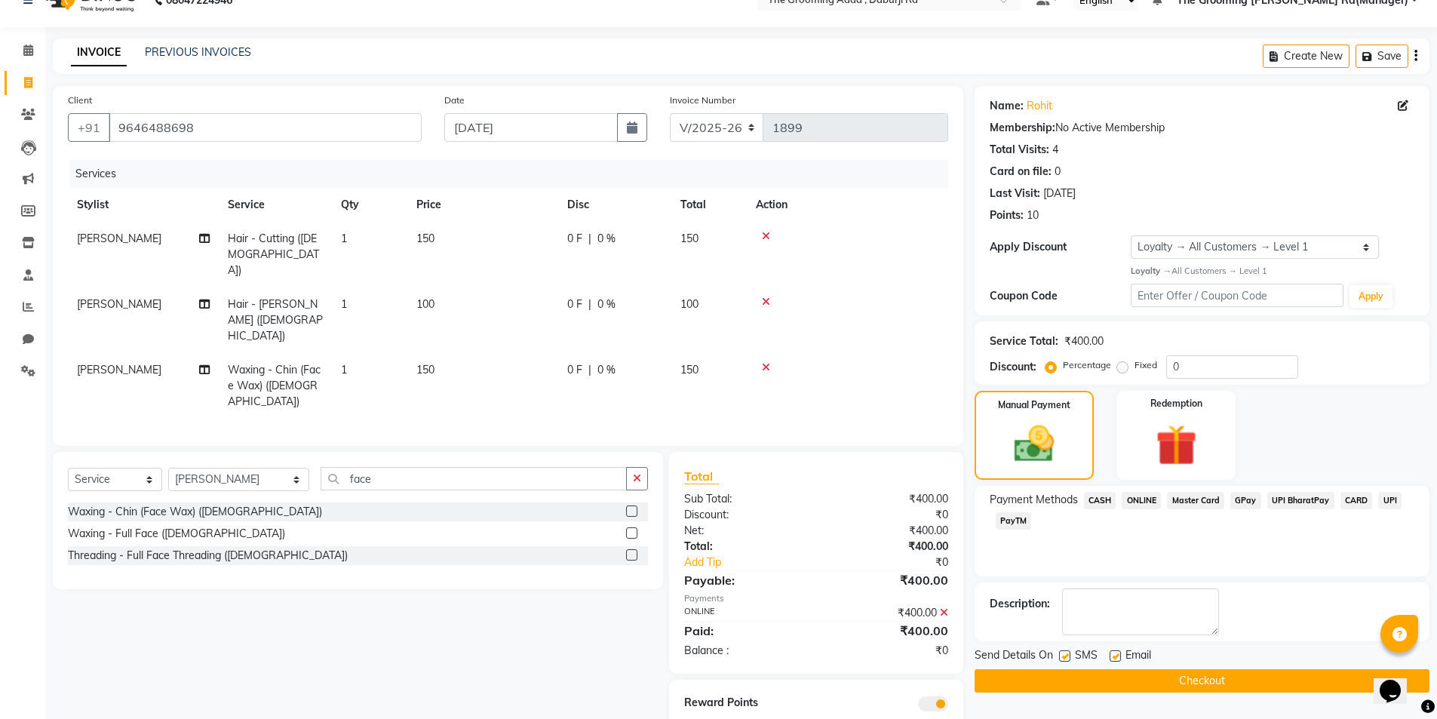
click at [1115, 659] on label at bounding box center [1114, 655] width 11 height 11
click at [1115, 659] on input "checkbox" at bounding box center [1114, 657] width 10 height 10
checkbox input "false"
drag, startPoint x: 1064, startPoint y: 655, endPoint x: 1064, endPoint y: 689, distance: 33.9
click at [1062, 655] on label at bounding box center [1064, 655] width 11 height 11
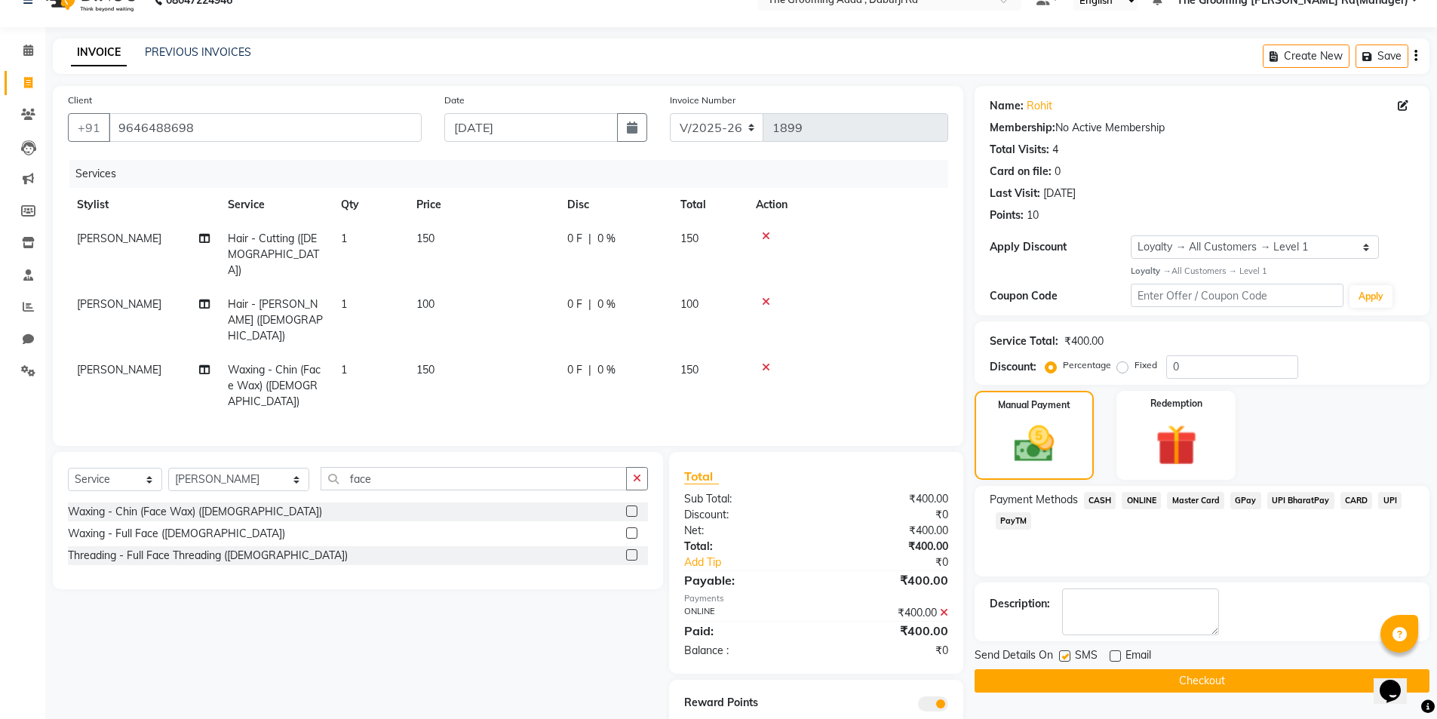
click at [1062, 655] on input "checkbox" at bounding box center [1064, 657] width 10 height 10
checkbox input "false"
click at [1060, 695] on div "Name: Rohit Membership: No Active Membership Total Visits: 4 Card on file: 0 La…" at bounding box center [1207, 417] width 466 height 662
click at [1053, 673] on button "Checkout" at bounding box center [1201, 680] width 455 height 23
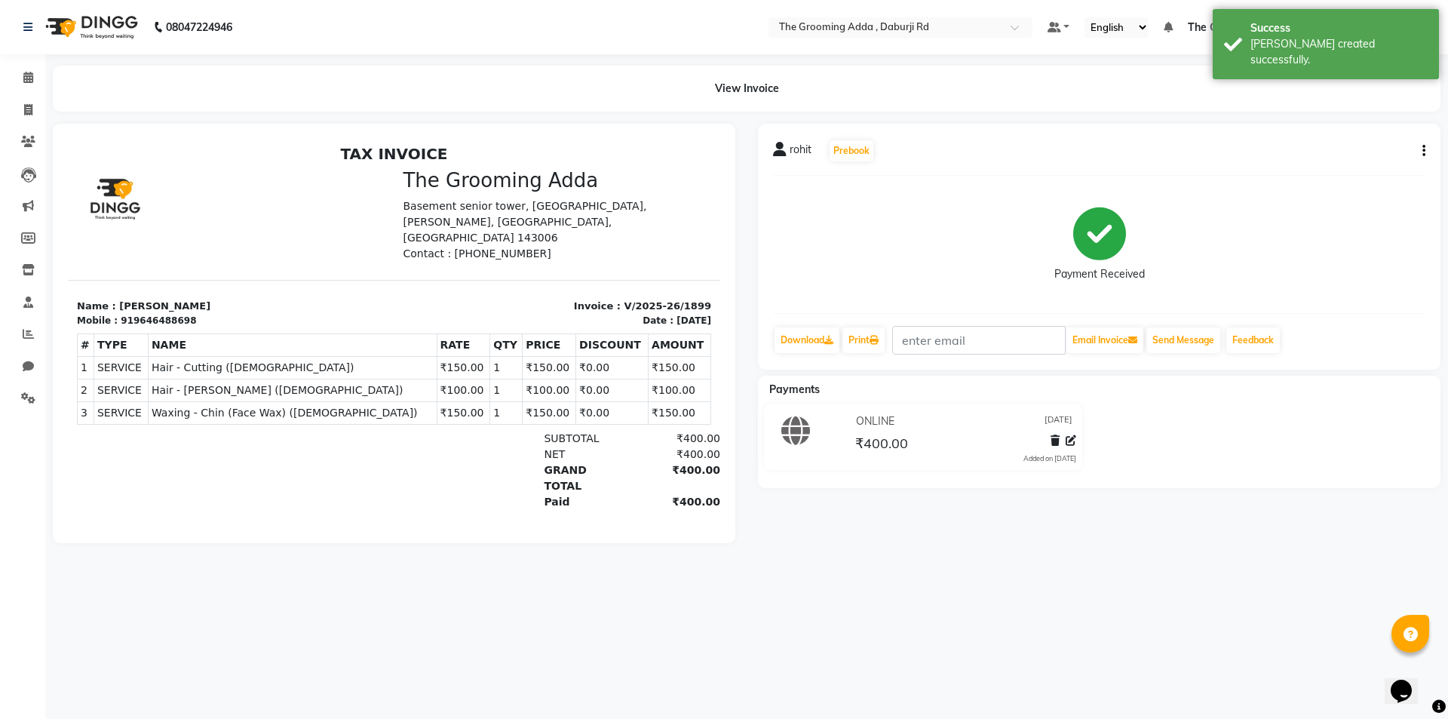
select select "8001"
select select "service"
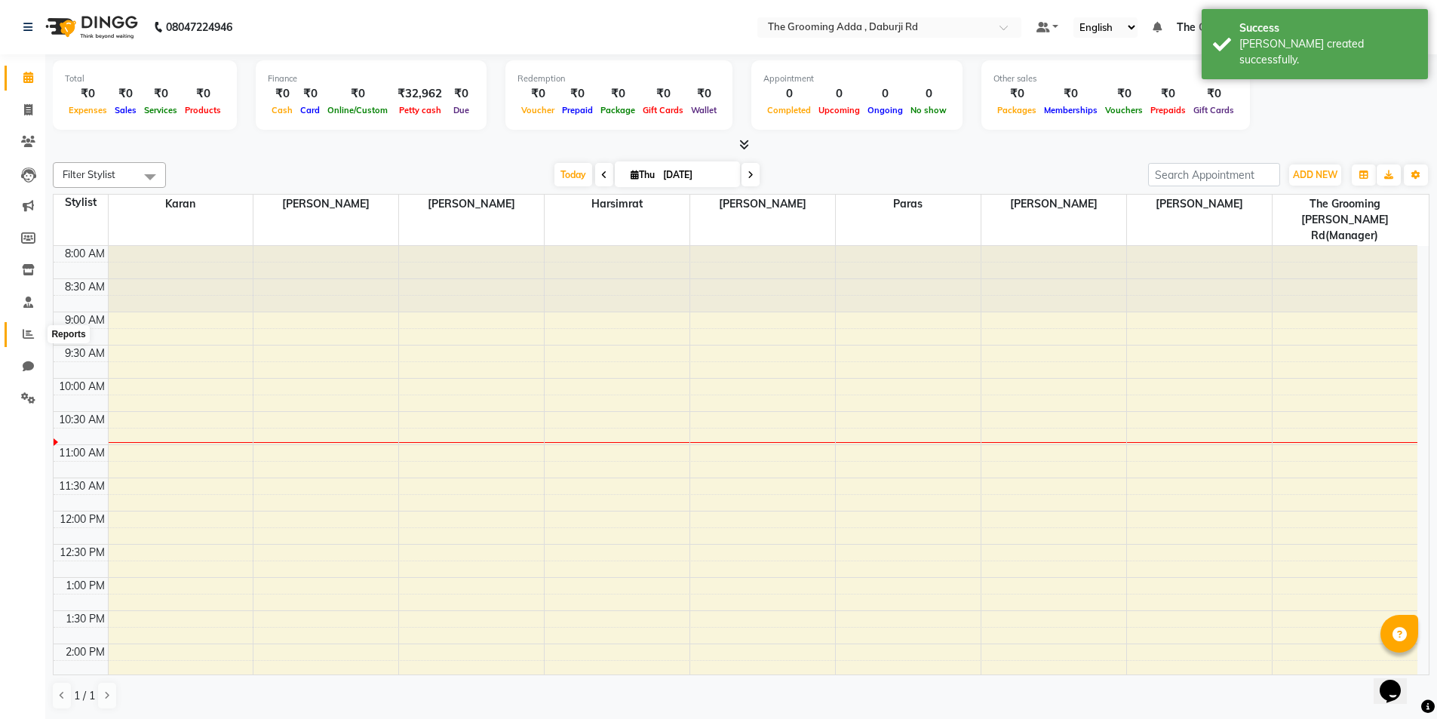
click at [32, 336] on icon at bounding box center [28, 333] width 11 height 11
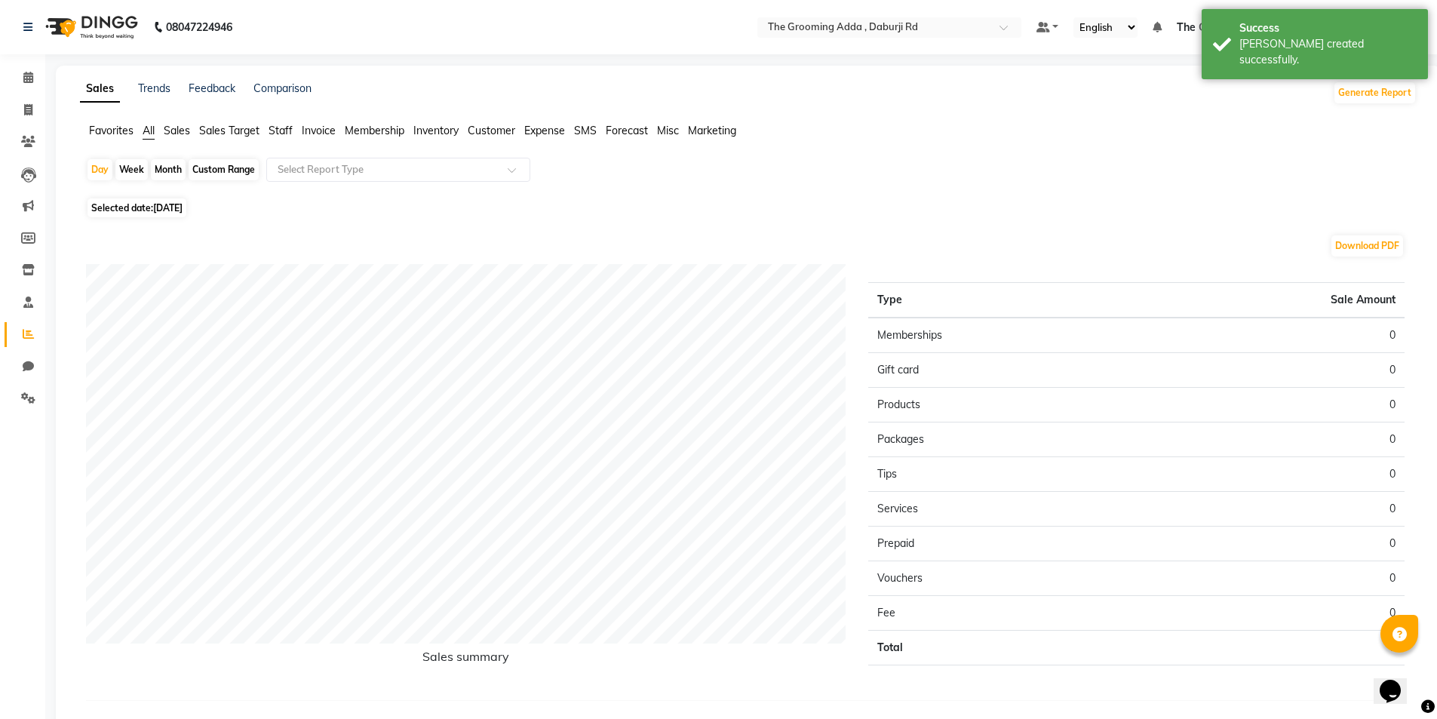
click at [126, 207] on span "Selected date: [DATE]" at bounding box center [136, 207] width 99 height 19
select select "9"
select select "2025"
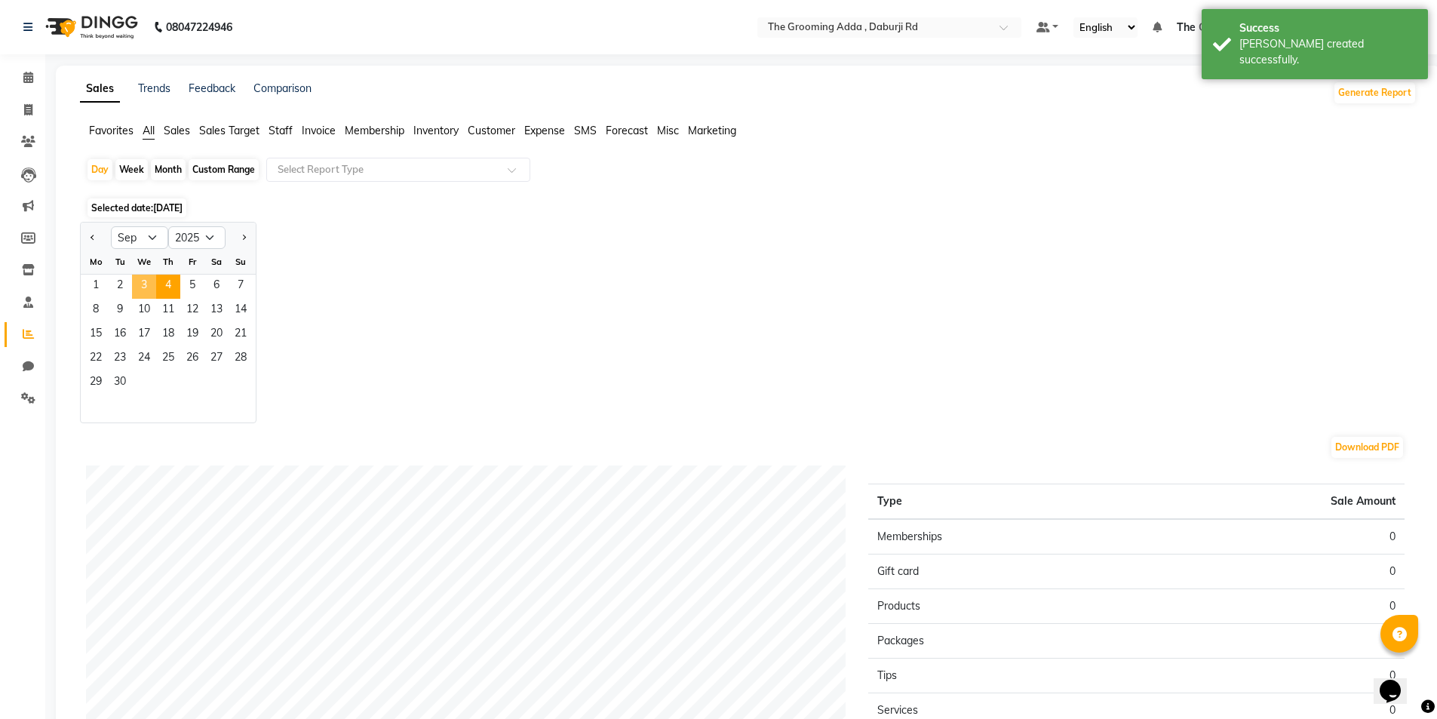
click at [152, 291] on span "3" at bounding box center [144, 287] width 24 height 24
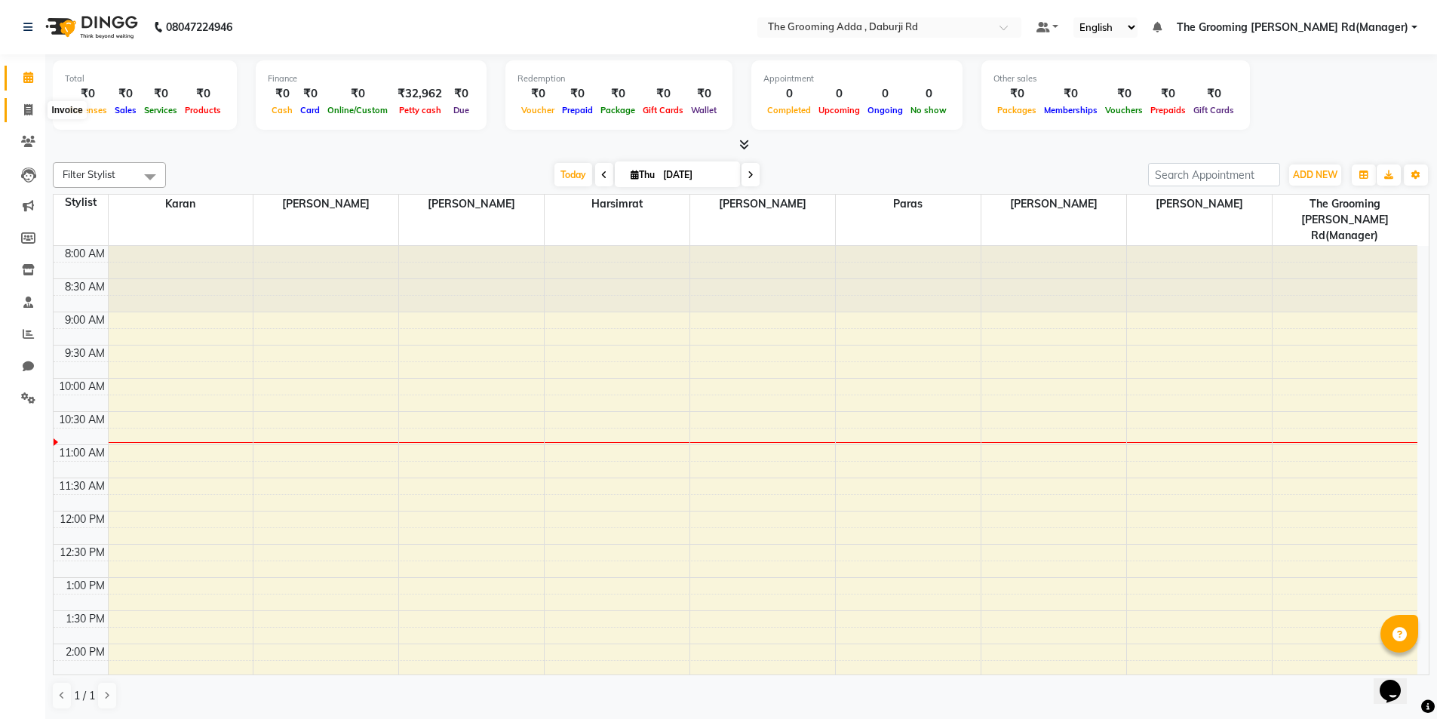
click at [15, 105] on span at bounding box center [28, 110] width 26 height 17
select select "service"
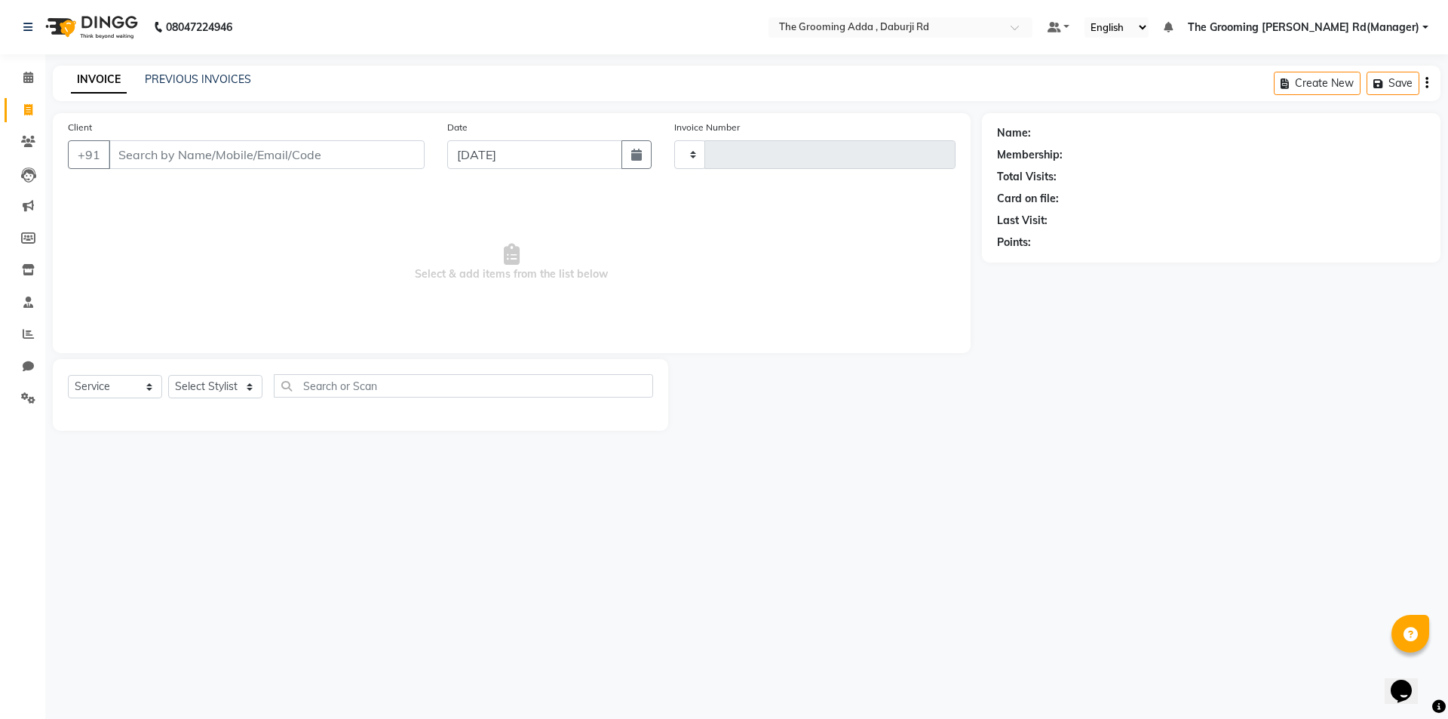
type input "1900"
select select "8001"
click at [137, 164] on input "Client" at bounding box center [267, 154] width 316 height 29
type input "8360301887"
select select "1: Object"
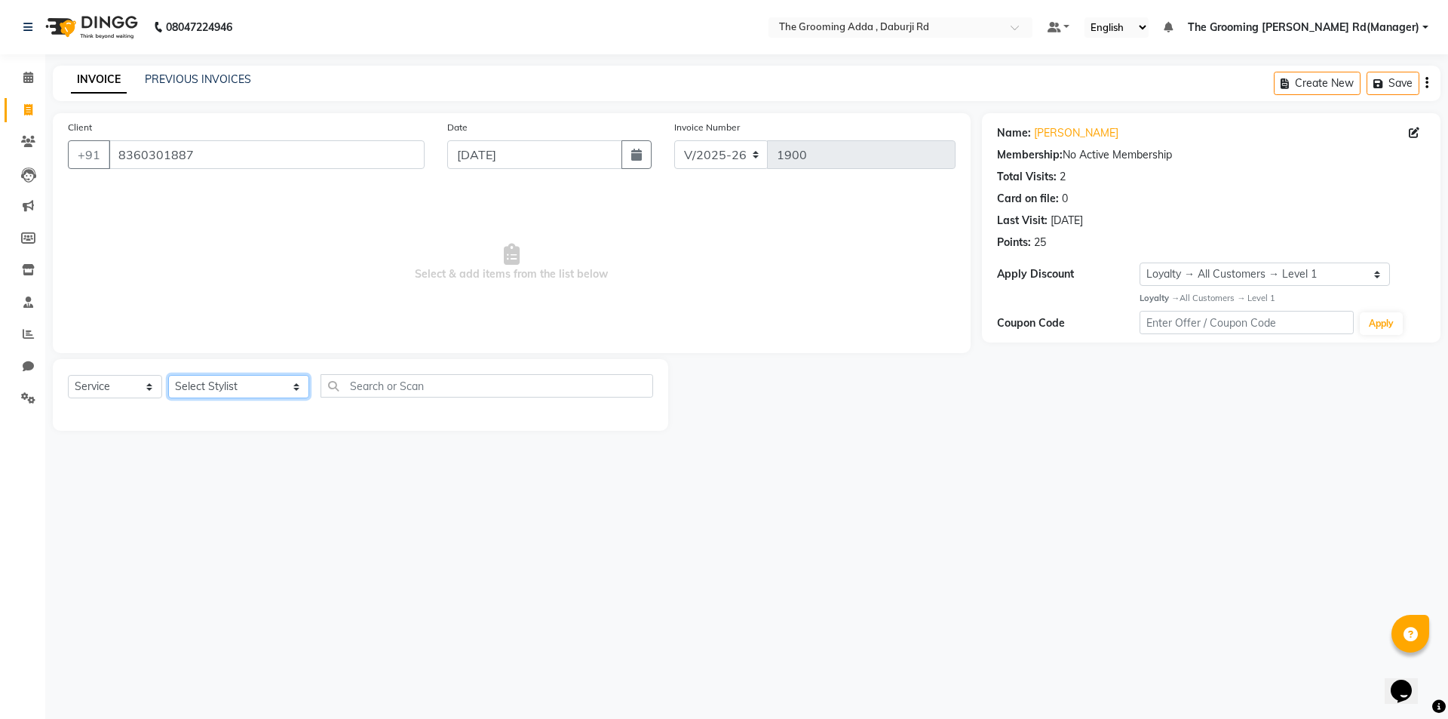
click at [245, 380] on select "Select Stylist [PERSON_NAME] [PERSON_NAME] [PERSON_NAME] [PERSON_NAME] [PERSON_…" at bounding box center [238, 386] width 141 height 23
select select "79344"
click at [168, 375] on select "Select Stylist [PERSON_NAME] [PERSON_NAME] [PERSON_NAME] [PERSON_NAME] [PERSON_…" at bounding box center [238, 386] width 141 height 23
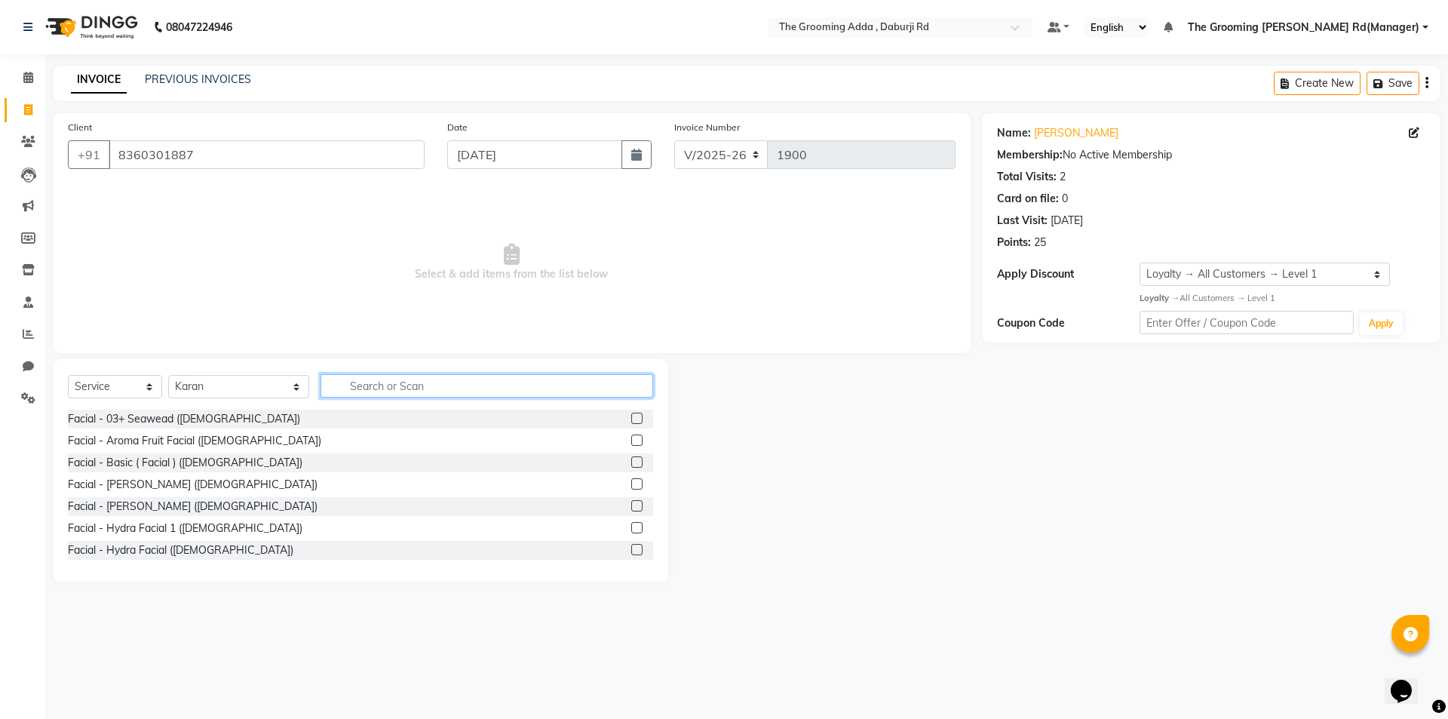
click at [362, 383] on input "text" at bounding box center [487, 385] width 333 height 23
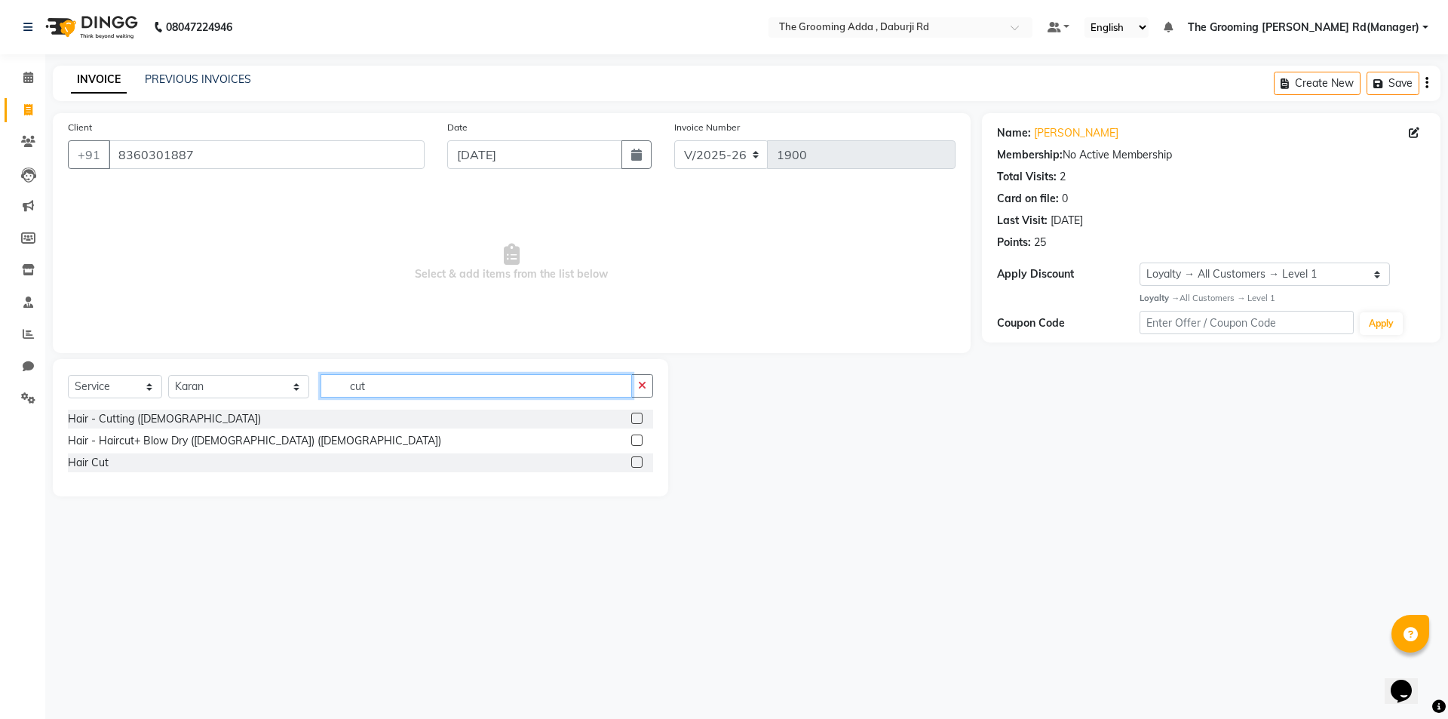
type input "cut"
click at [633, 422] on label at bounding box center [636, 418] width 11 height 11
click at [633, 422] on input "checkbox" at bounding box center [636, 419] width 10 height 10
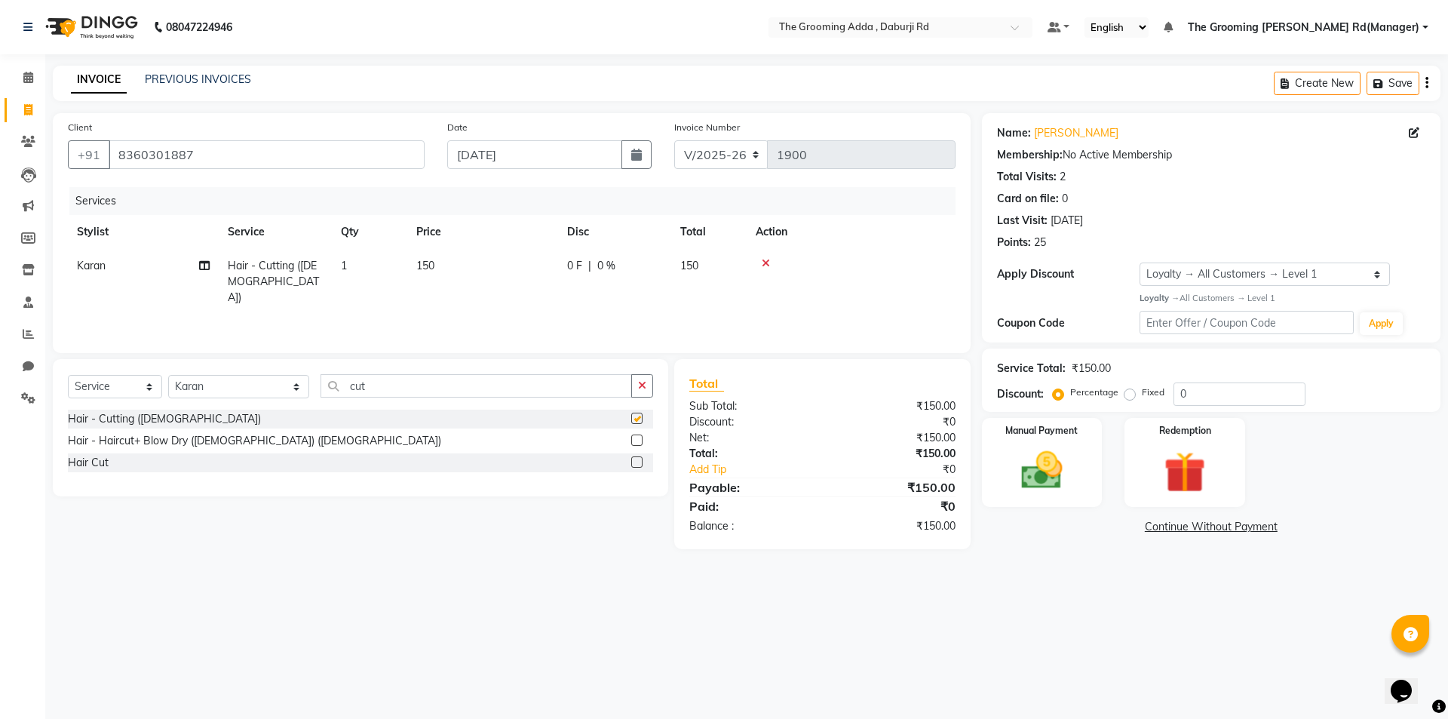
checkbox input "false"
drag, startPoint x: 508, startPoint y: 387, endPoint x: 225, endPoint y: 387, distance: 283.6
click at [225, 387] on div "Select Service Product Membership Package Voucher Prepaid Gift Card Select Styl…" at bounding box center [360, 391] width 585 height 35
type input "bea"
click at [633, 416] on label at bounding box center [636, 418] width 11 height 11
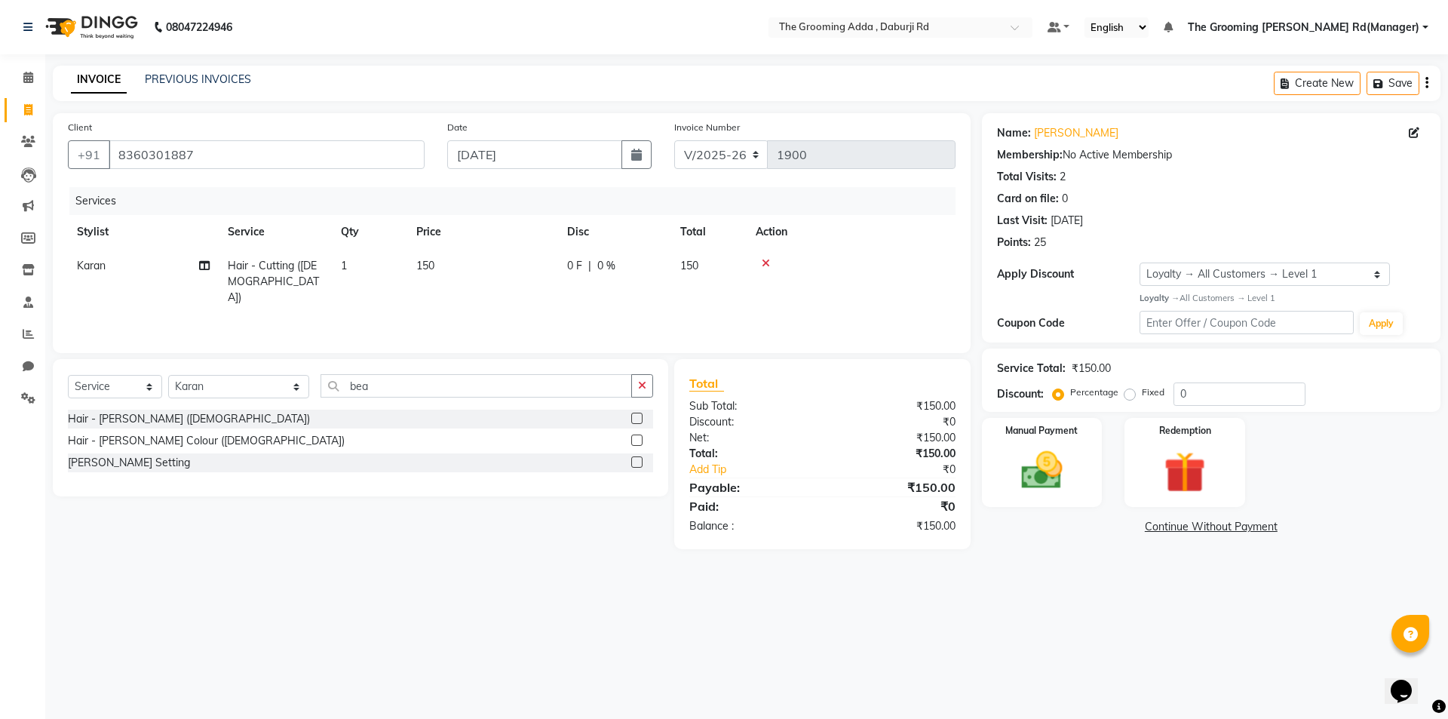
click at [633, 416] on input "checkbox" at bounding box center [636, 419] width 10 height 10
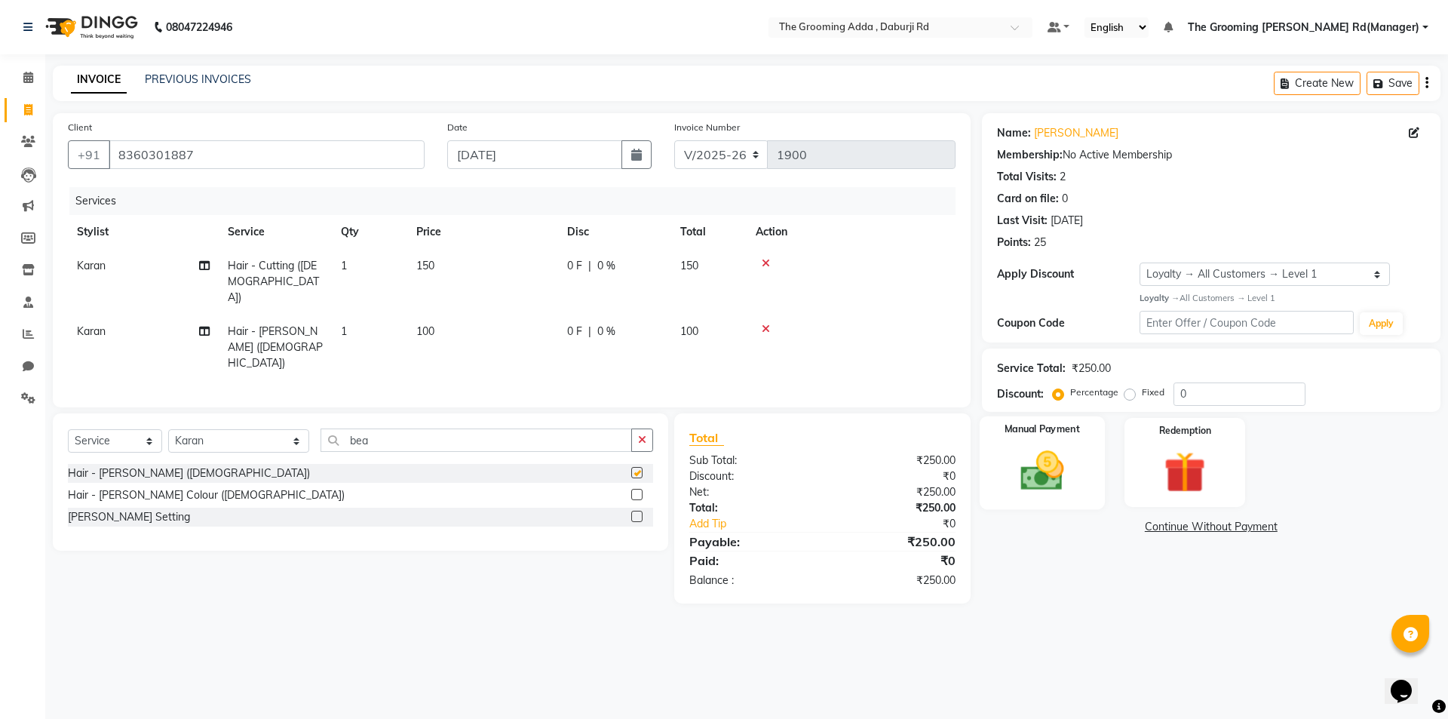
checkbox input "false"
click at [1036, 464] on img at bounding box center [1042, 471] width 70 height 50
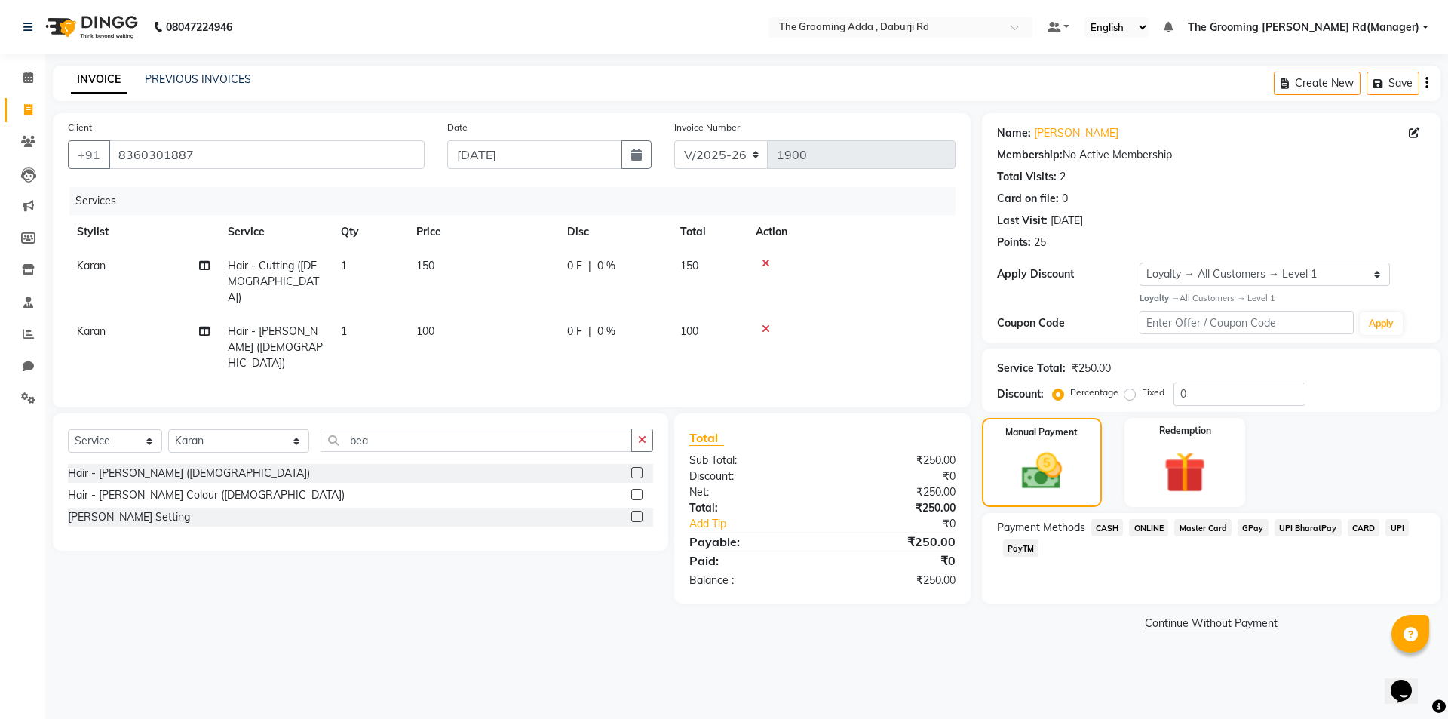
click at [1135, 525] on span "ONLINE" at bounding box center [1148, 527] width 39 height 17
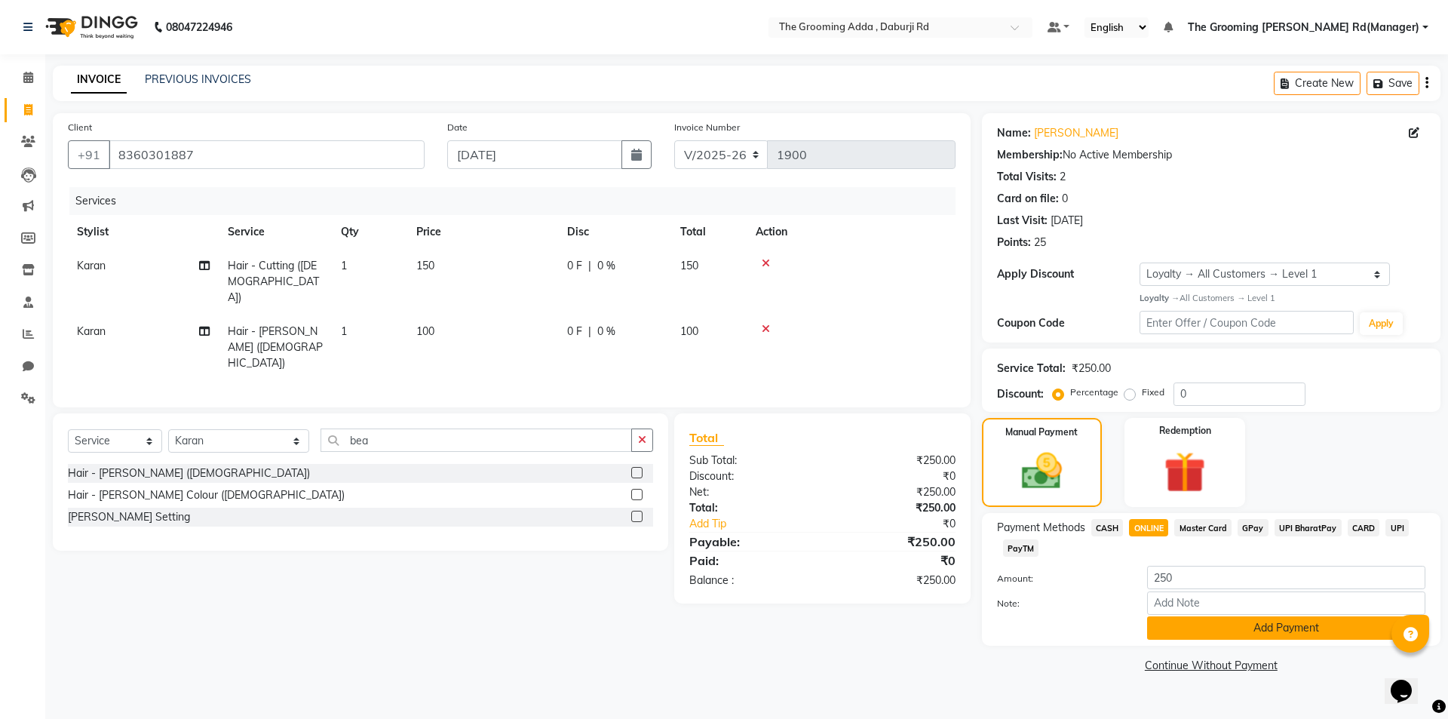
click at [1172, 623] on button "Add Payment" at bounding box center [1286, 627] width 278 height 23
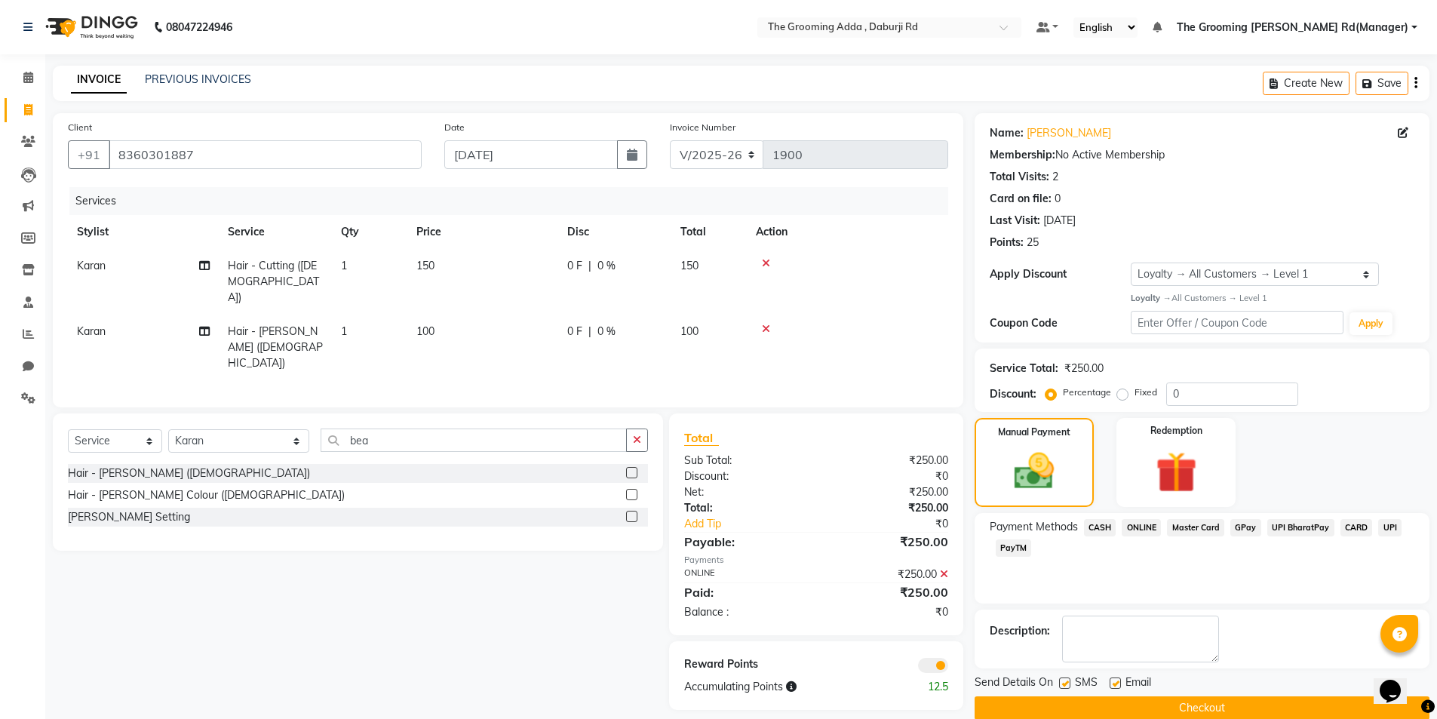
click at [1110, 679] on label at bounding box center [1114, 682] width 11 height 11
click at [1110, 679] on input "checkbox" at bounding box center [1114, 684] width 10 height 10
checkbox input "false"
click at [1053, 704] on button "Checkout" at bounding box center [1201, 707] width 455 height 23
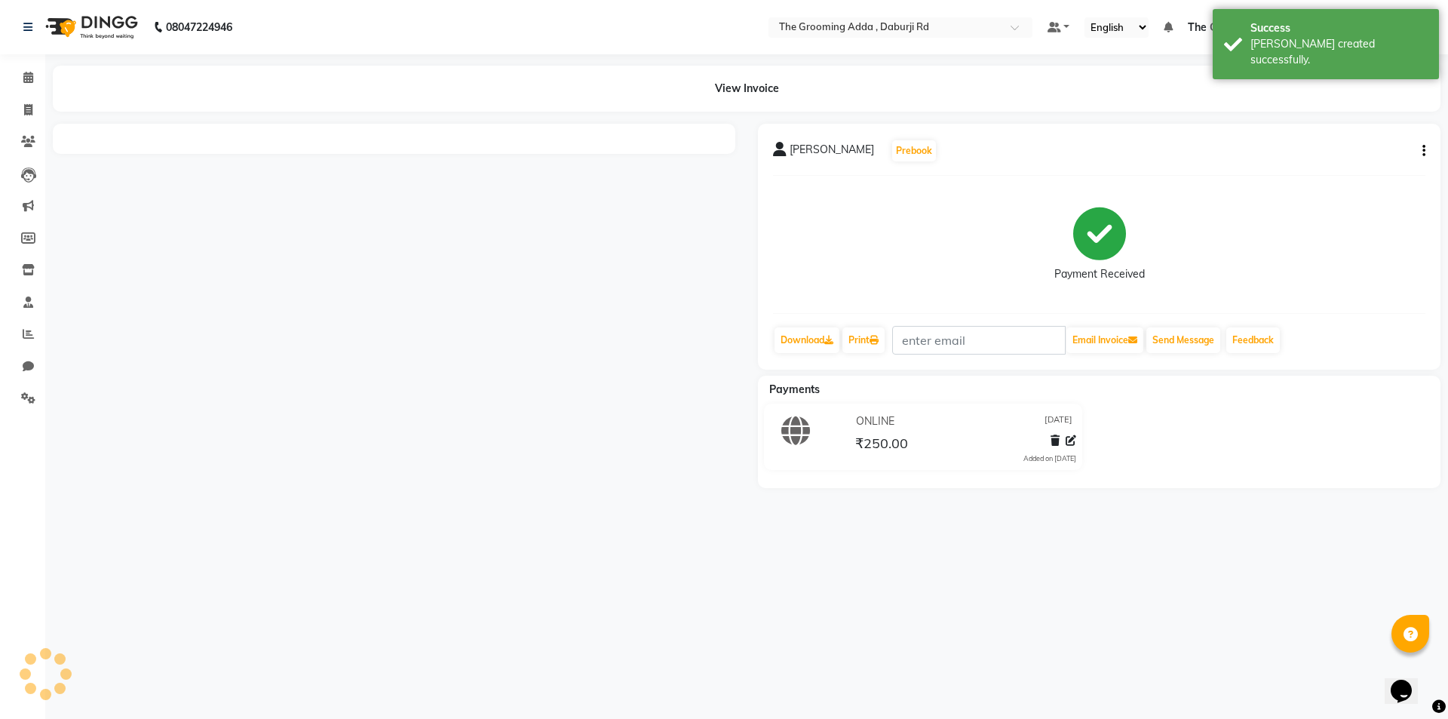
select select "service"
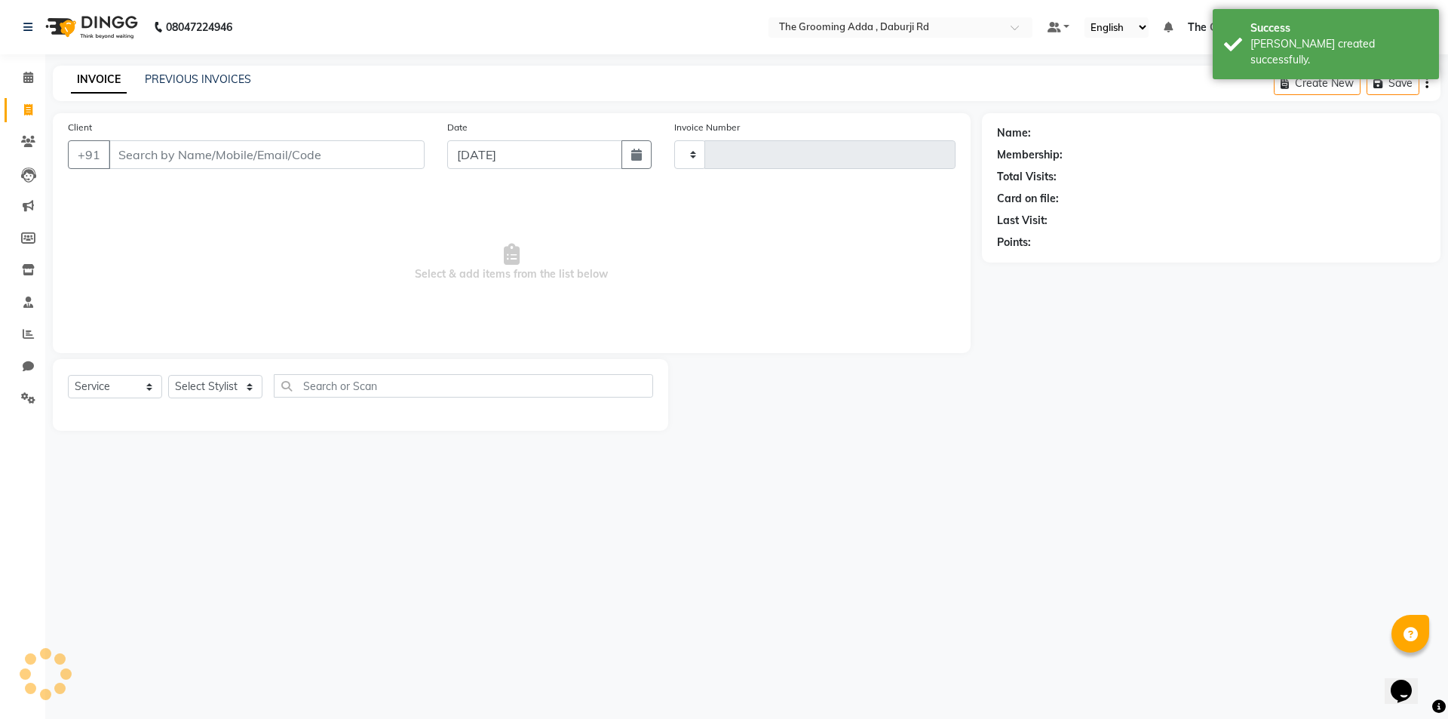
type input "1901"
select select "8001"
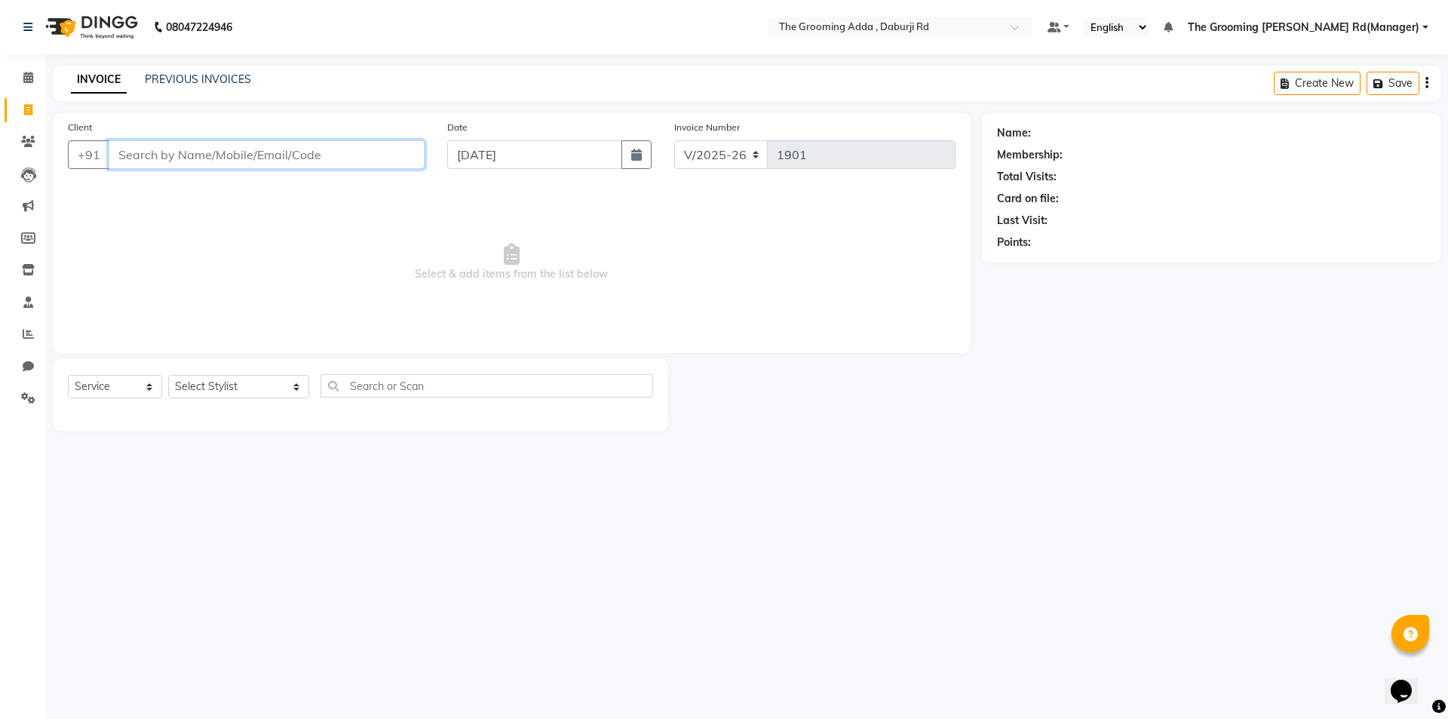
click at [199, 158] on input "Client" at bounding box center [267, 154] width 316 height 29
paste input "9815170452"
type input "9815170452"
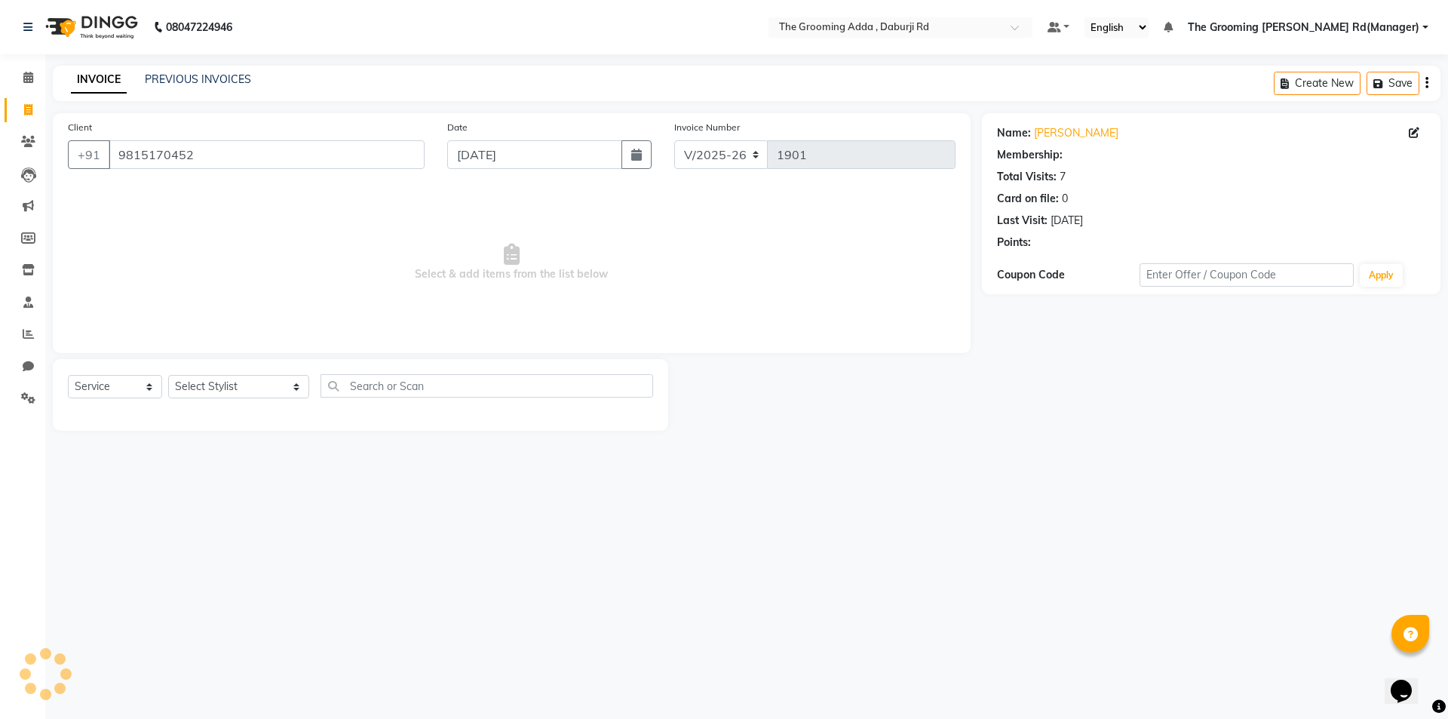
select select "1: Object"
click at [262, 387] on select "Select Stylist [PERSON_NAME] [PERSON_NAME] [PERSON_NAME] [PERSON_NAME] [PERSON_…" at bounding box center [238, 386] width 141 height 23
select select "79351"
click at [168, 375] on select "Select Stylist [PERSON_NAME] [PERSON_NAME] [PERSON_NAME] [PERSON_NAME] [PERSON_…" at bounding box center [238, 386] width 141 height 23
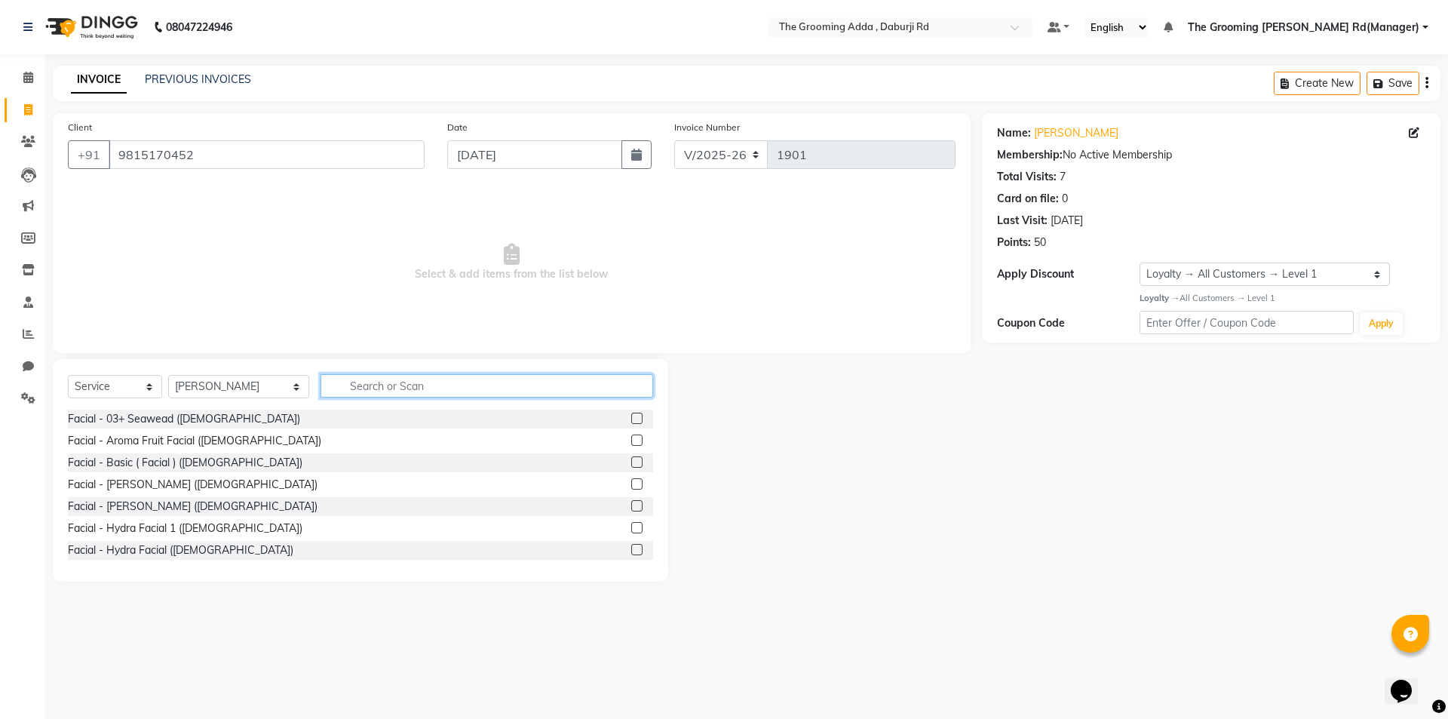
click at [388, 381] on input "text" at bounding box center [487, 385] width 333 height 23
click at [1090, 507] on div "Name: [PERSON_NAME] Membership: No Active Membership Total Visits: 7 Card on fi…" at bounding box center [1217, 347] width 470 height 468
click at [357, 385] on input "text" at bounding box center [487, 385] width 333 height 23
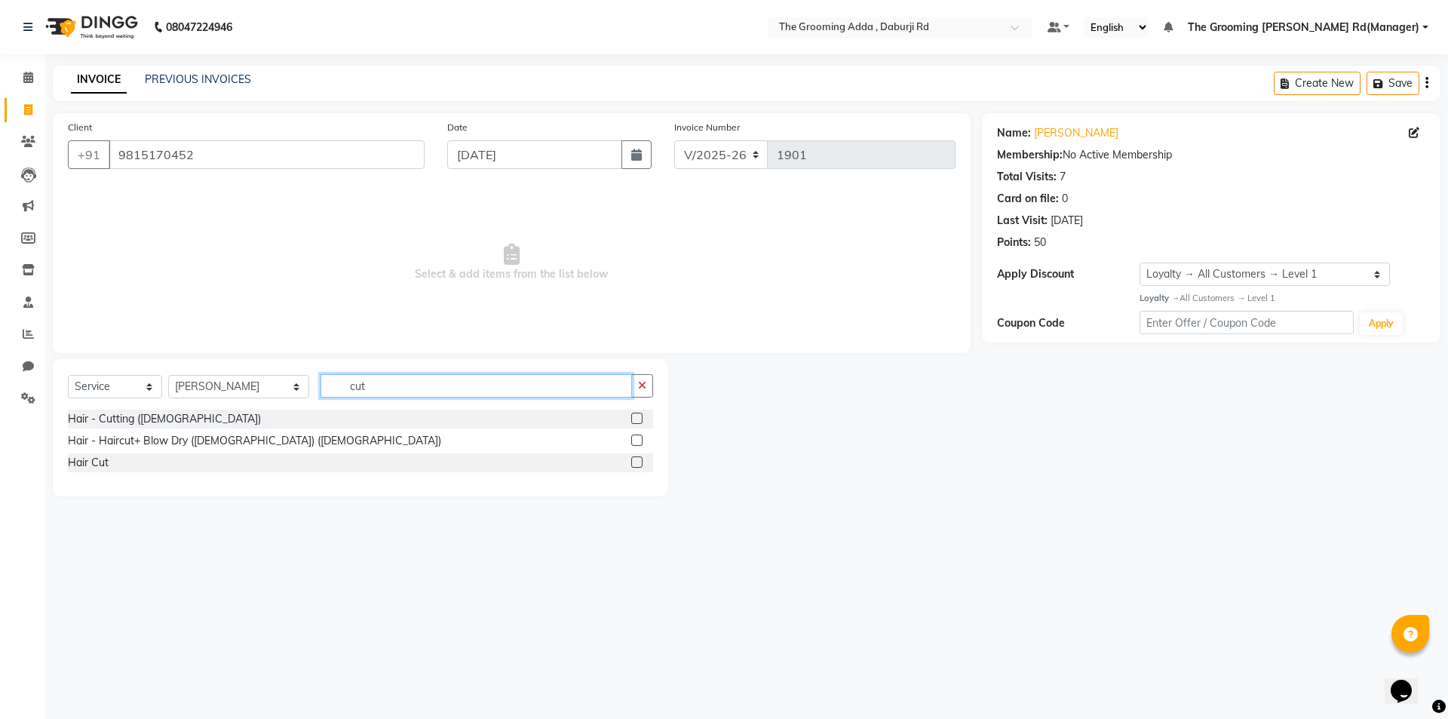
type input "cut"
click at [638, 417] on label at bounding box center [636, 418] width 11 height 11
click at [638, 417] on input "checkbox" at bounding box center [636, 419] width 10 height 10
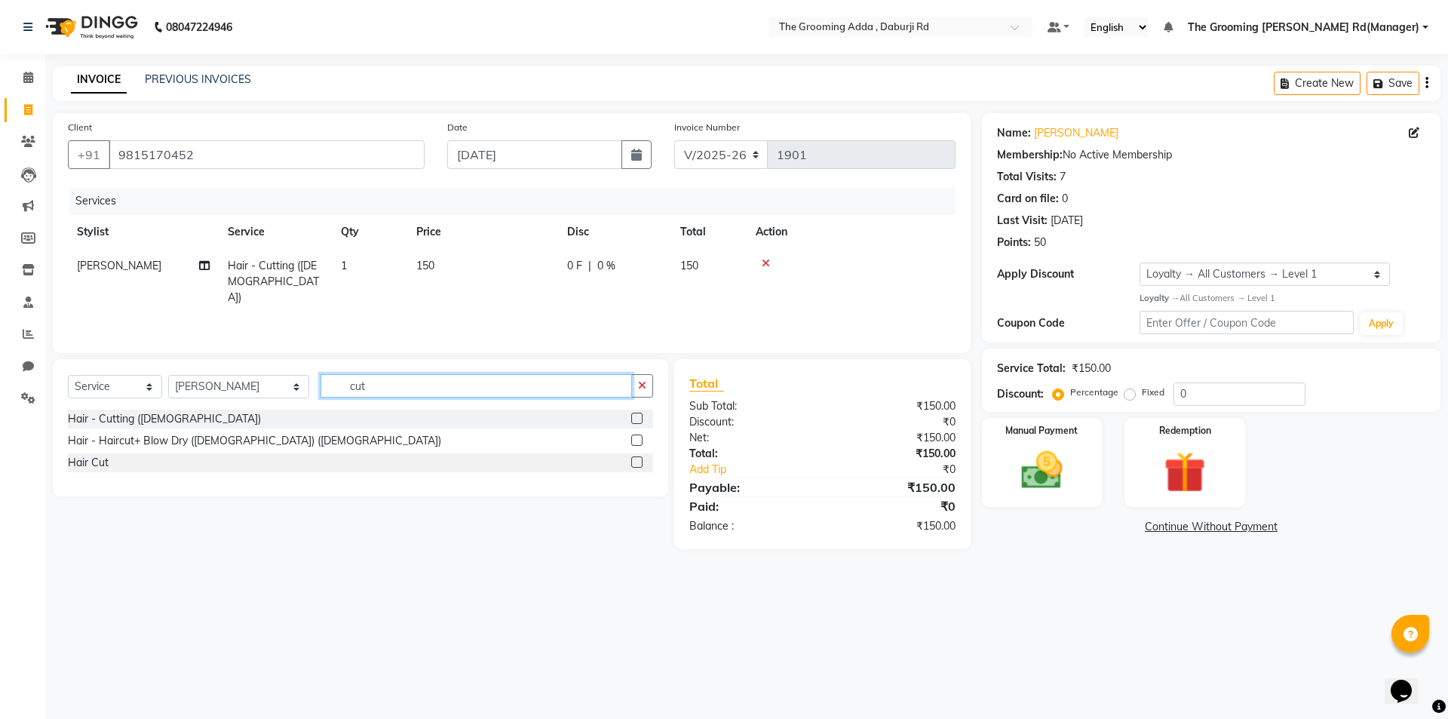
checkbox input "false"
drag, startPoint x: 567, startPoint y: 380, endPoint x: 224, endPoint y: 397, distance: 343.6
click at [224, 397] on div "Select Service Product Membership Package Voucher Prepaid Gift Card Select Styl…" at bounding box center [360, 391] width 585 height 35
type input "bea"
click at [634, 417] on label at bounding box center [636, 418] width 11 height 11
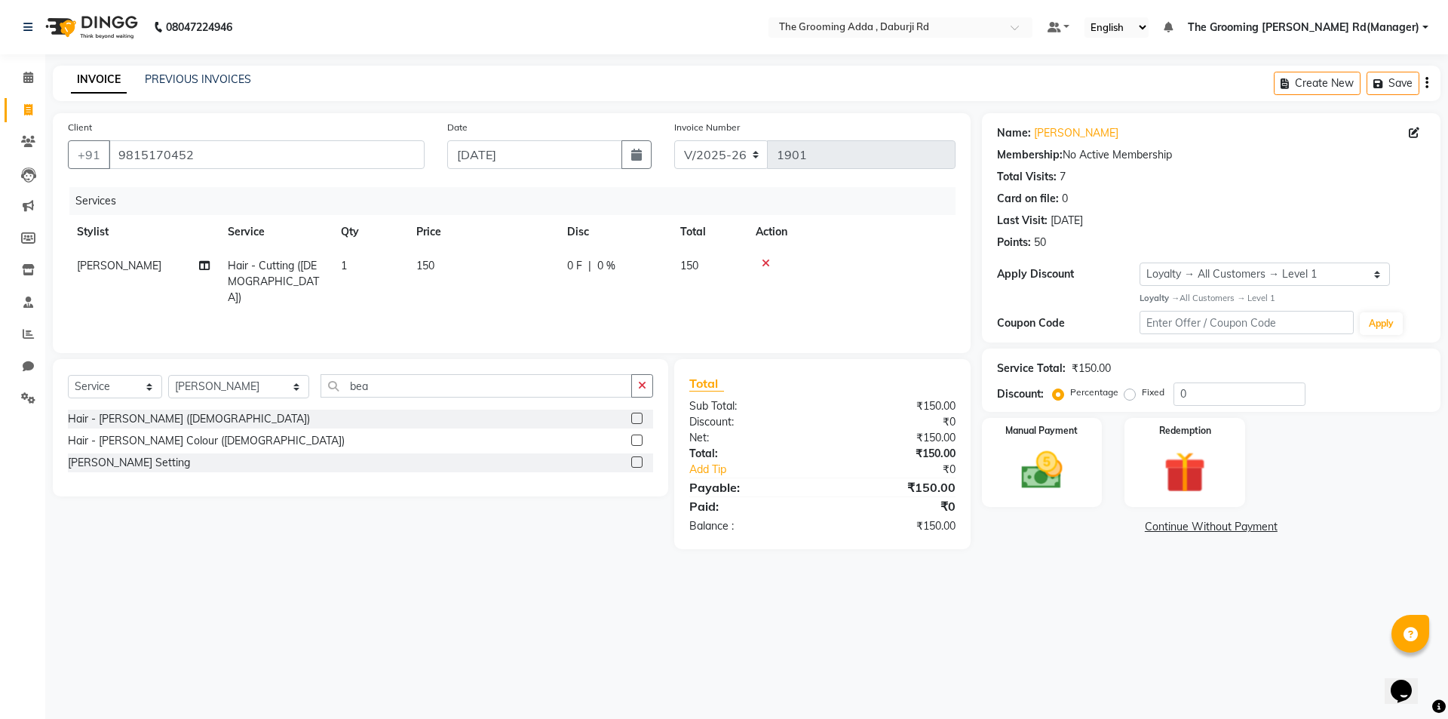
click at [634, 417] on input "checkbox" at bounding box center [636, 419] width 10 height 10
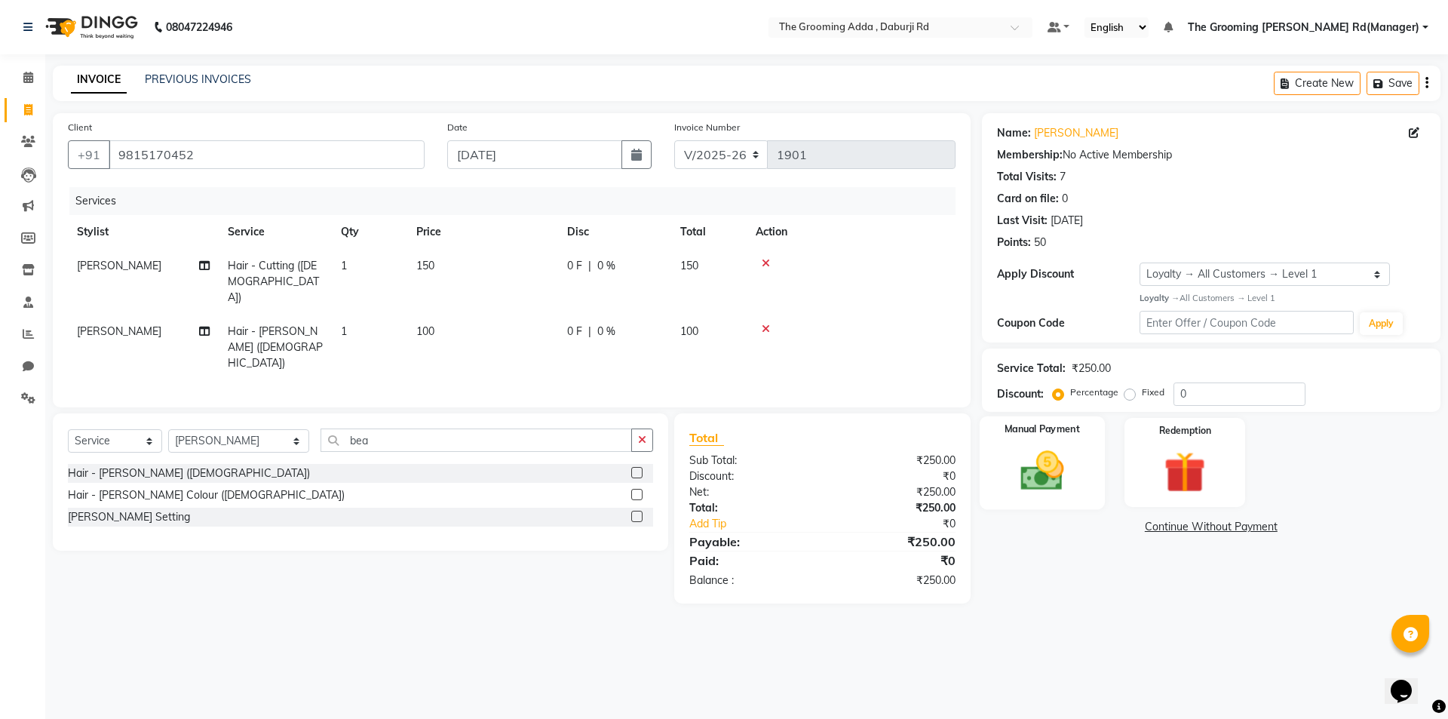
checkbox input "false"
click at [1023, 483] on img at bounding box center [1042, 471] width 70 height 50
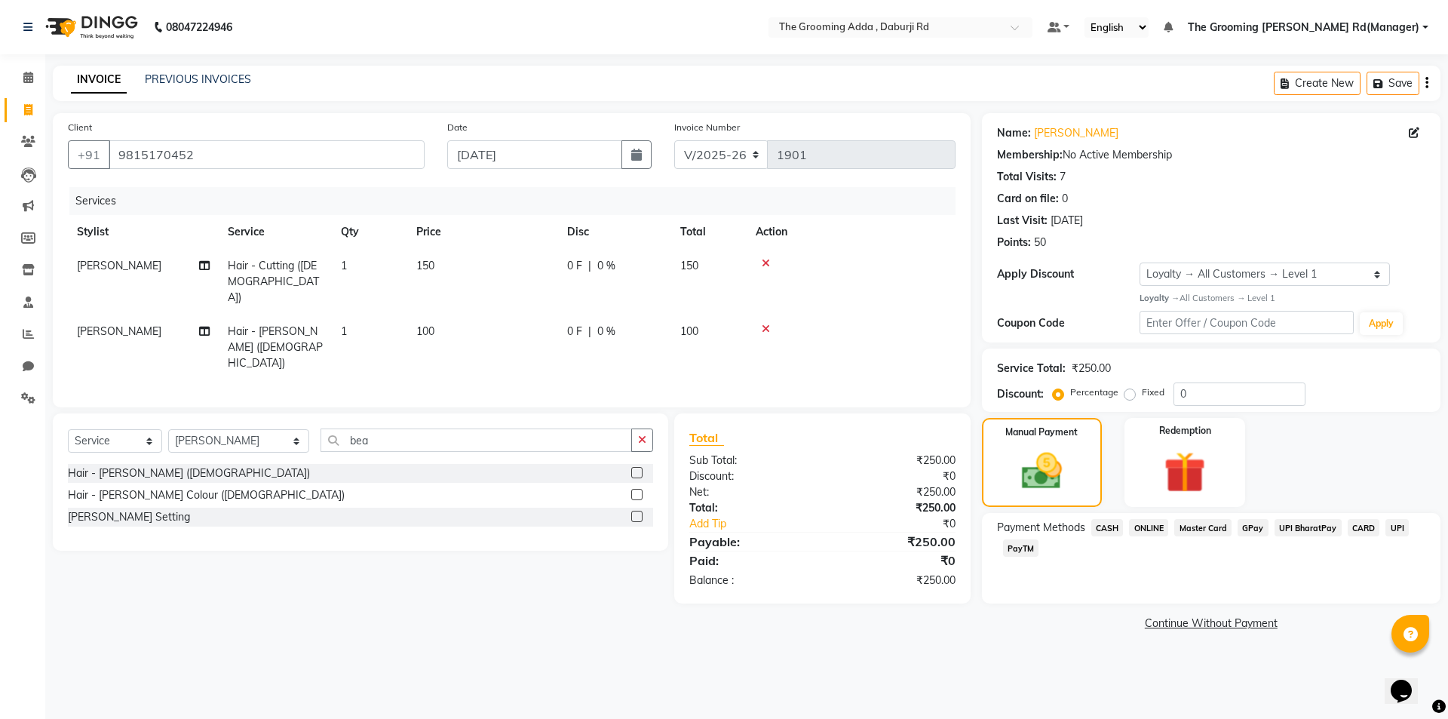
click at [1134, 526] on span "ONLINE" at bounding box center [1148, 527] width 39 height 17
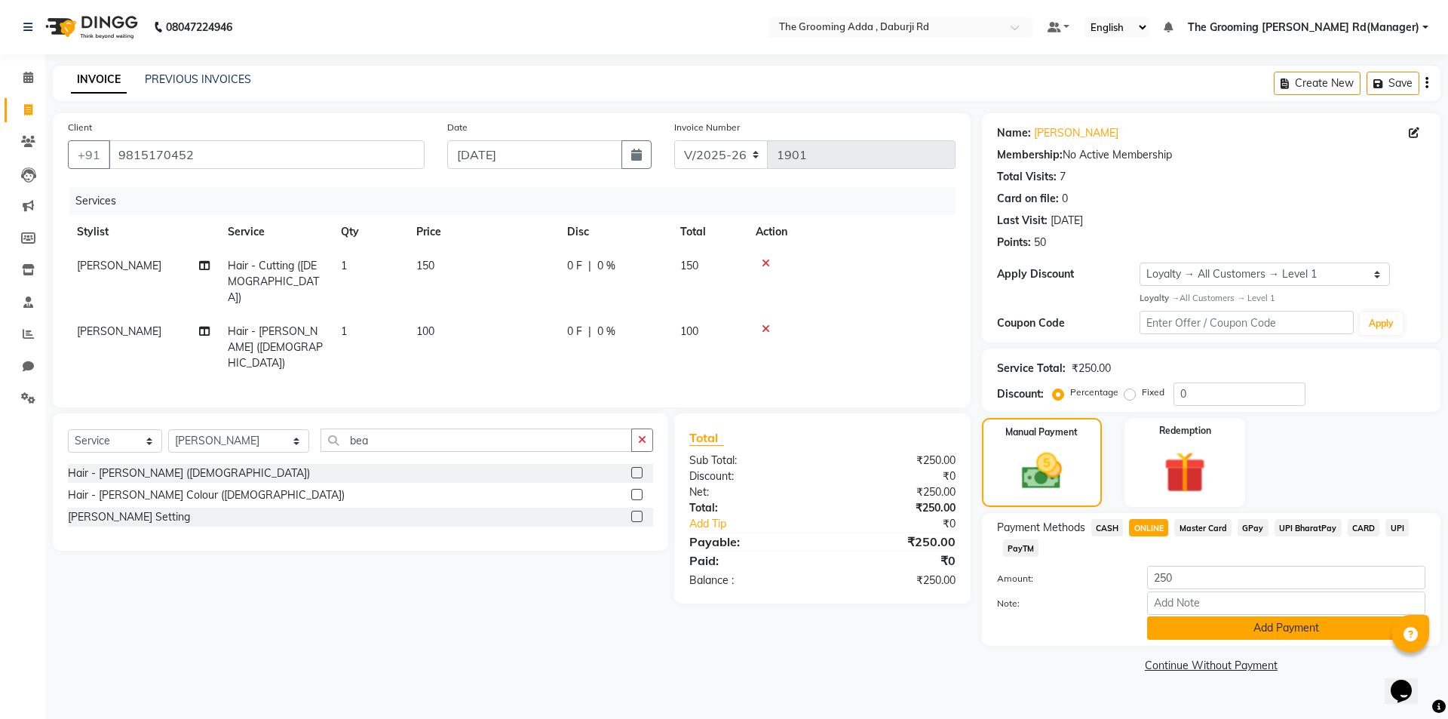
click at [1175, 623] on button "Add Payment" at bounding box center [1286, 627] width 278 height 23
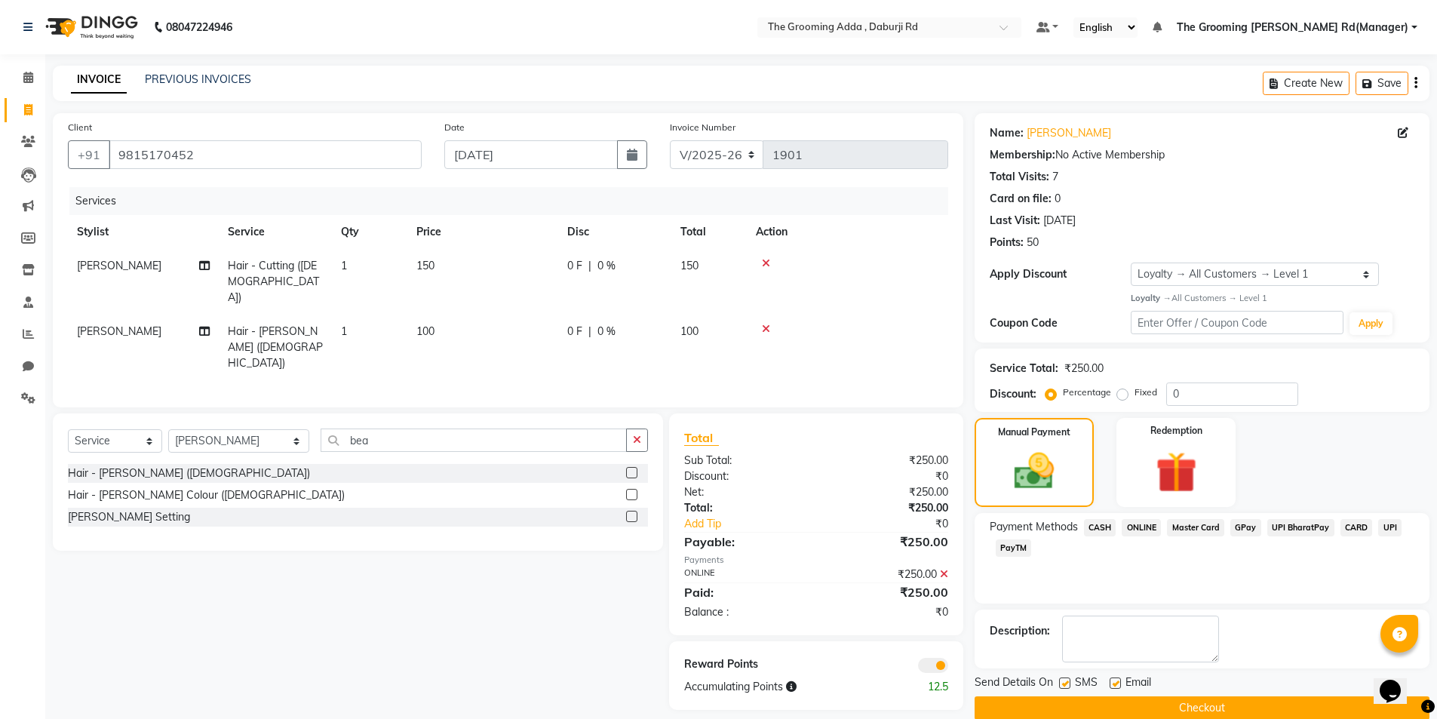
click at [1111, 681] on label at bounding box center [1114, 682] width 11 height 11
click at [1111, 681] on input "checkbox" at bounding box center [1114, 684] width 10 height 10
checkbox input "false"
click at [1063, 682] on label at bounding box center [1064, 682] width 11 height 11
click at [1063, 682] on input "checkbox" at bounding box center [1064, 684] width 10 height 10
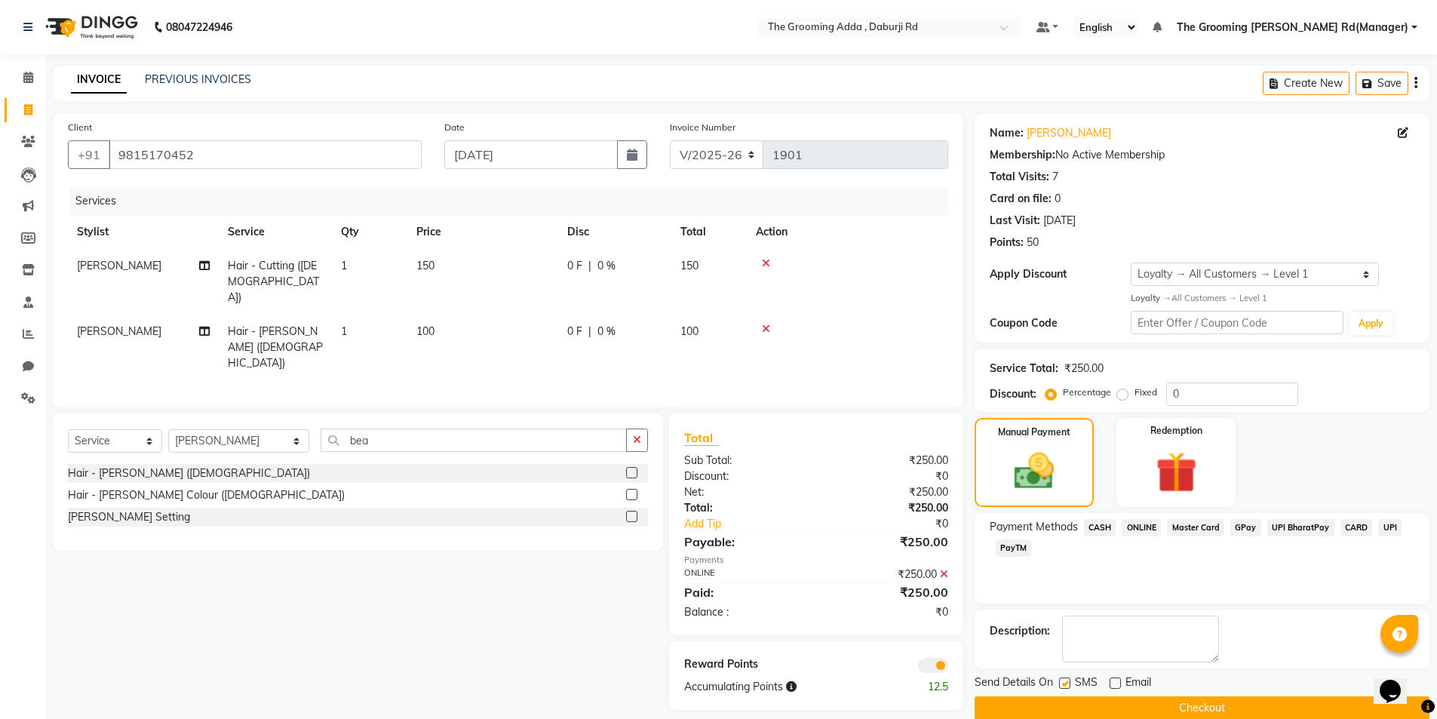
checkbox input "false"
click at [1057, 706] on button "Checkout" at bounding box center [1201, 707] width 455 height 23
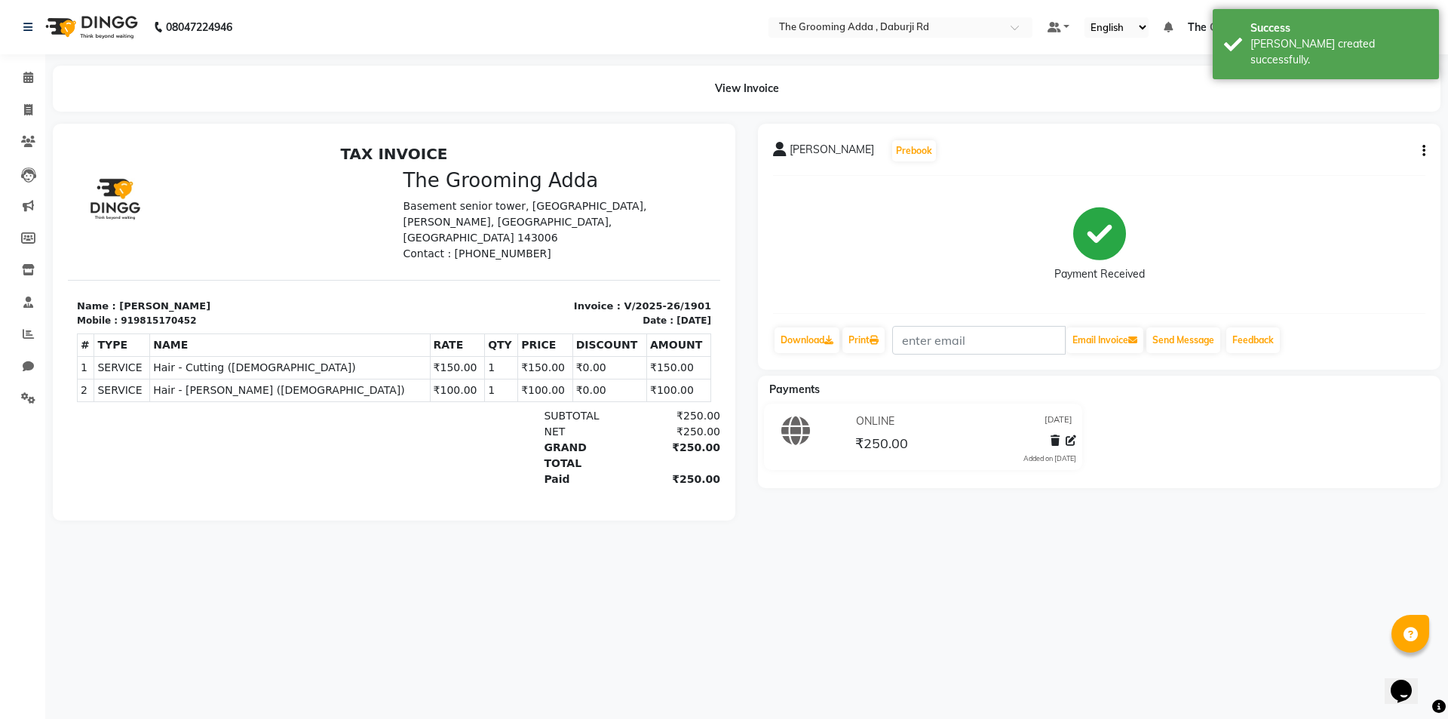
select select "service"
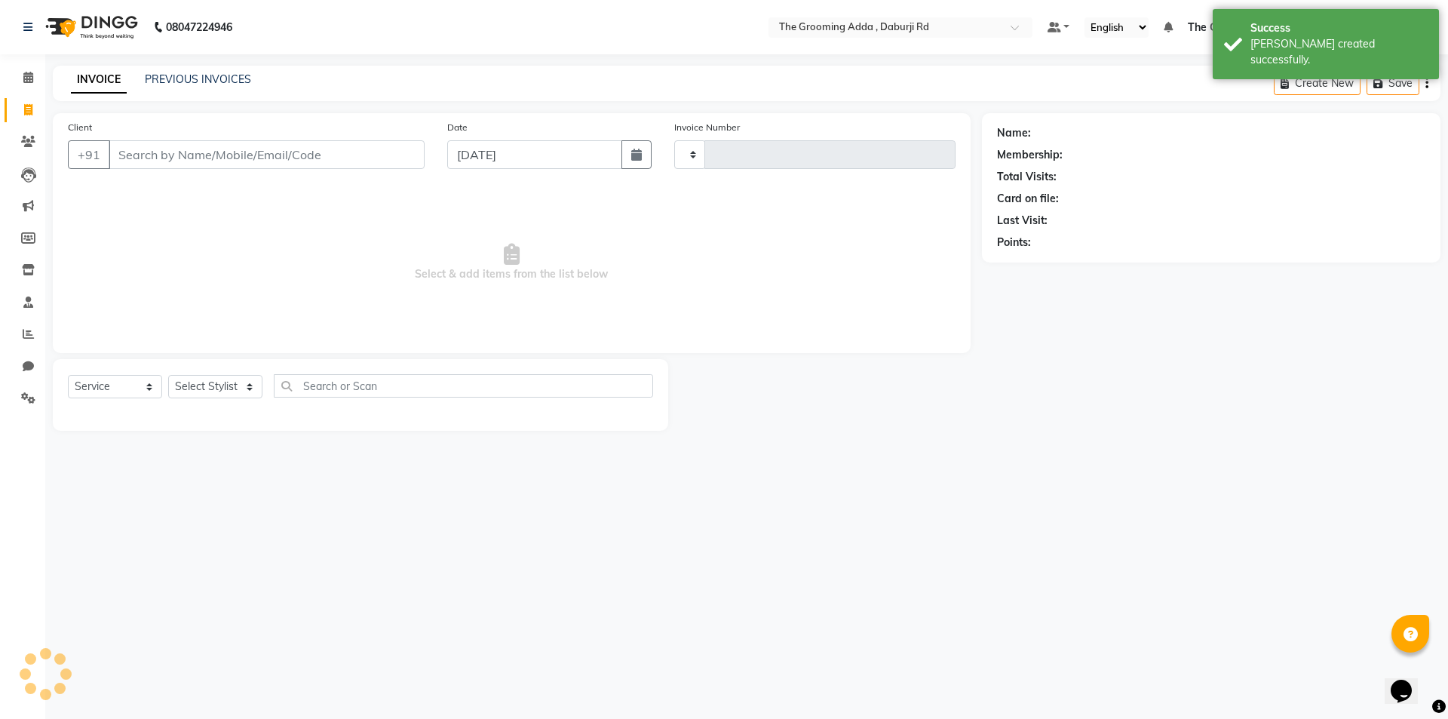
type input "1902"
select select "8001"
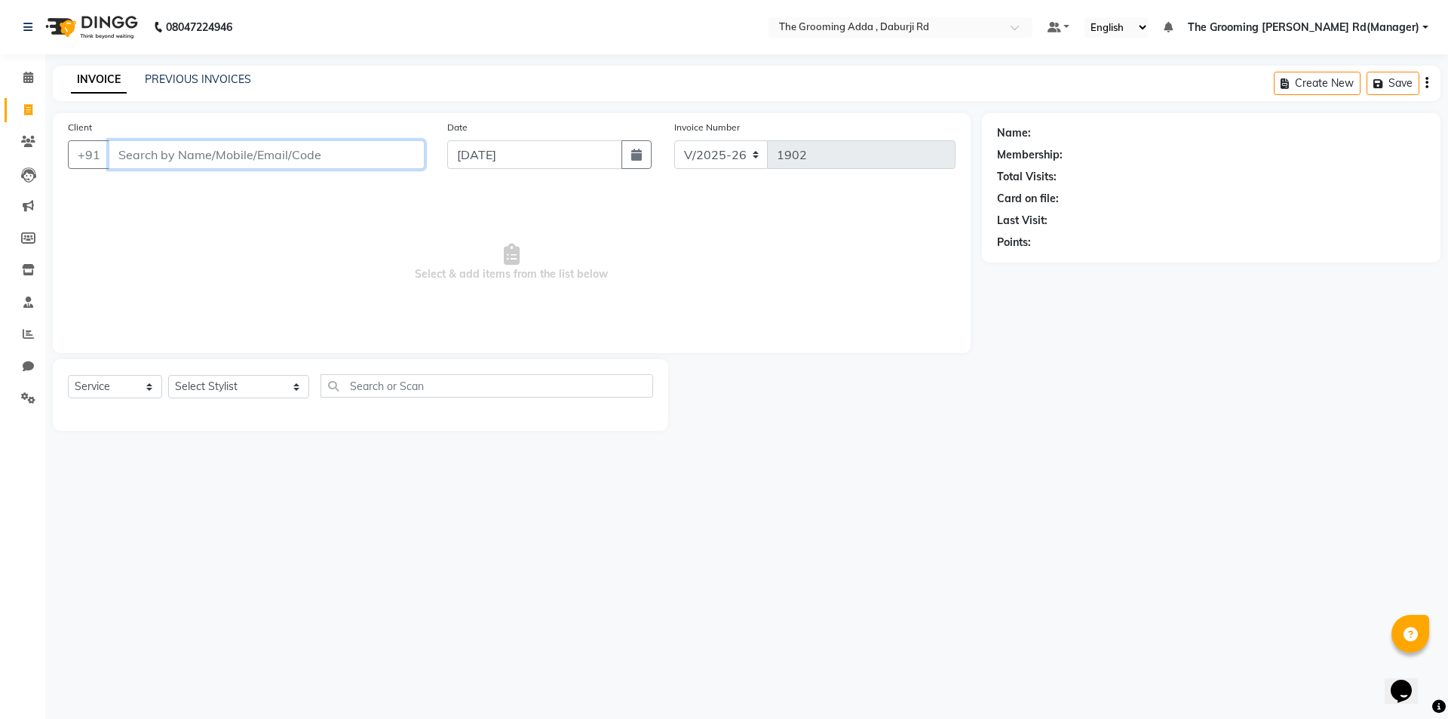
click at [254, 164] on input "Client" at bounding box center [267, 154] width 316 height 29
paste input "7340915645"
type input "7340915645"
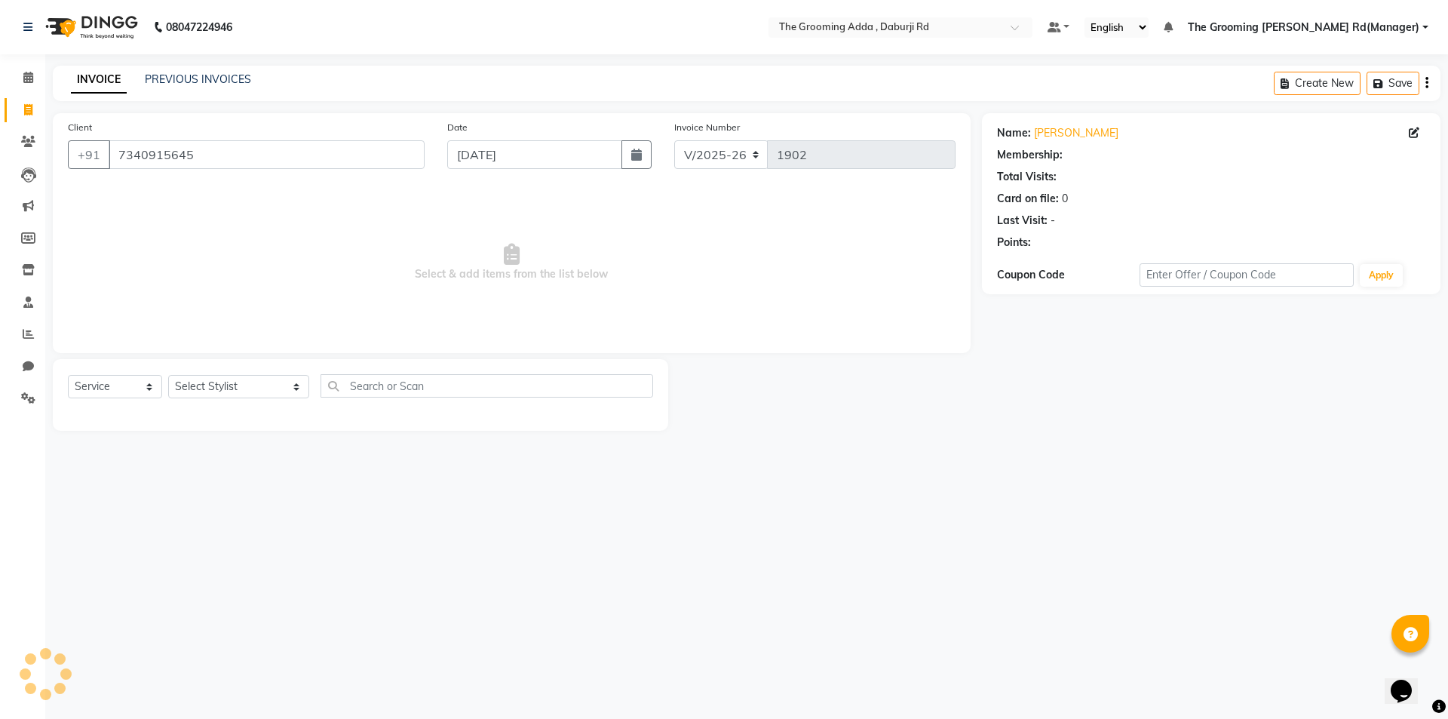
select select "1: Object"
click at [207, 392] on select "Select Stylist [PERSON_NAME] [PERSON_NAME] [PERSON_NAME] [PERSON_NAME] [PERSON_…" at bounding box center [238, 386] width 141 height 23
select select "79344"
click at [168, 375] on select "Select Stylist [PERSON_NAME] [PERSON_NAME] [PERSON_NAME] [PERSON_NAME] [PERSON_…" at bounding box center [238, 386] width 141 height 23
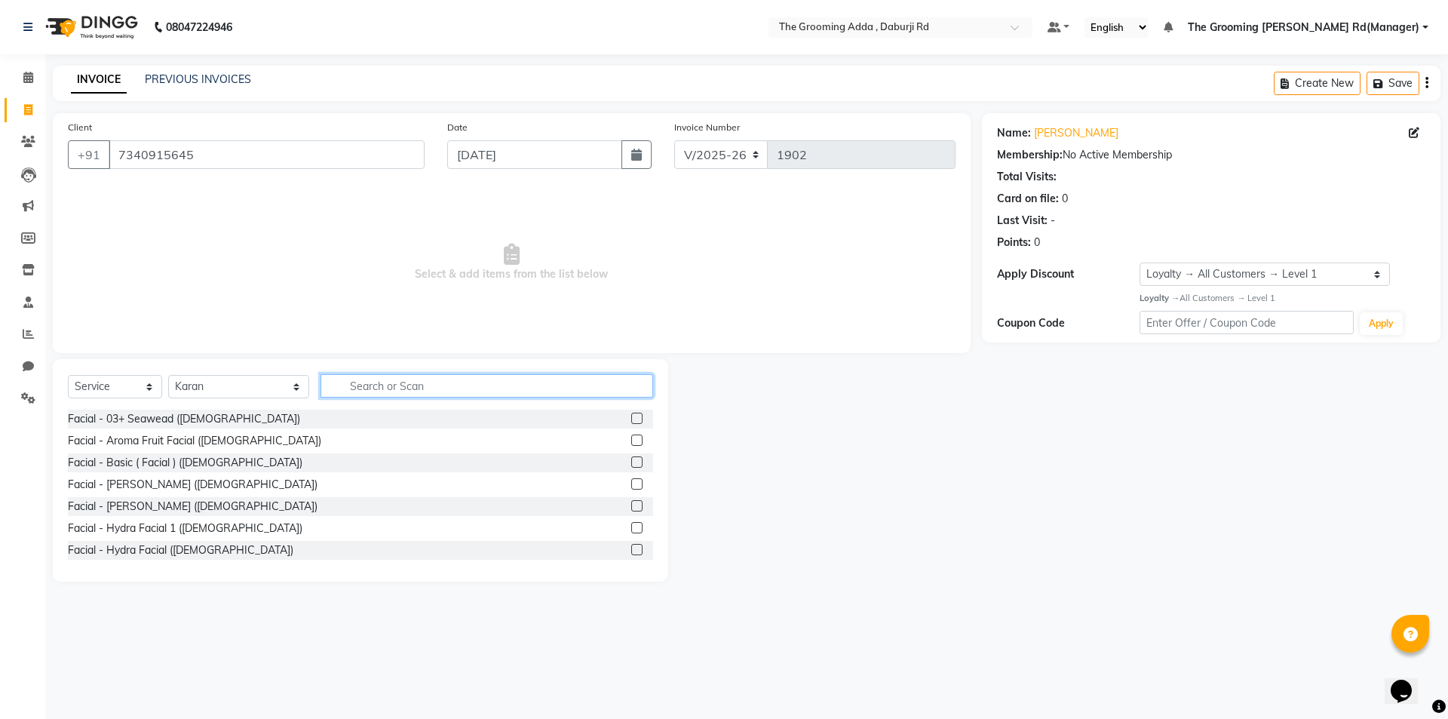
click at [368, 388] on input "text" at bounding box center [487, 385] width 333 height 23
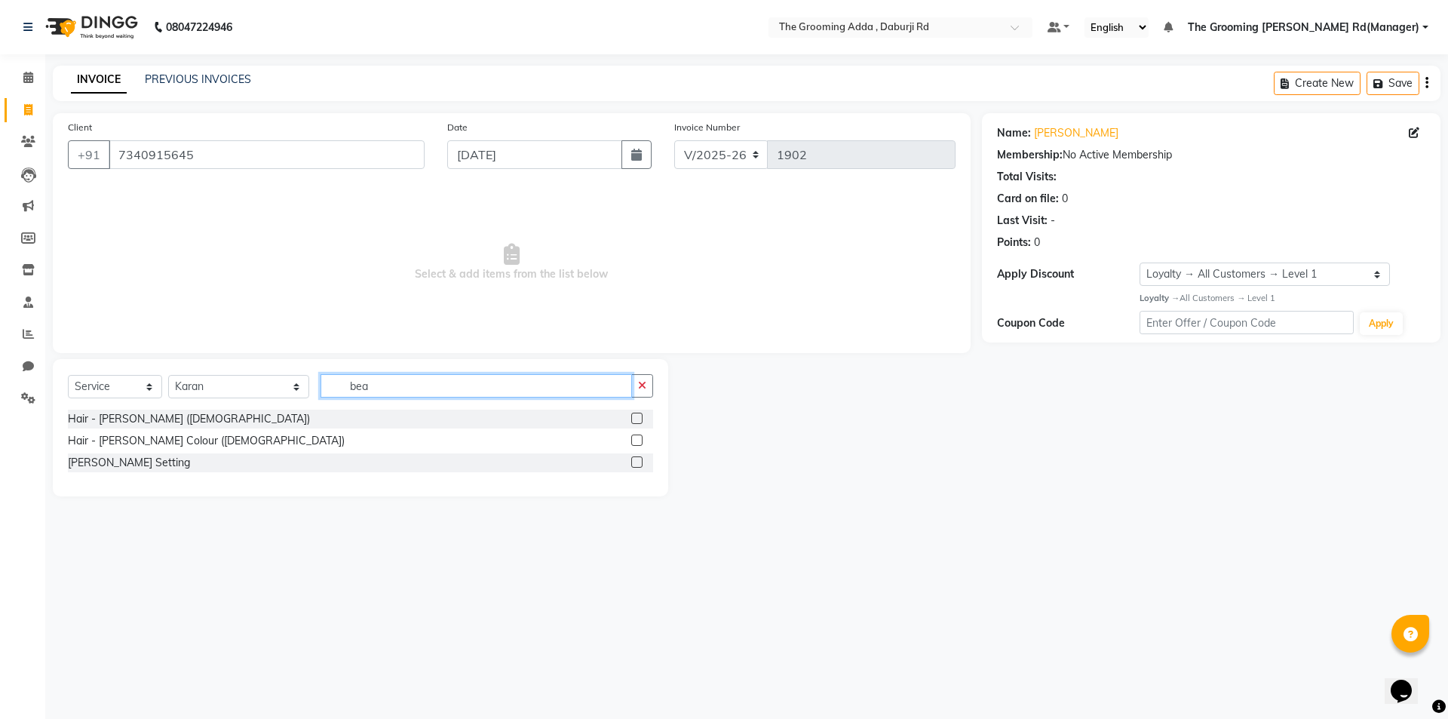
type input "bea"
click at [637, 419] on label at bounding box center [636, 418] width 11 height 11
click at [637, 419] on input "checkbox" at bounding box center [636, 419] width 10 height 10
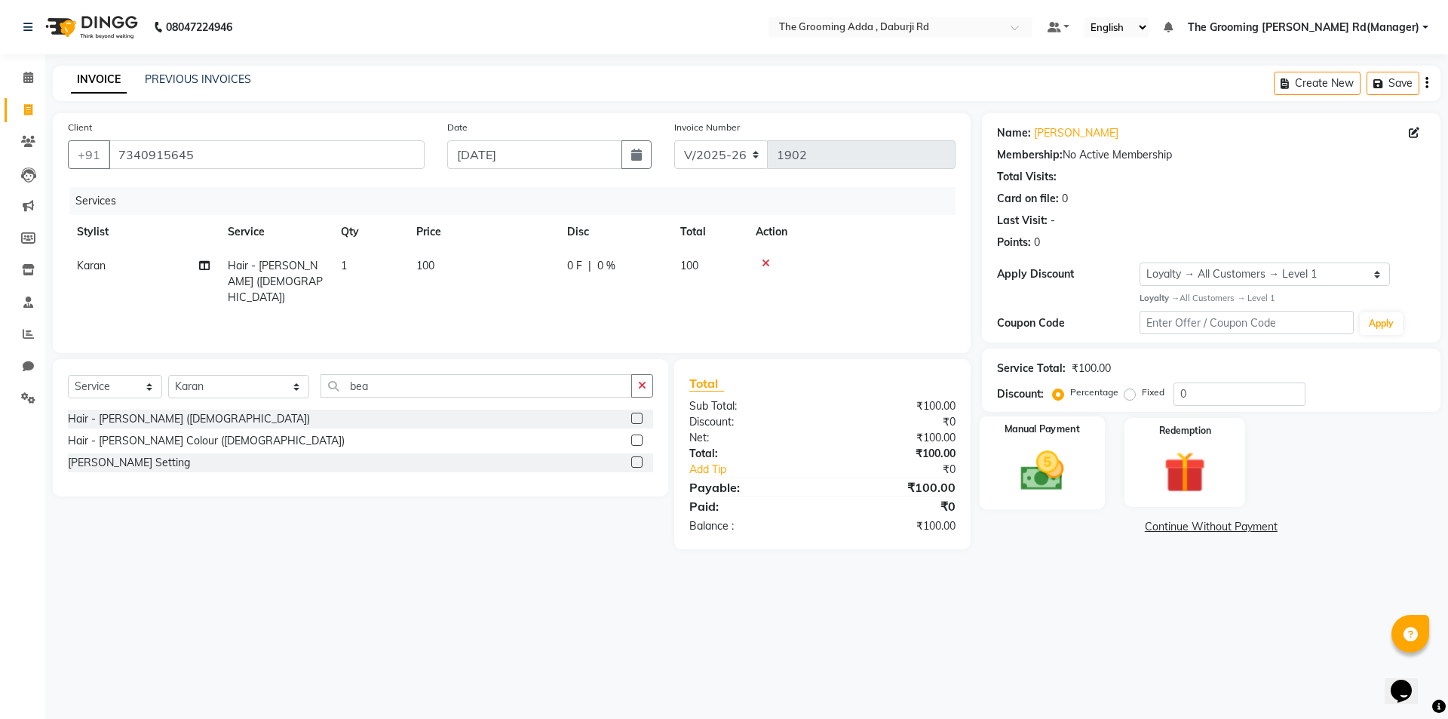
checkbox input "false"
click at [1025, 475] on img at bounding box center [1042, 471] width 70 height 50
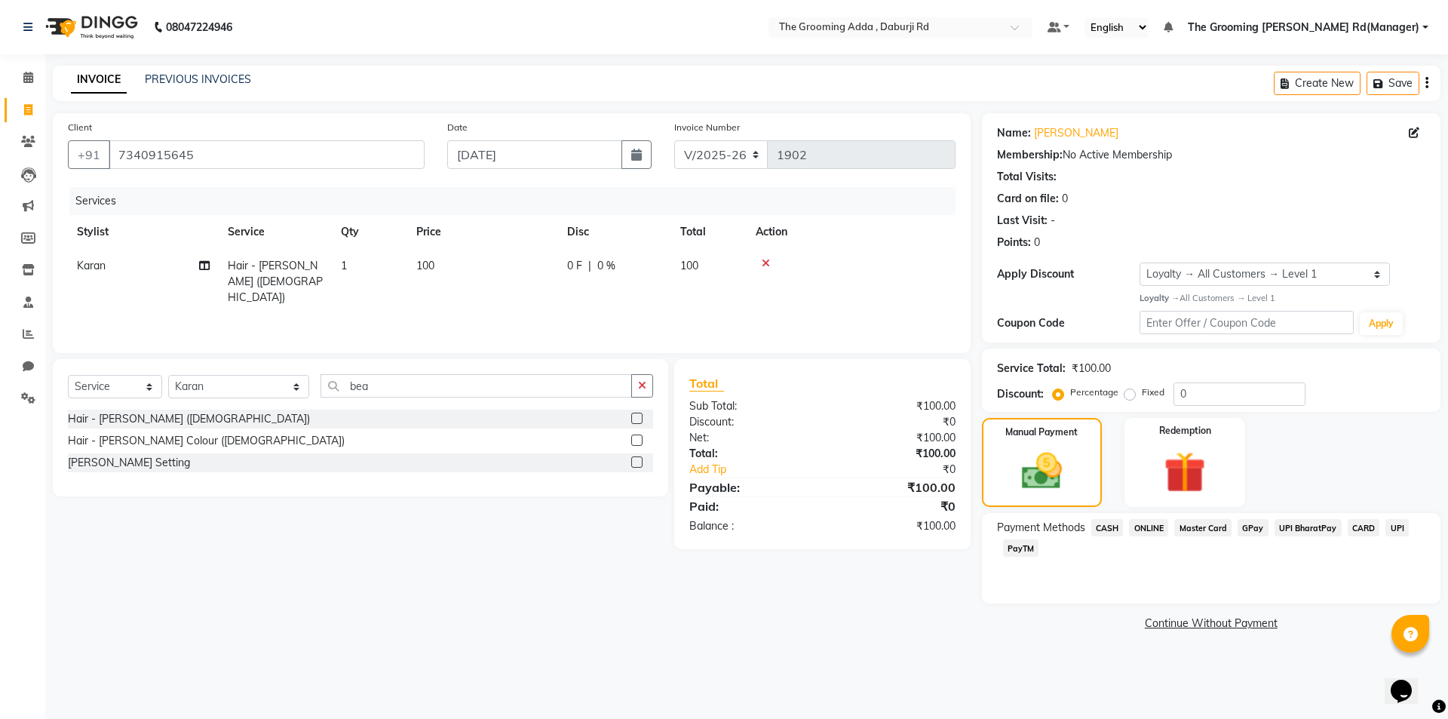
click at [1096, 523] on span "CASH" at bounding box center [1107, 527] width 32 height 17
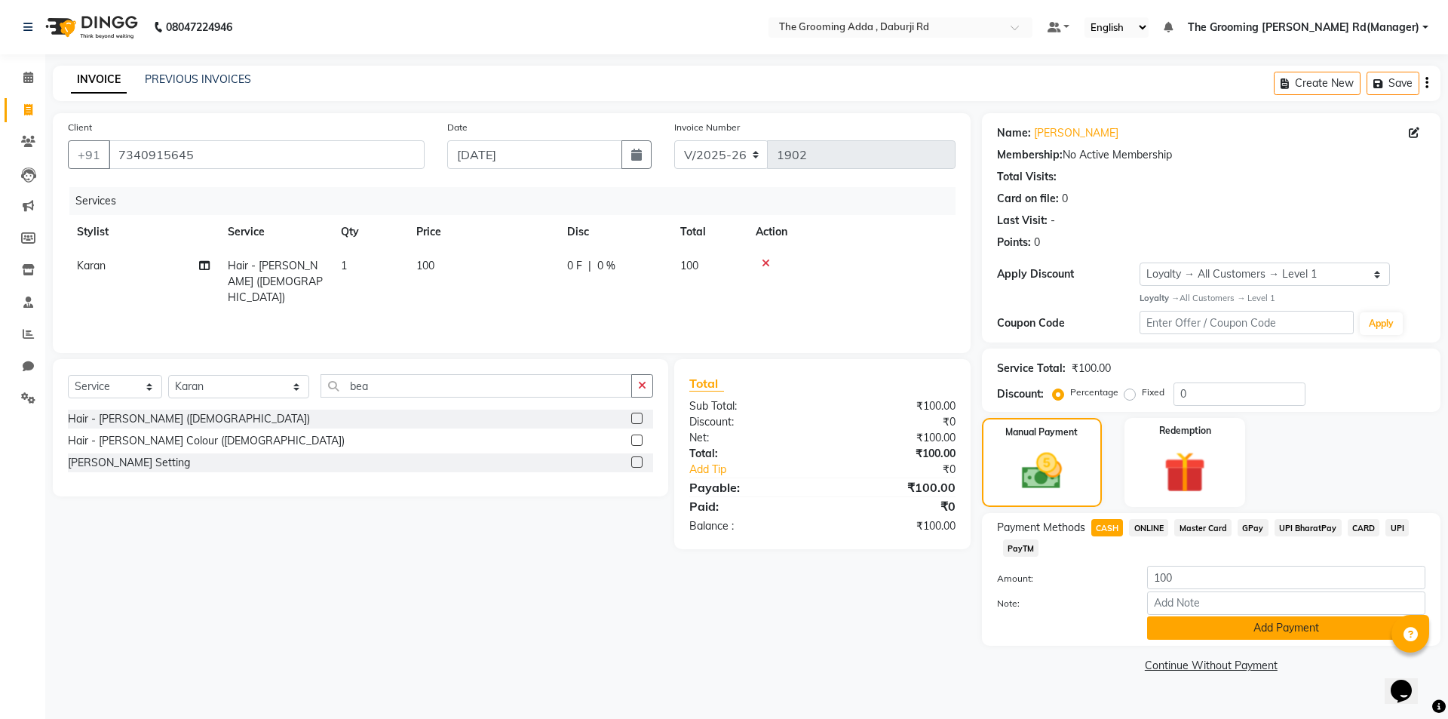
click at [1152, 625] on button "Add Payment" at bounding box center [1286, 627] width 278 height 23
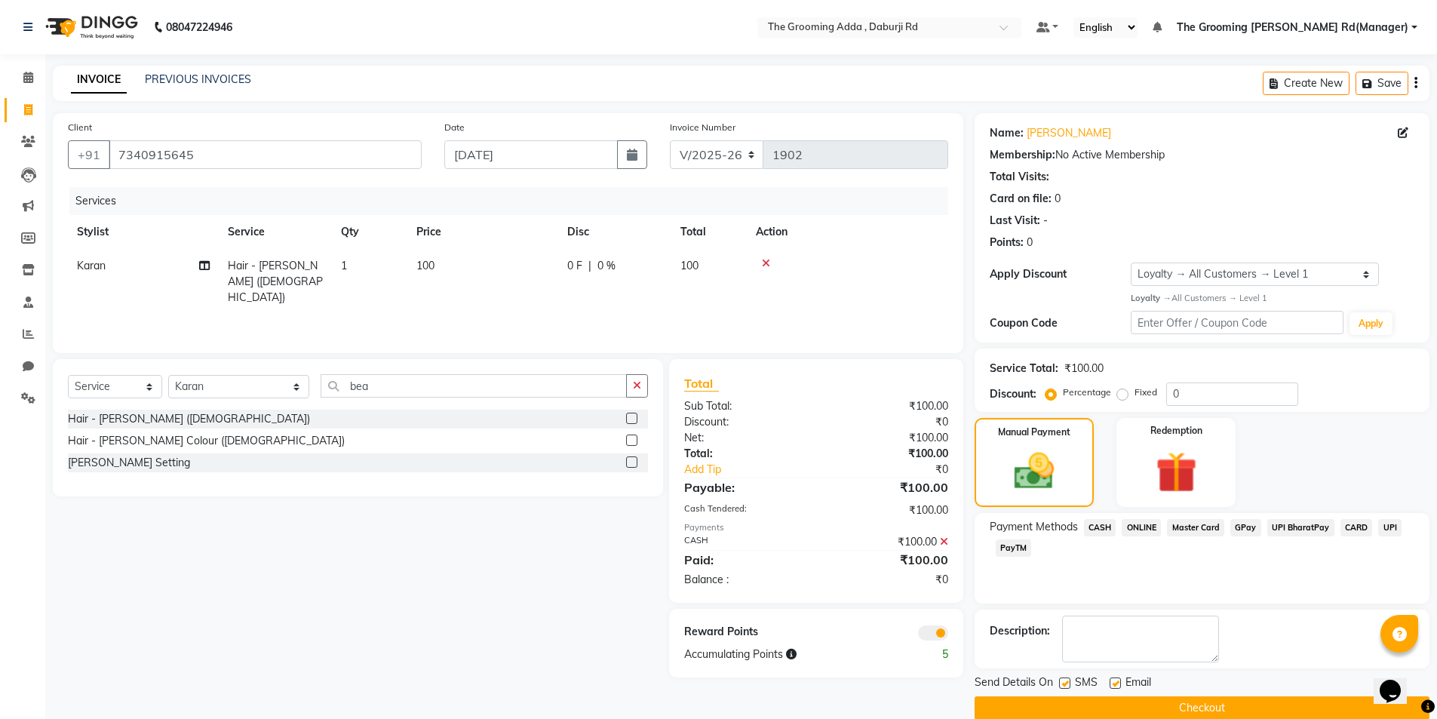
click at [1115, 683] on label at bounding box center [1114, 682] width 11 height 11
click at [1115, 683] on input "checkbox" at bounding box center [1114, 684] width 10 height 10
checkbox input "false"
click at [1084, 707] on button "Checkout" at bounding box center [1201, 707] width 455 height 23
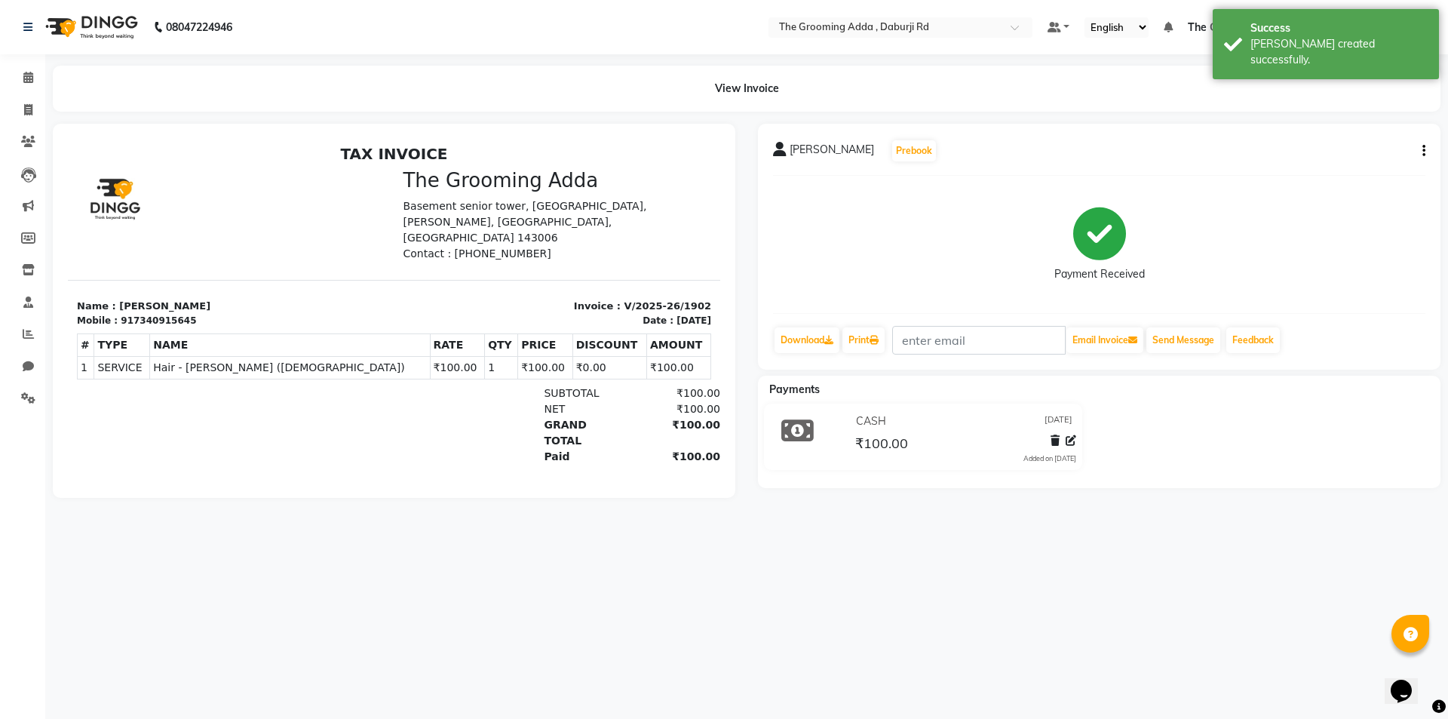
select select "service"
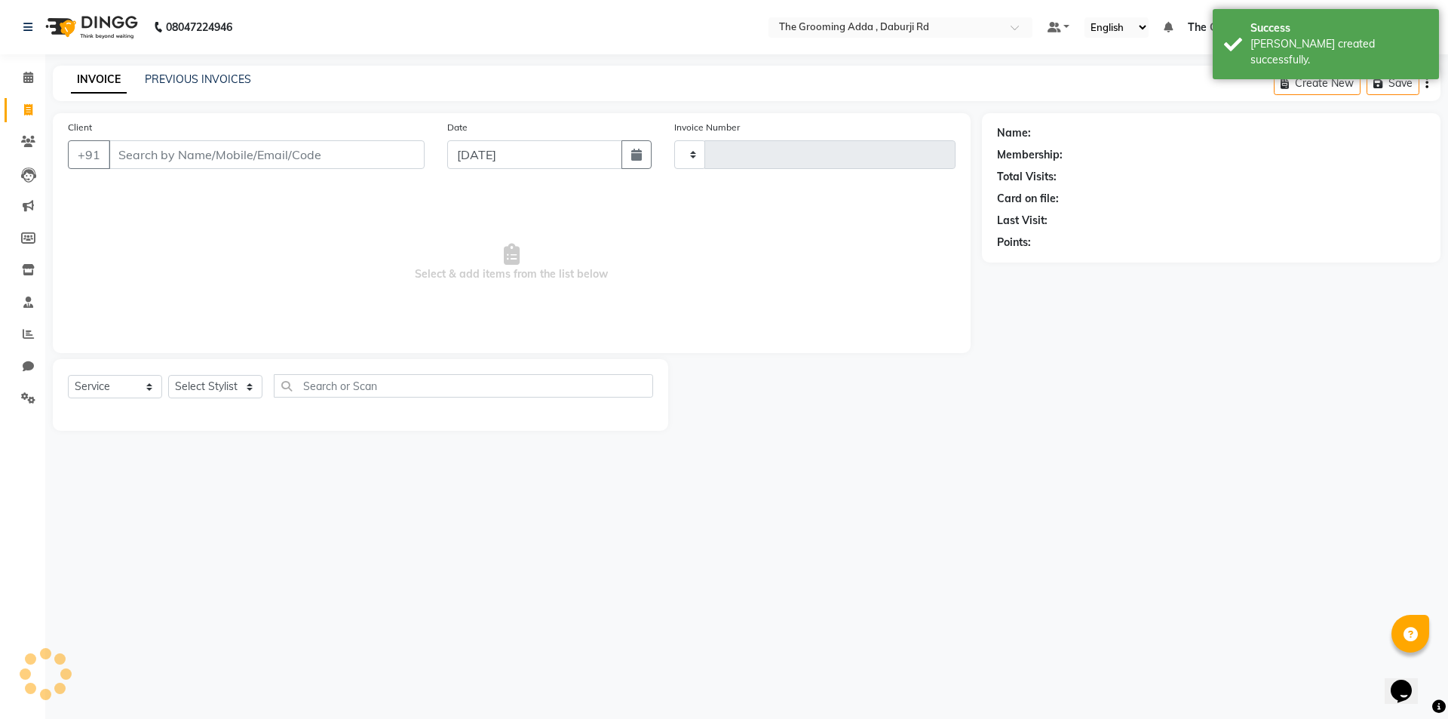
type input "1903"
select select "8001"
